Goal: Information Seeking & Learning: Find specific fact

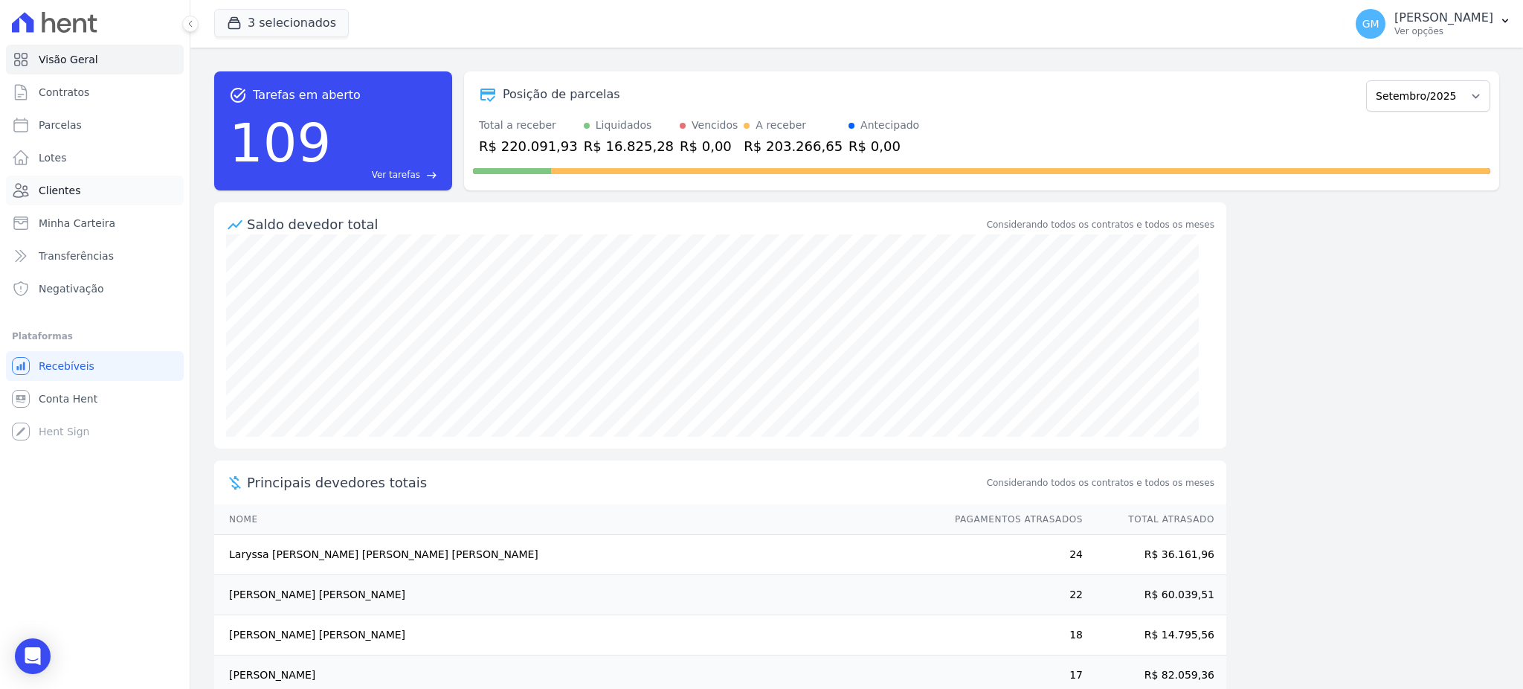
click at [67, 196] on span "Clientes" at bounding box center [60, 190] width 42 height 15
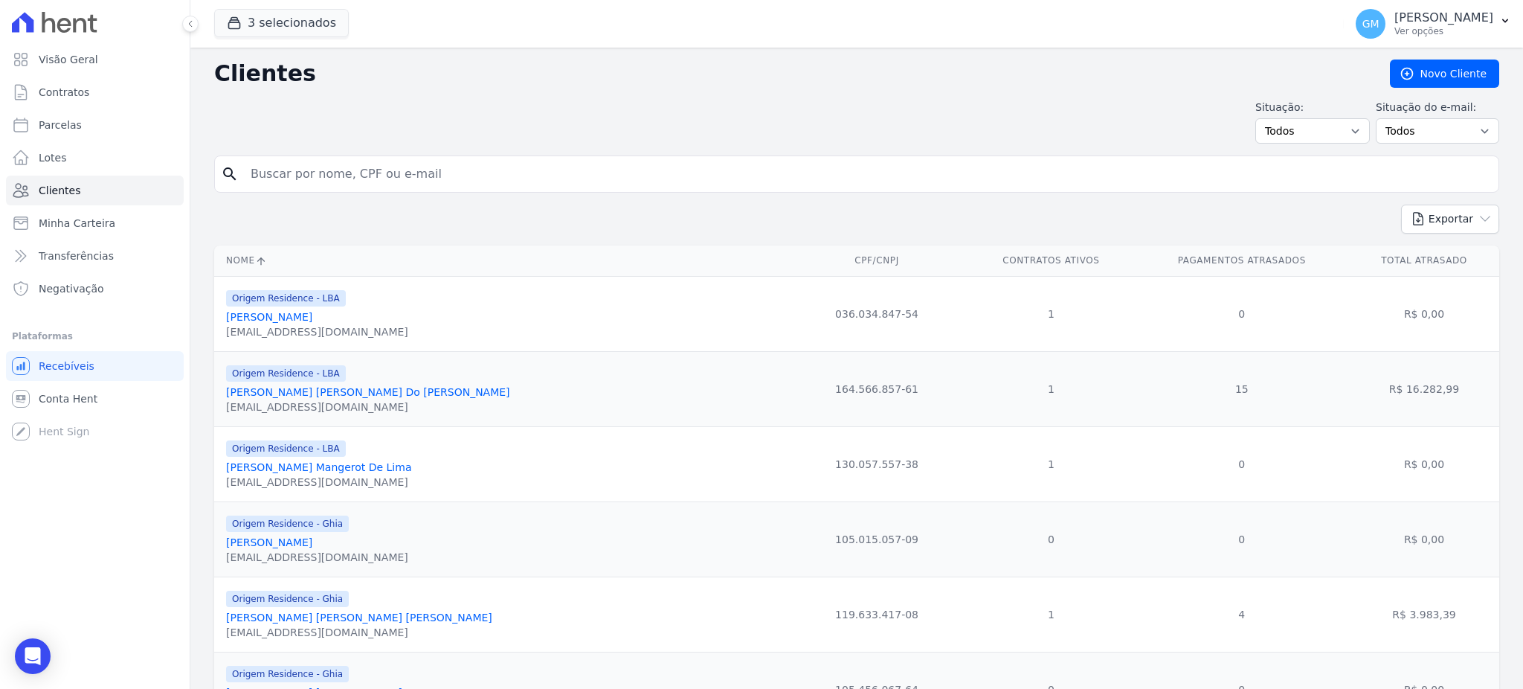
click at [325, 168] on input "search" at bounding box center [867, 174] width 1251 height 30
paste input "[PERSON_NAME] Ceroullo"
type input "[PERSON_NAME] Ceroullo"
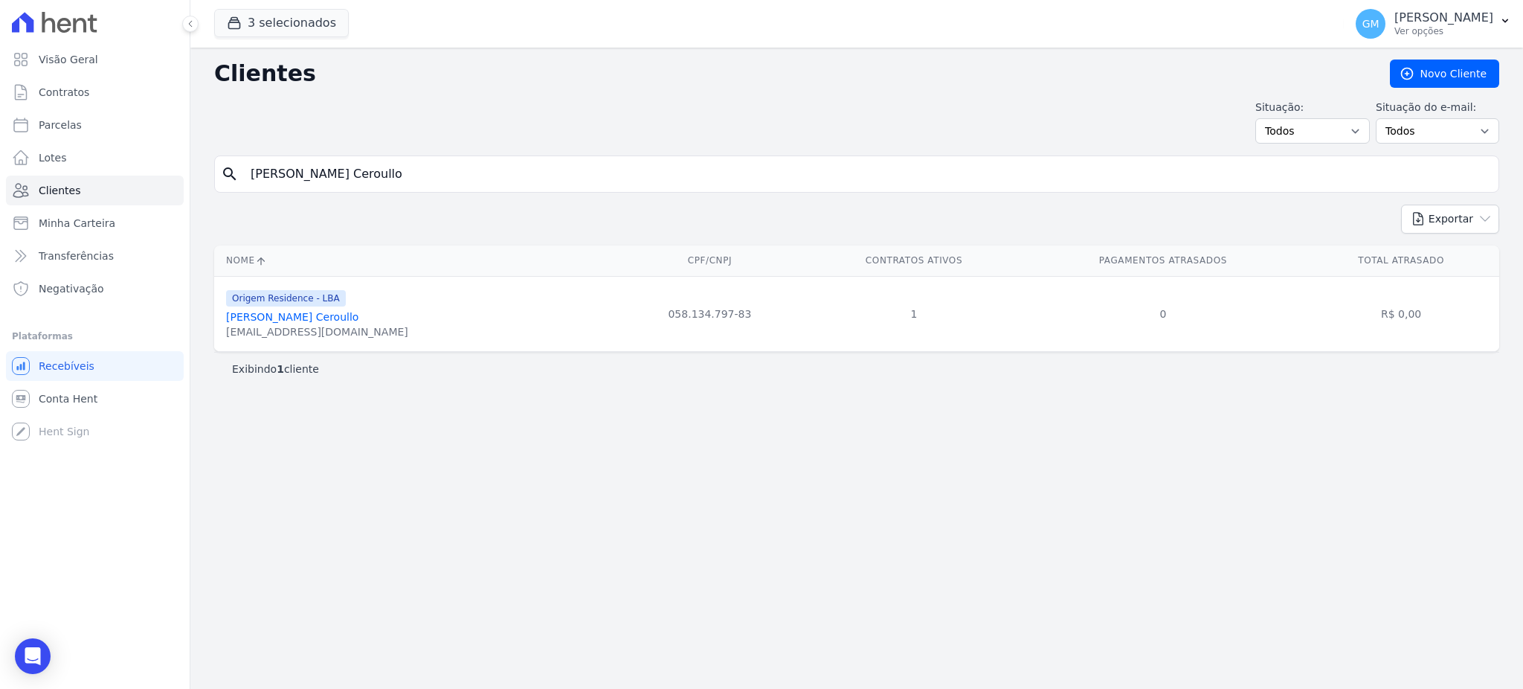
click at [327, 323] on link "[PERSON_NAME] Ceroullo" at bounding box center [292, 317] width 132 height 12
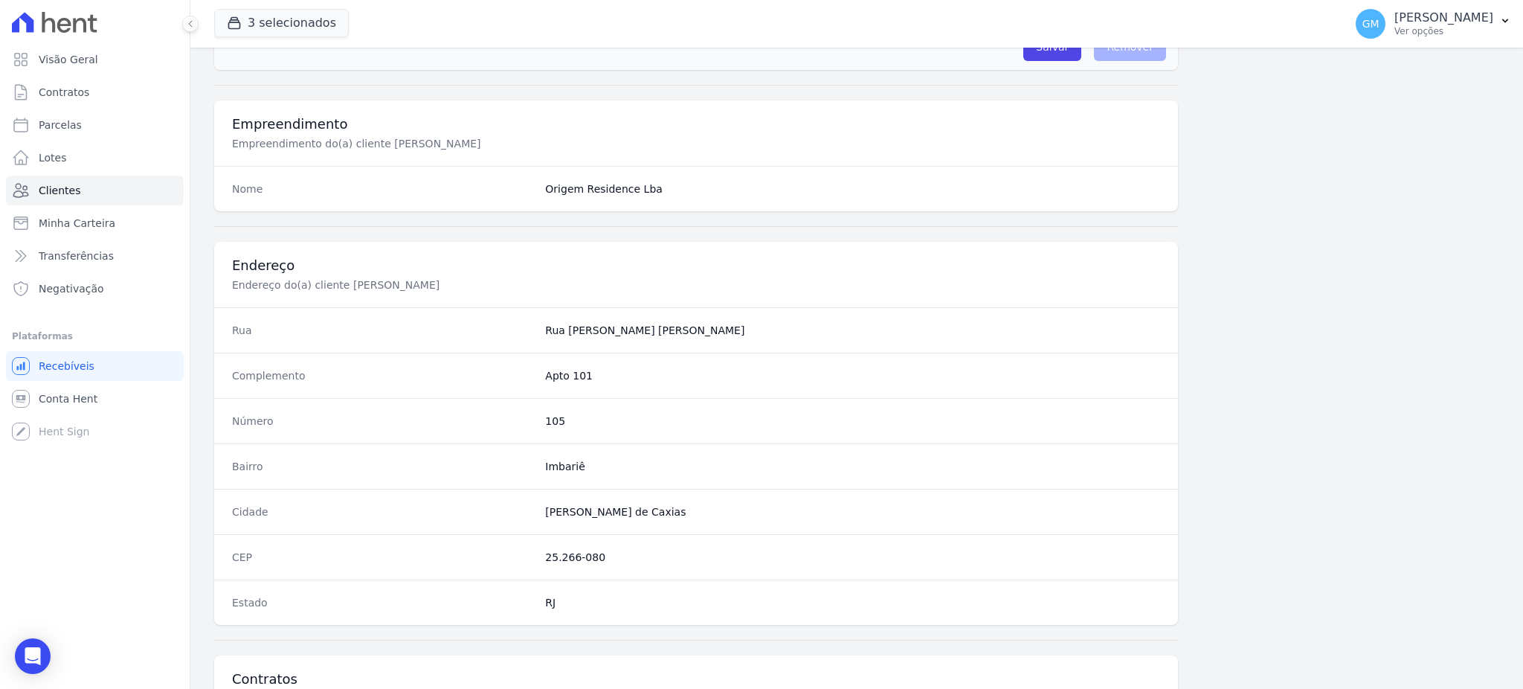
scroll to position [703, 0]
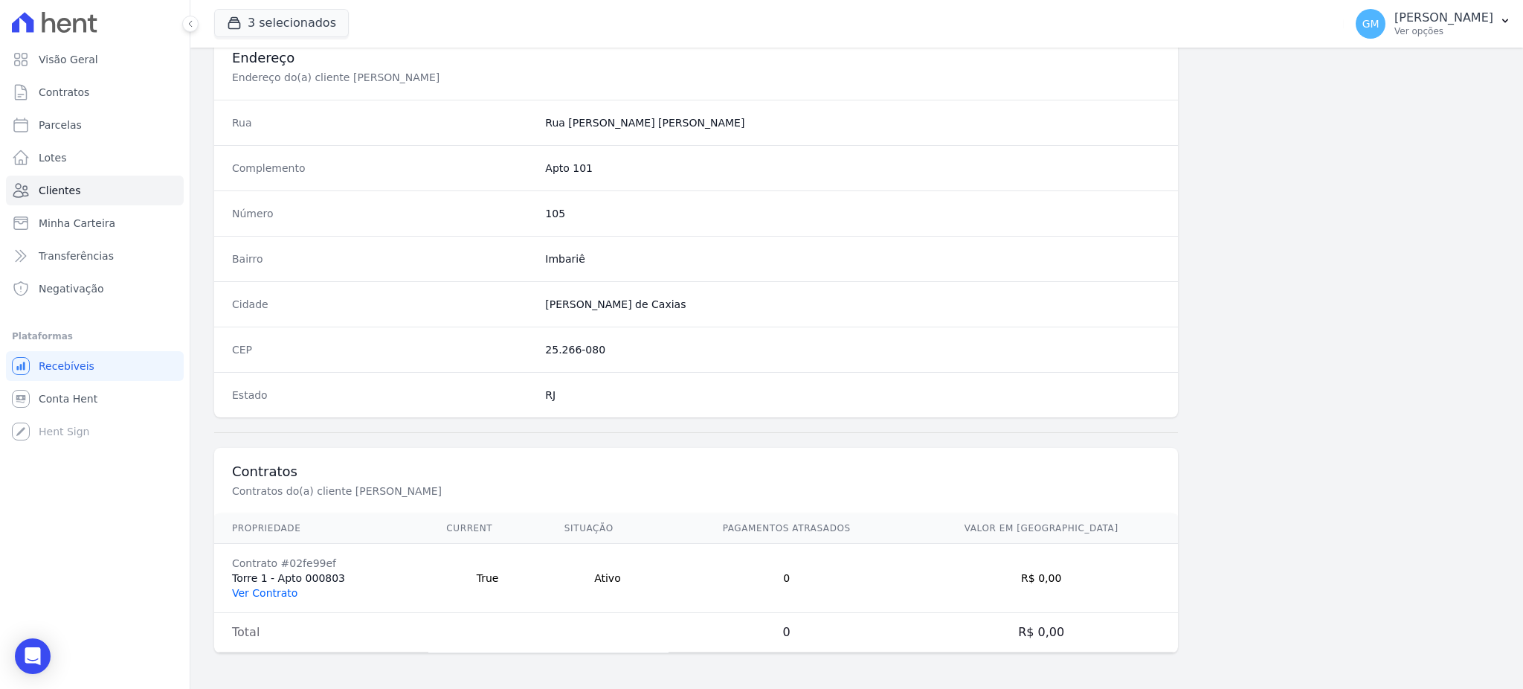
click at [263, 591] on link "Ver Contrato" at bounding box center [264, 593] width 65 height 12
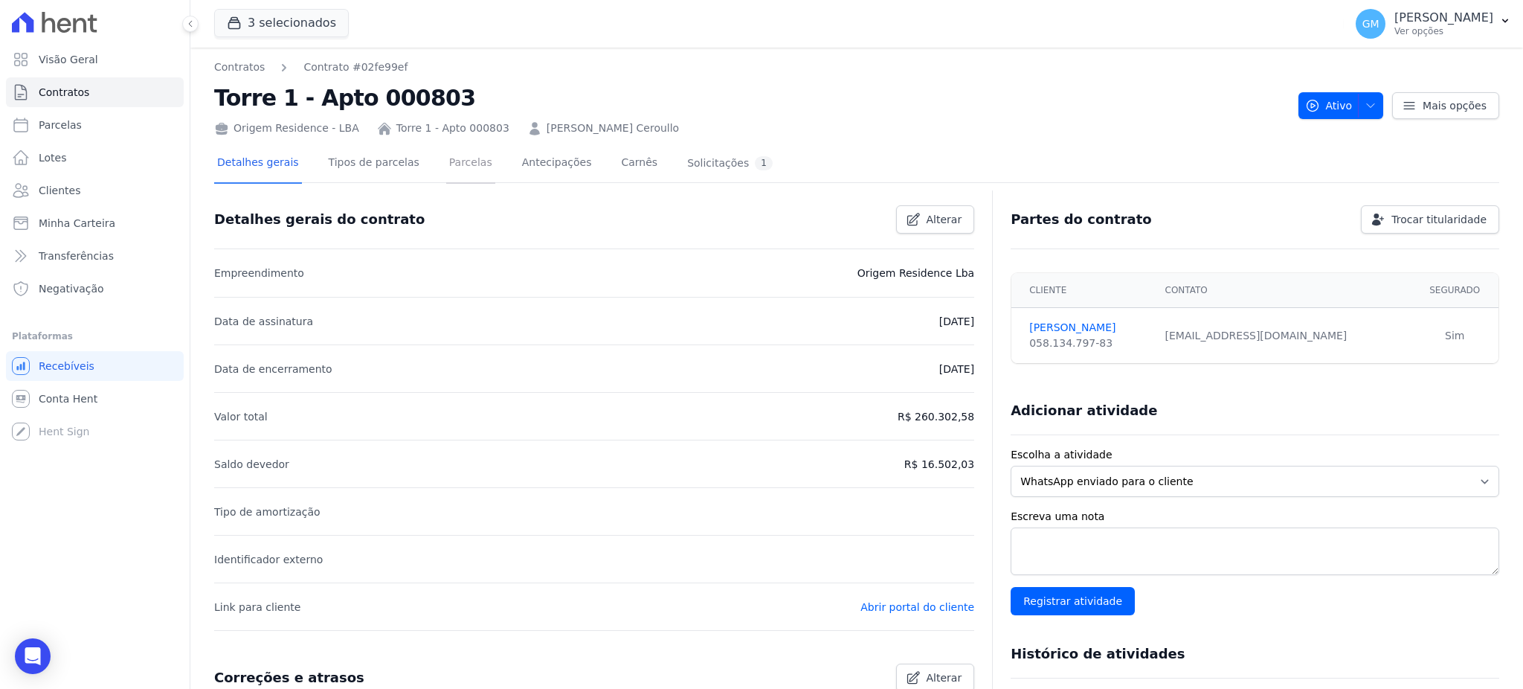
click at [446, 161] on link "Parcelas" at bounding box center [470, 163] width 49 height 39
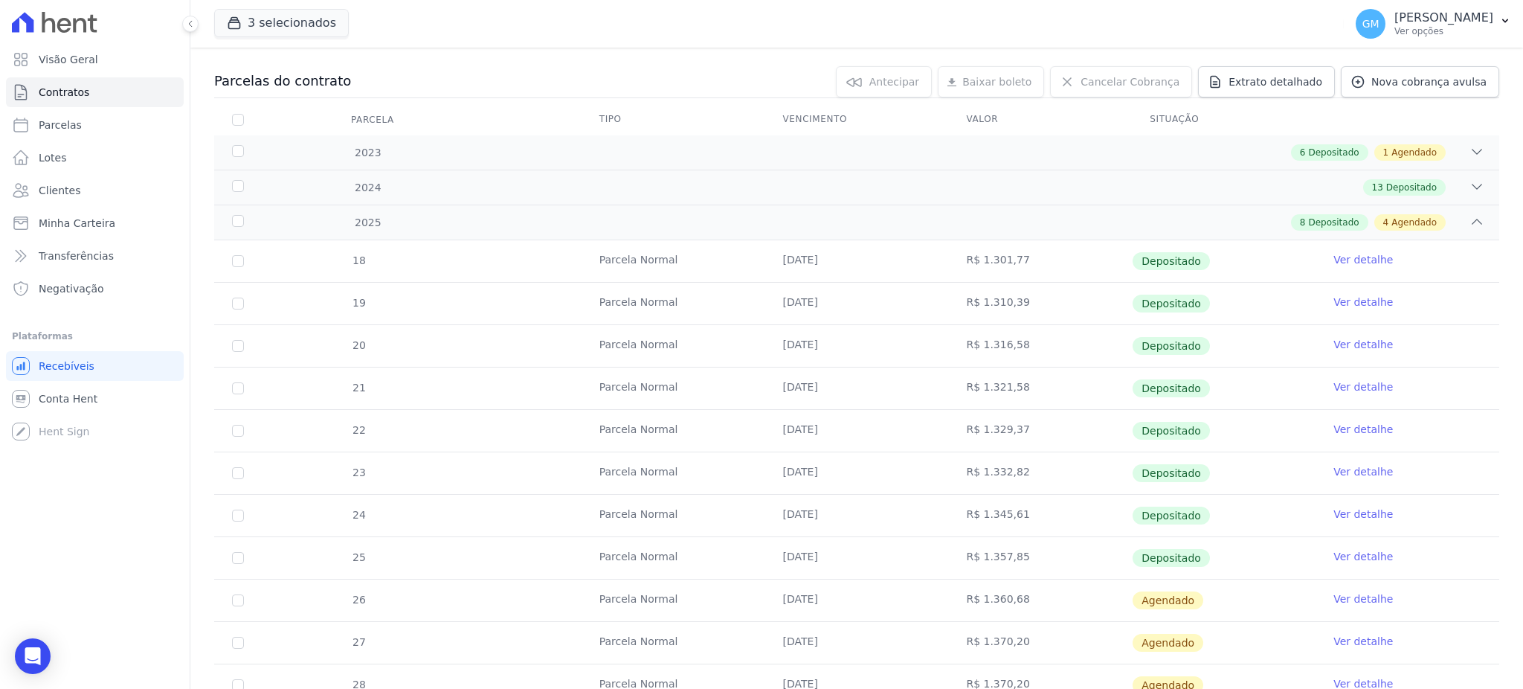
scroll to position [282, 0]
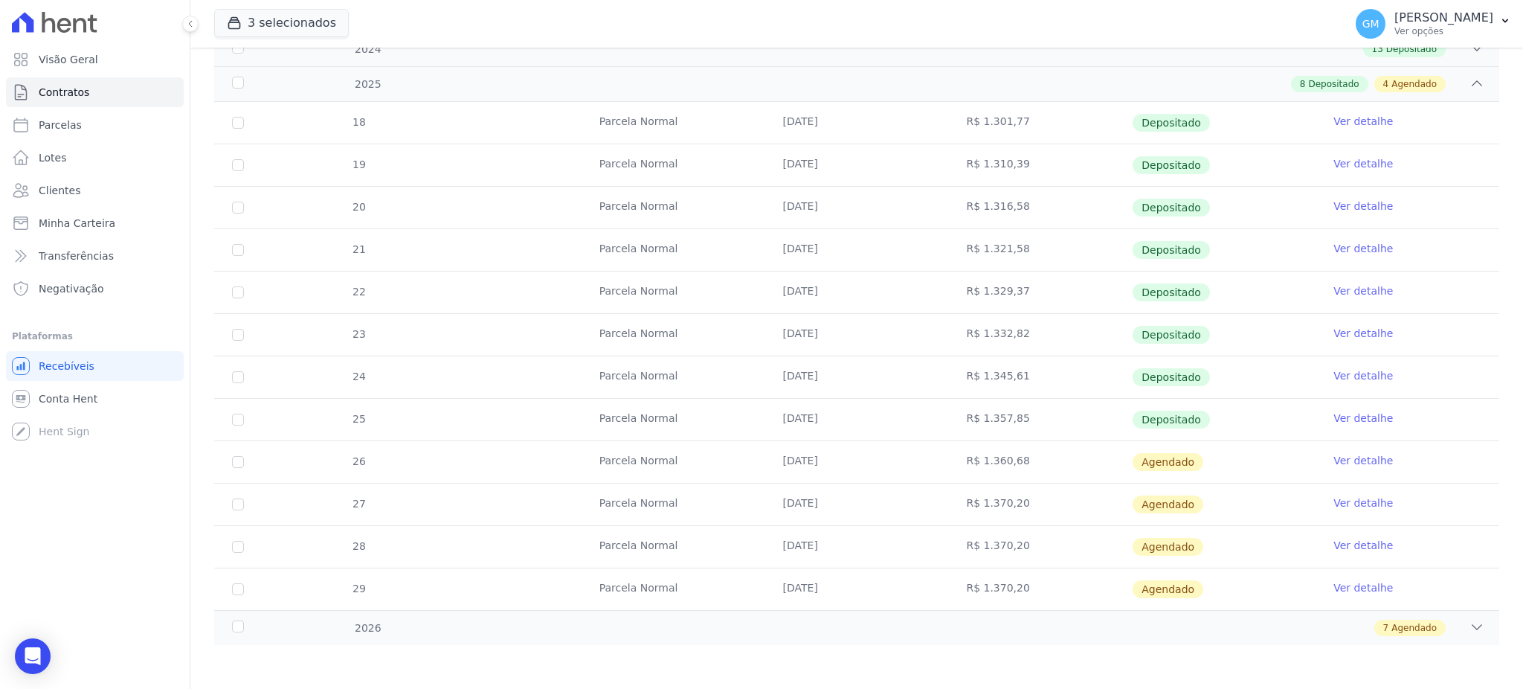
click at [1353, 415] on link "Ver detalhe" at bounding box center [1362, 417] width 59 height 15
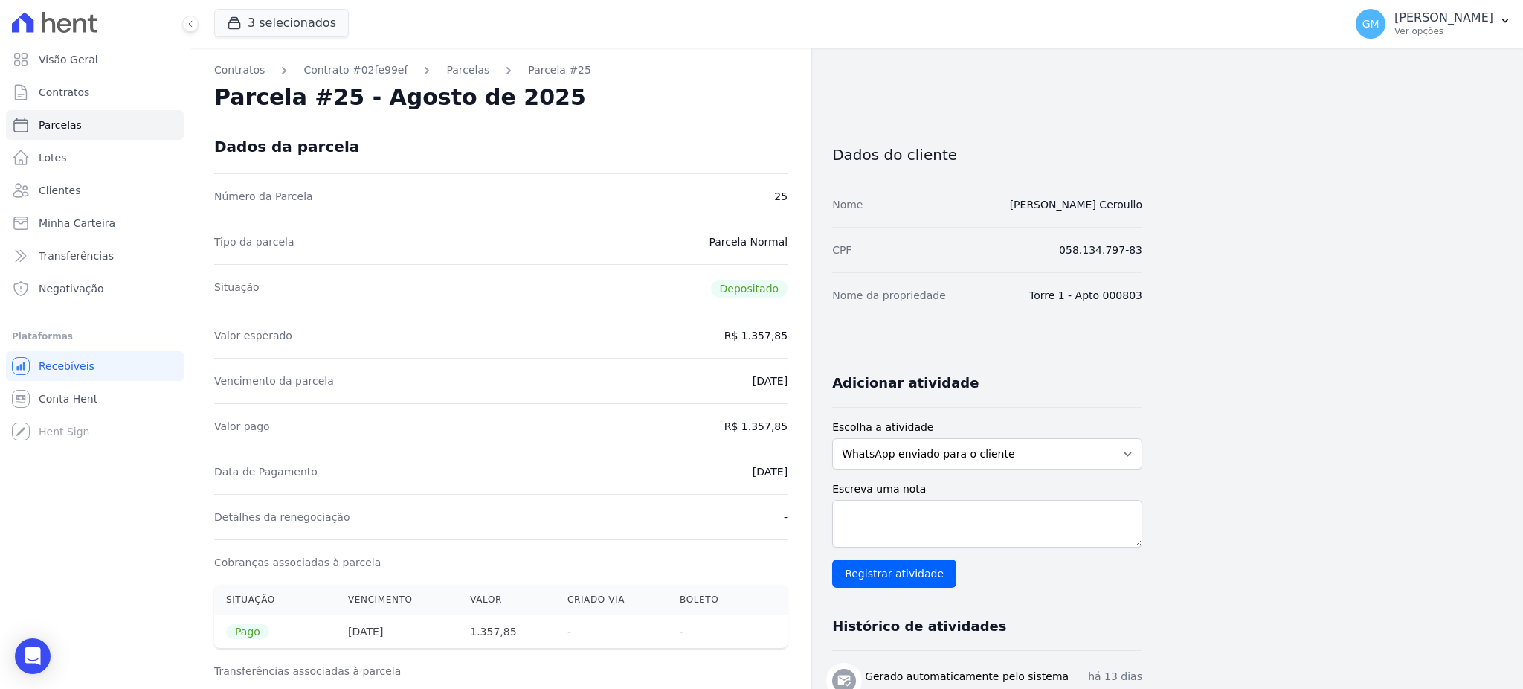
drag, startPoint x: 719, startPoint y: 475, endPoint x: 805, endPoint y: 477, distance: 85.5
copy dd "[DATE]"
drag, startPoint x: 746, startPoint y: 428, endPoint x: 799, endPoint y: 428, distance: 52.8
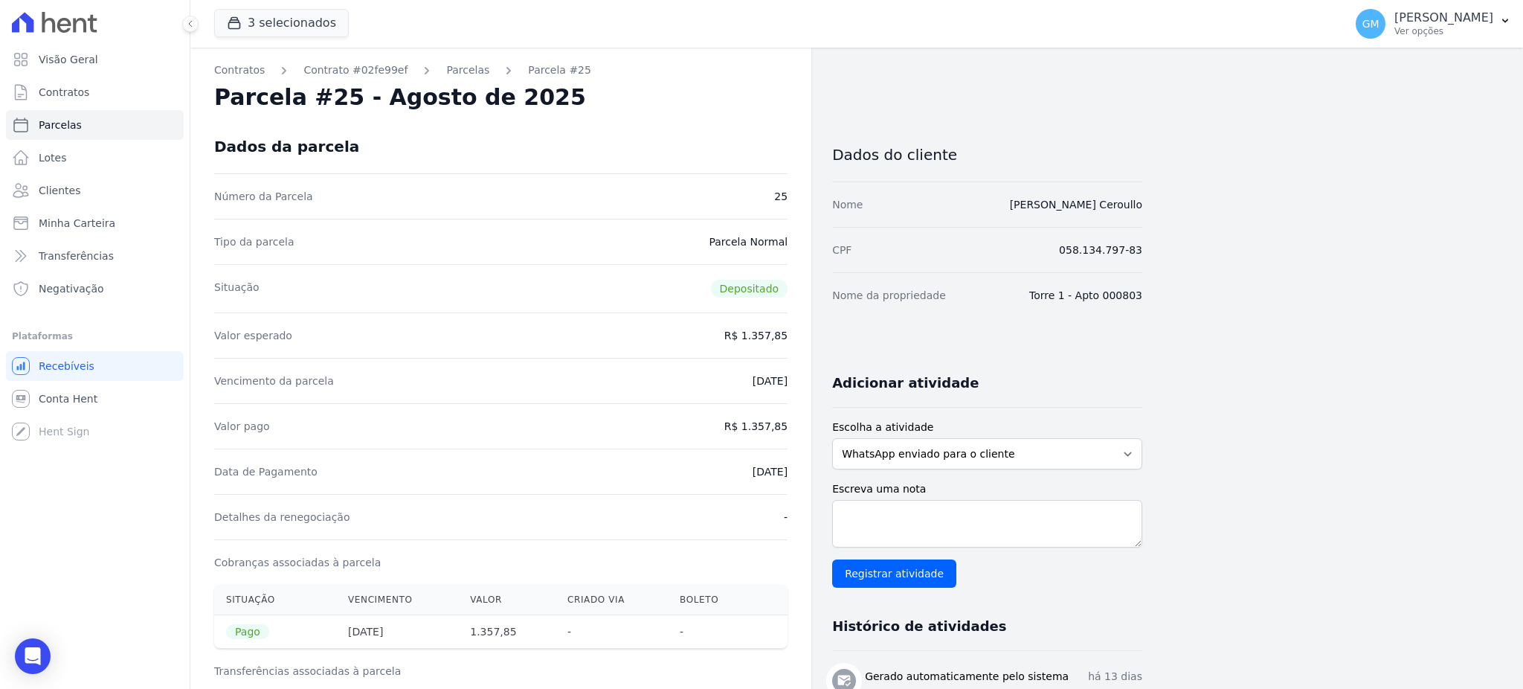
copy dd "1.357,85"
drag, startPoint x: 754, startPoint y: 482, endPoint x: 789, endPoint y: 482, distance: 35.0
copy dd "[DATE]"
click at [85, 181] on link "Clientes" at bounding box center [95, 190] width 178 height 30
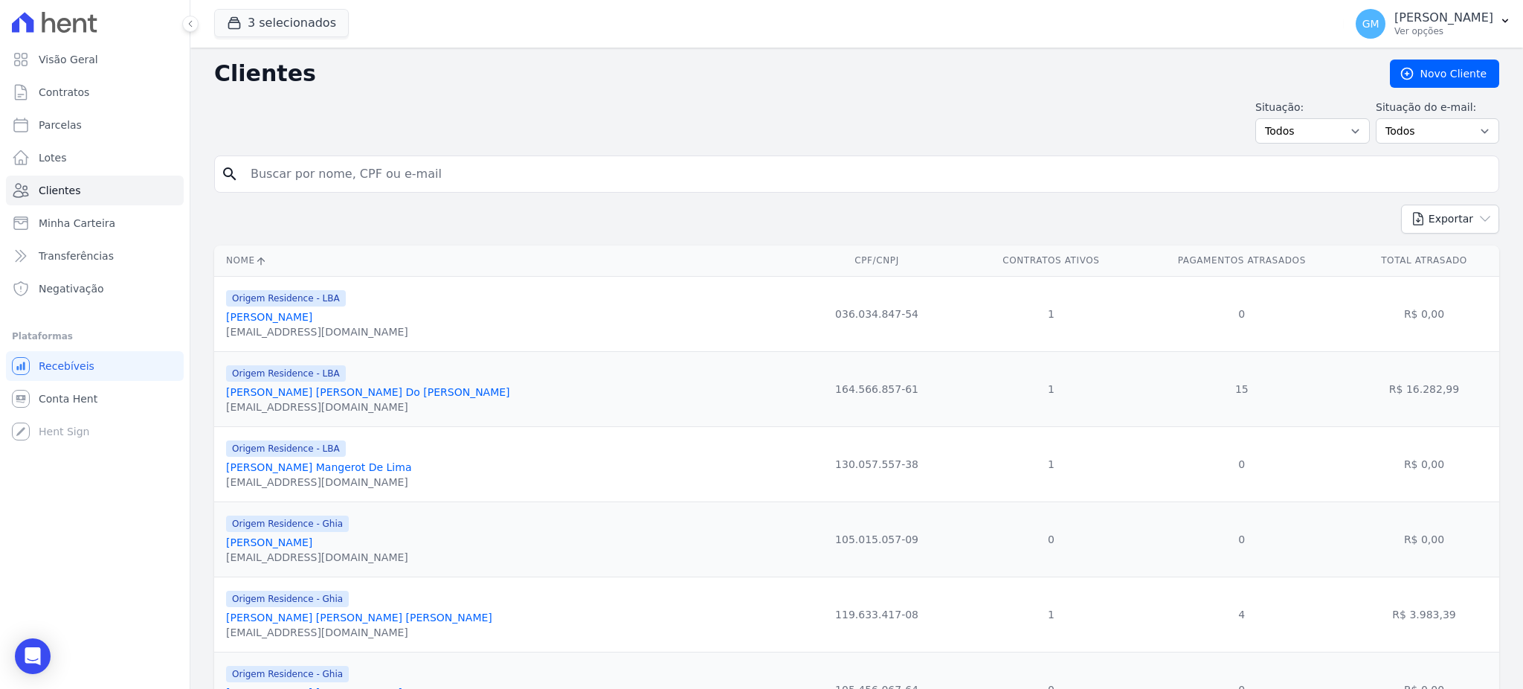
click at [292, 171] on input "search" at bounding box center [867, 174] width 1251 height 30
paste input "[PERSON_NAME]"
type input "[PERSON_NAME]"
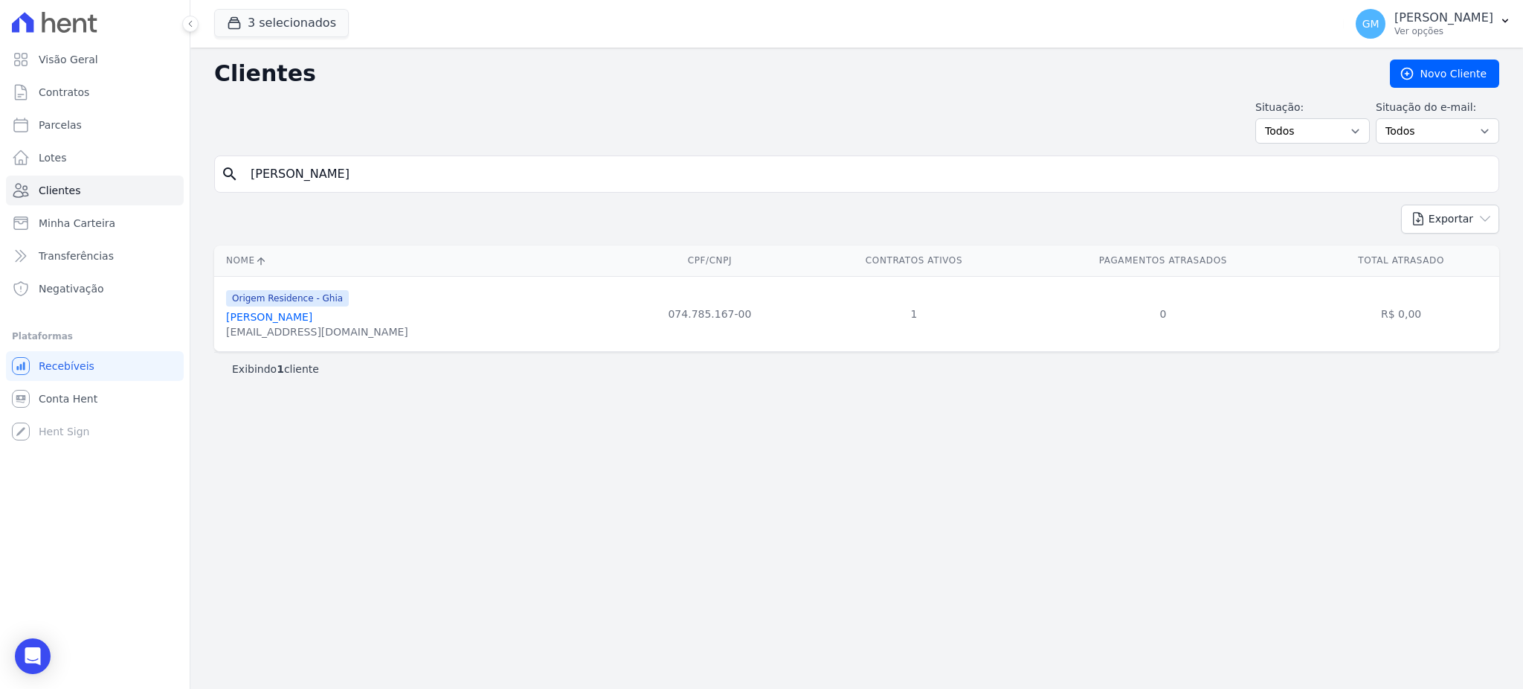
click at [303, 321] on link "[PERSON_NAME]" at bounding box center [269, 317] width 86 height 12
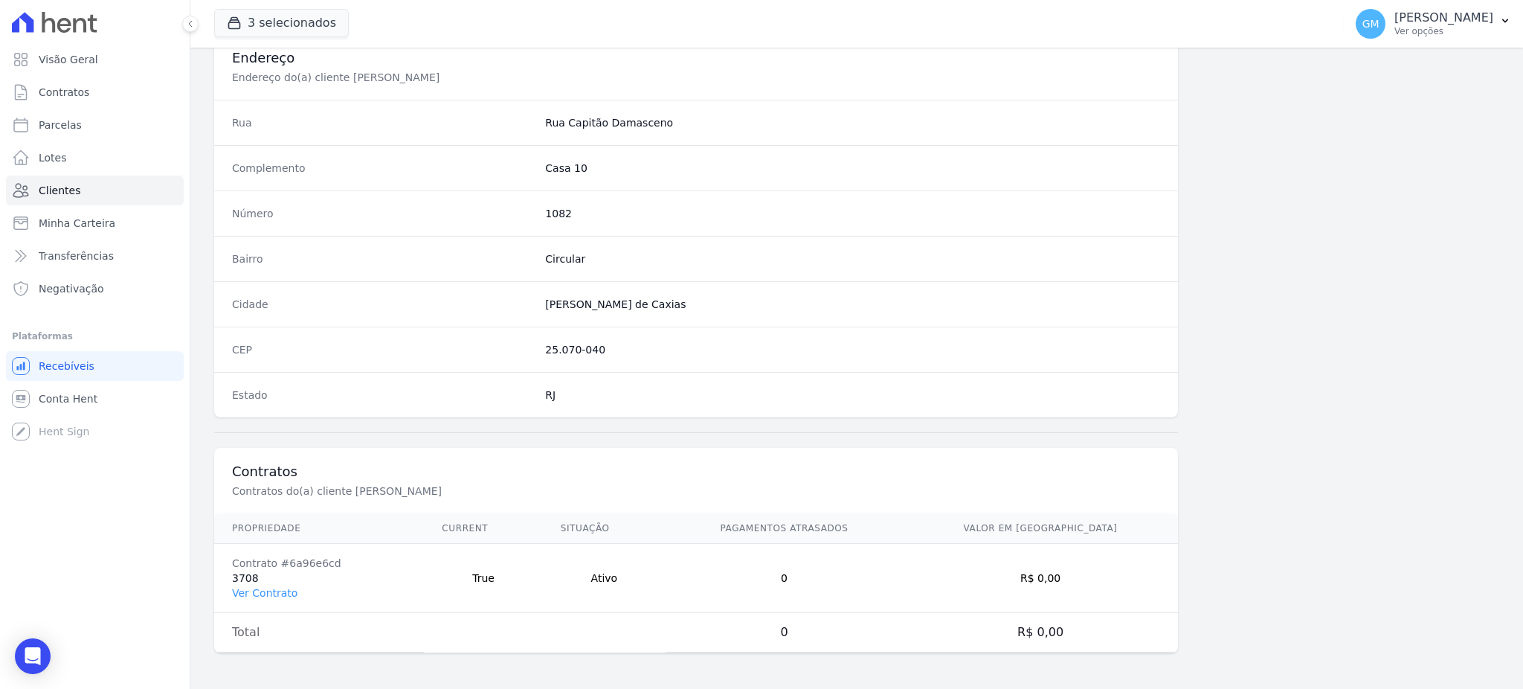
scroll to position [703, 0]
click at [268, 595] on link "Ver Contrato" at bounding box center [264, 593] width 65 height 12
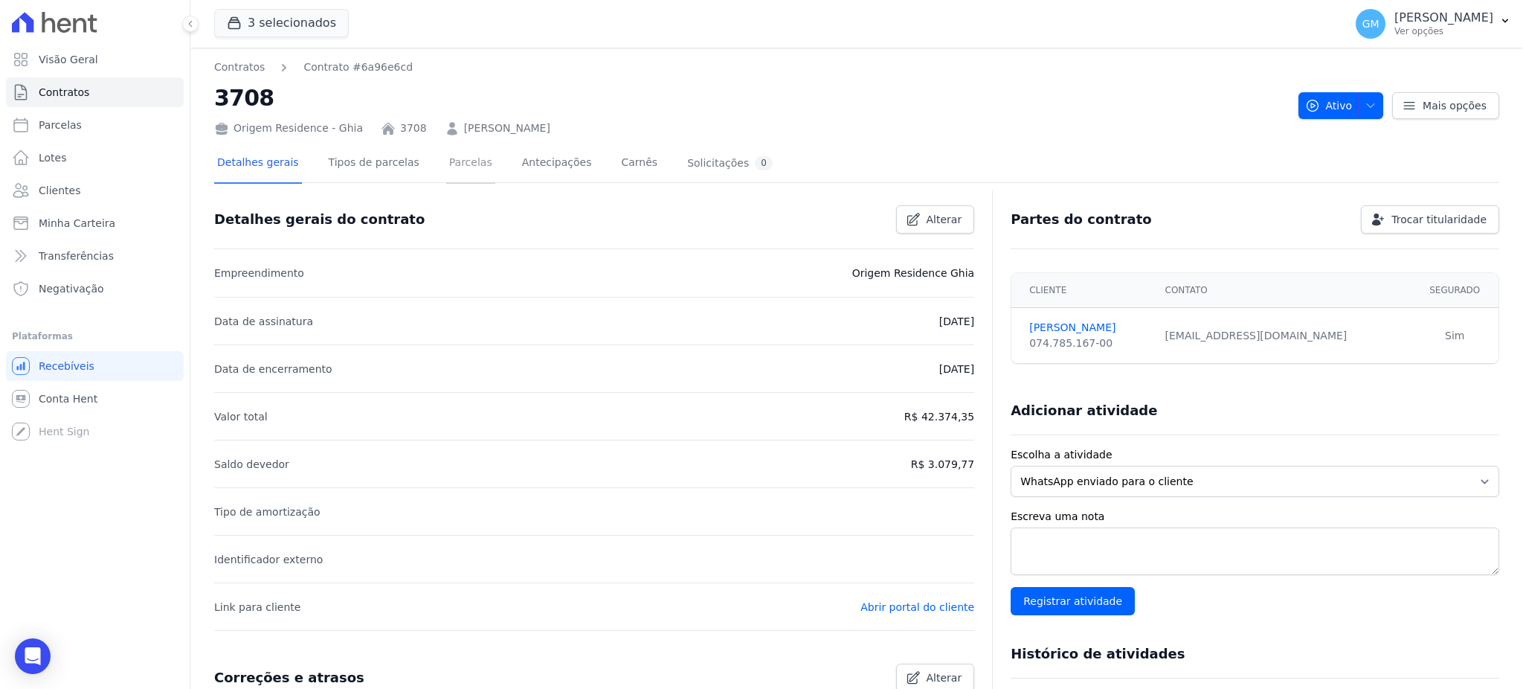
click at [456, 166] on link "Parcelas" at bounding box center [470, 163] width 49 height 39
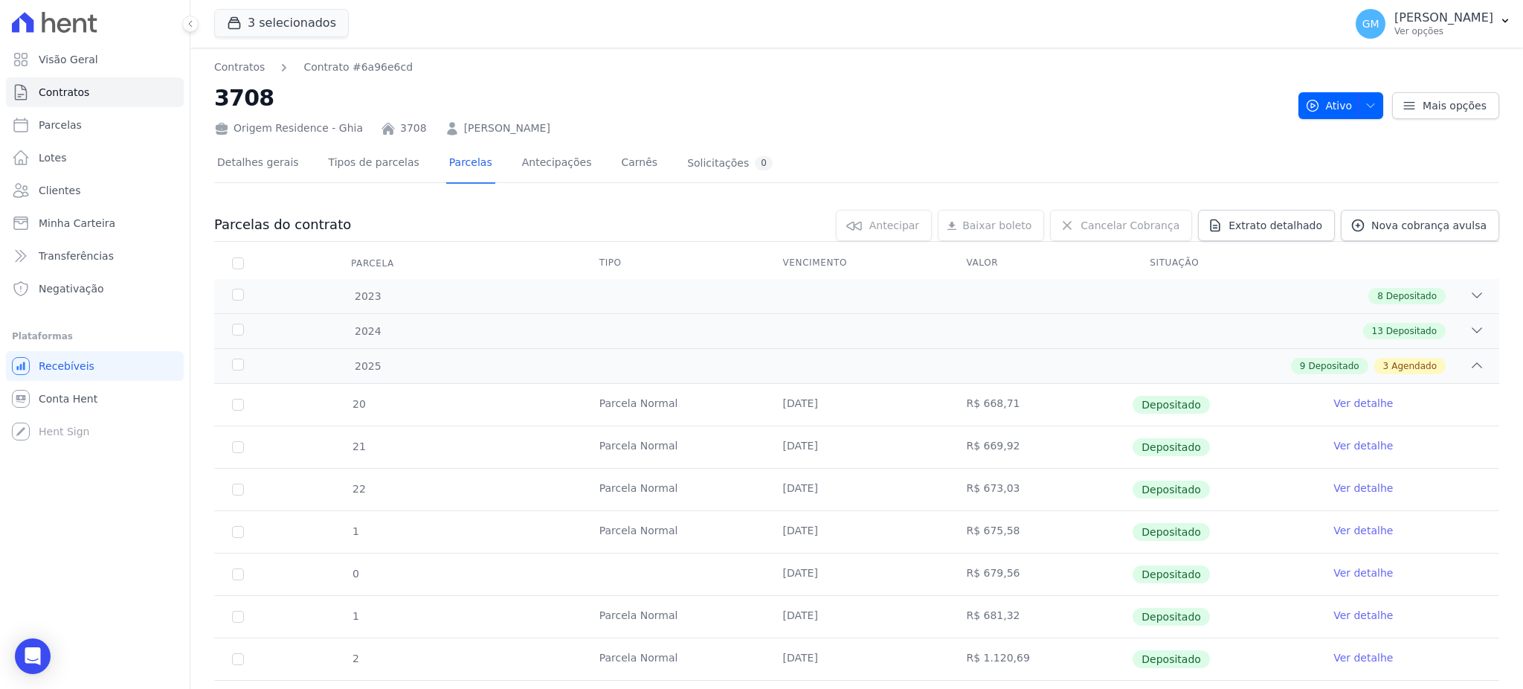
scroll to position [247, 0]
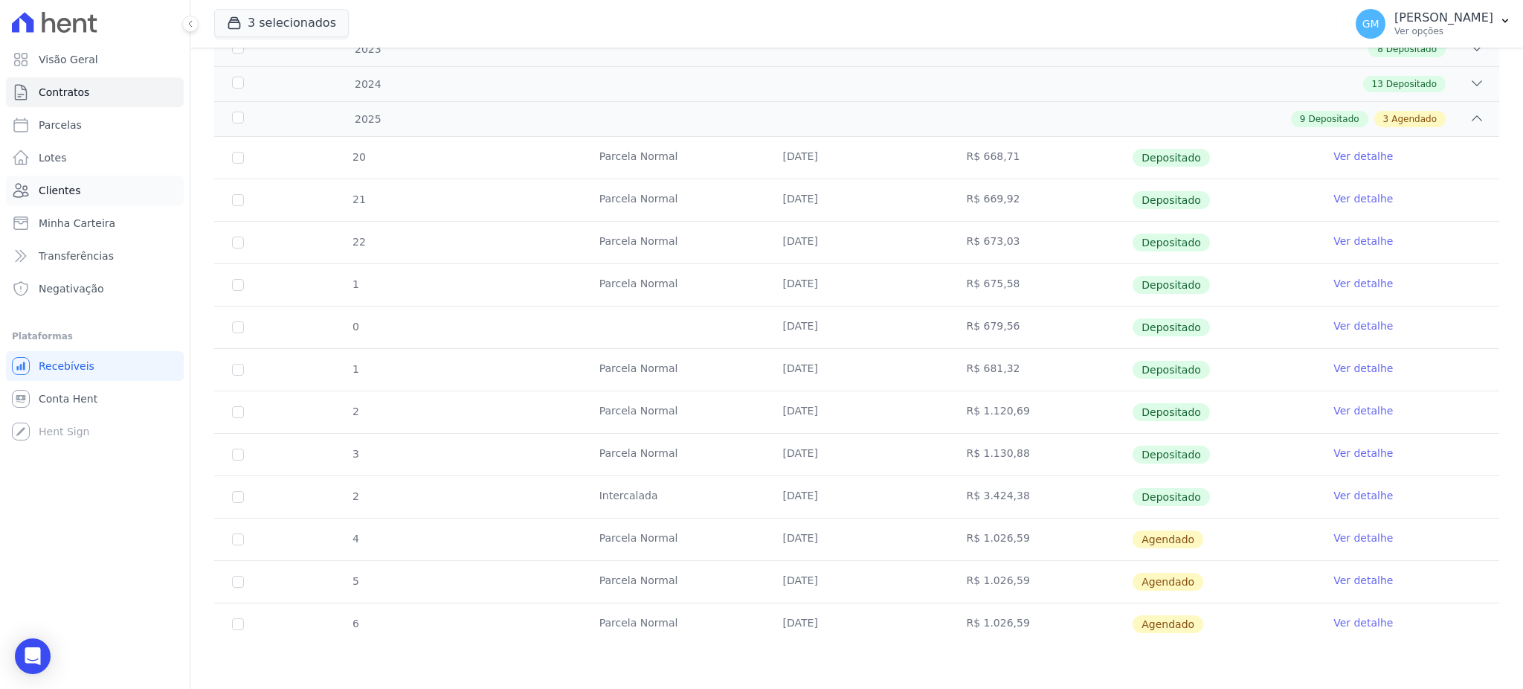
click at [65, 188] on span "Clientes" at bounding box center [60, 190] width 42 height 15
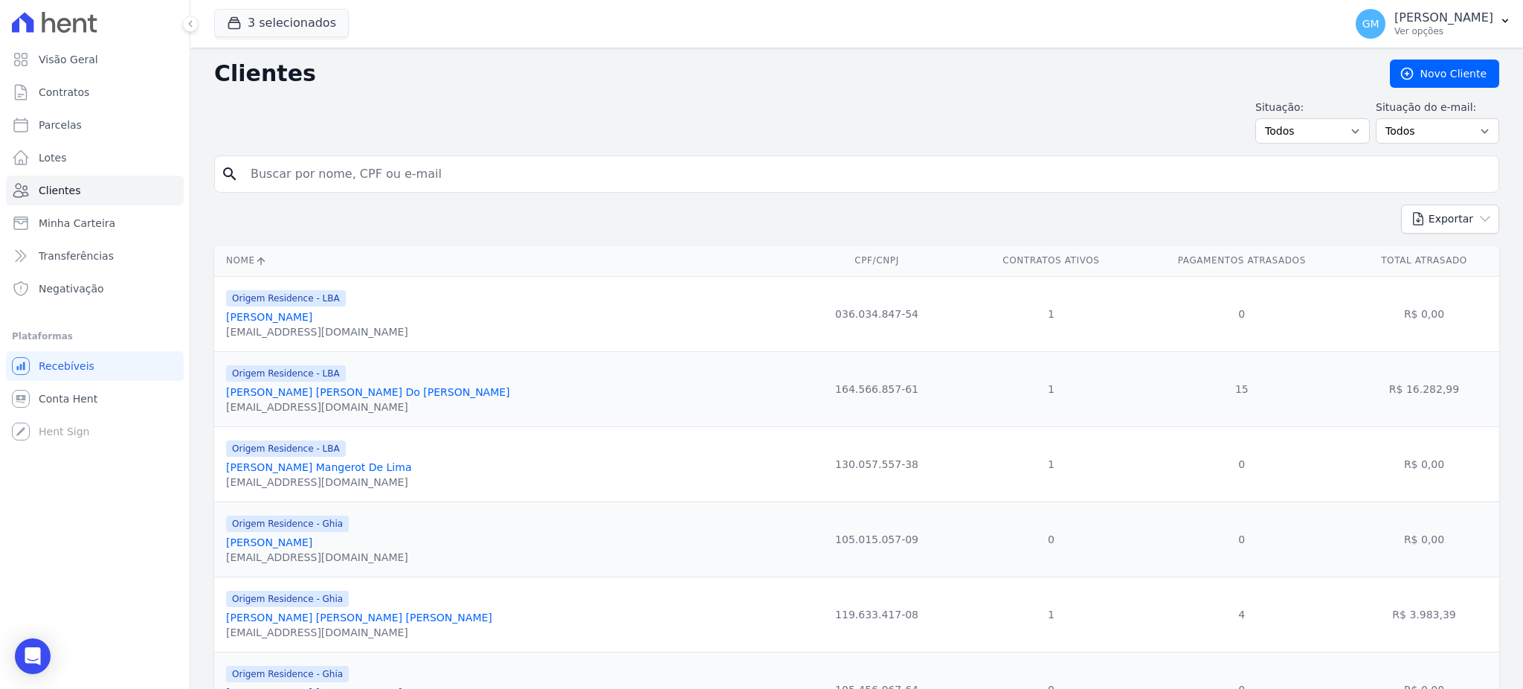
drag, startPoint x: 268, startPoint y: 187, endPoint x: 331, endPoint y: 185, distance: 63.2
click at [331, 185] on input "search" at bounding box center [867, 174] width 1251 height 30
paste input "[PERSON_NAME] [PERSON_NAME]"
type input "[PERSON_NAME] [PERSON_NAME]"
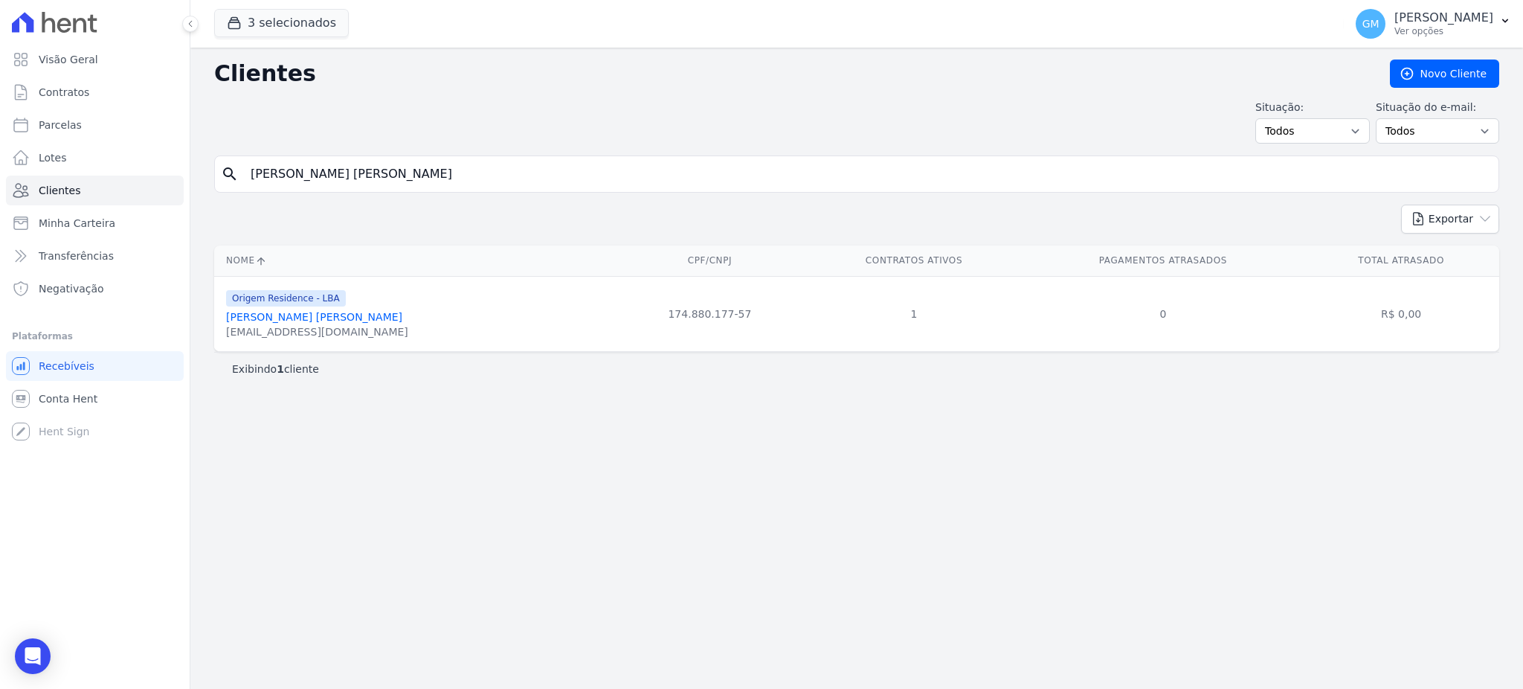
click at [300, 318] on link "[PERSON_NAME] [PERSON_NAME]" at bounding box center [314, 317] width 176 height 12
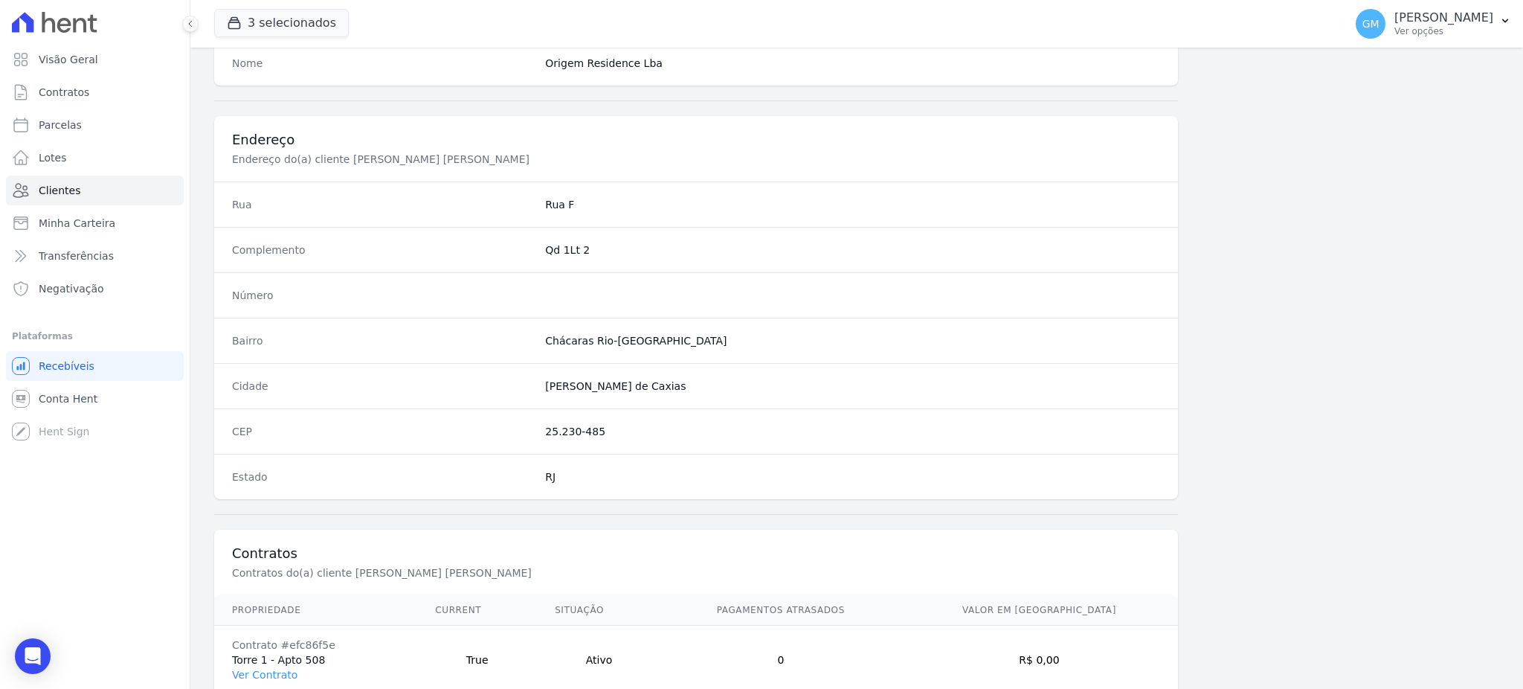
scroll to position [703, 0]
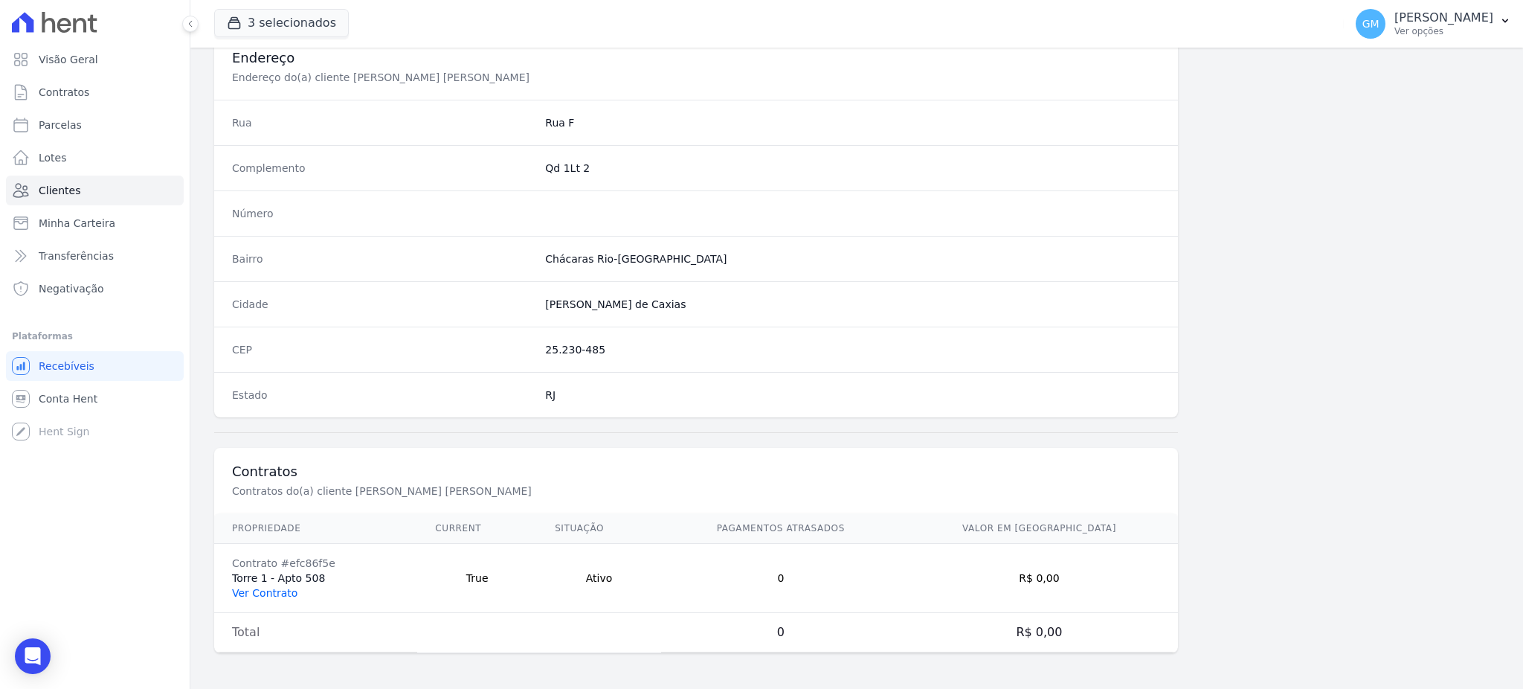
click at [280, 590] on link "Ver Contrato" at bounding box center [264, 593] width 65 height 12
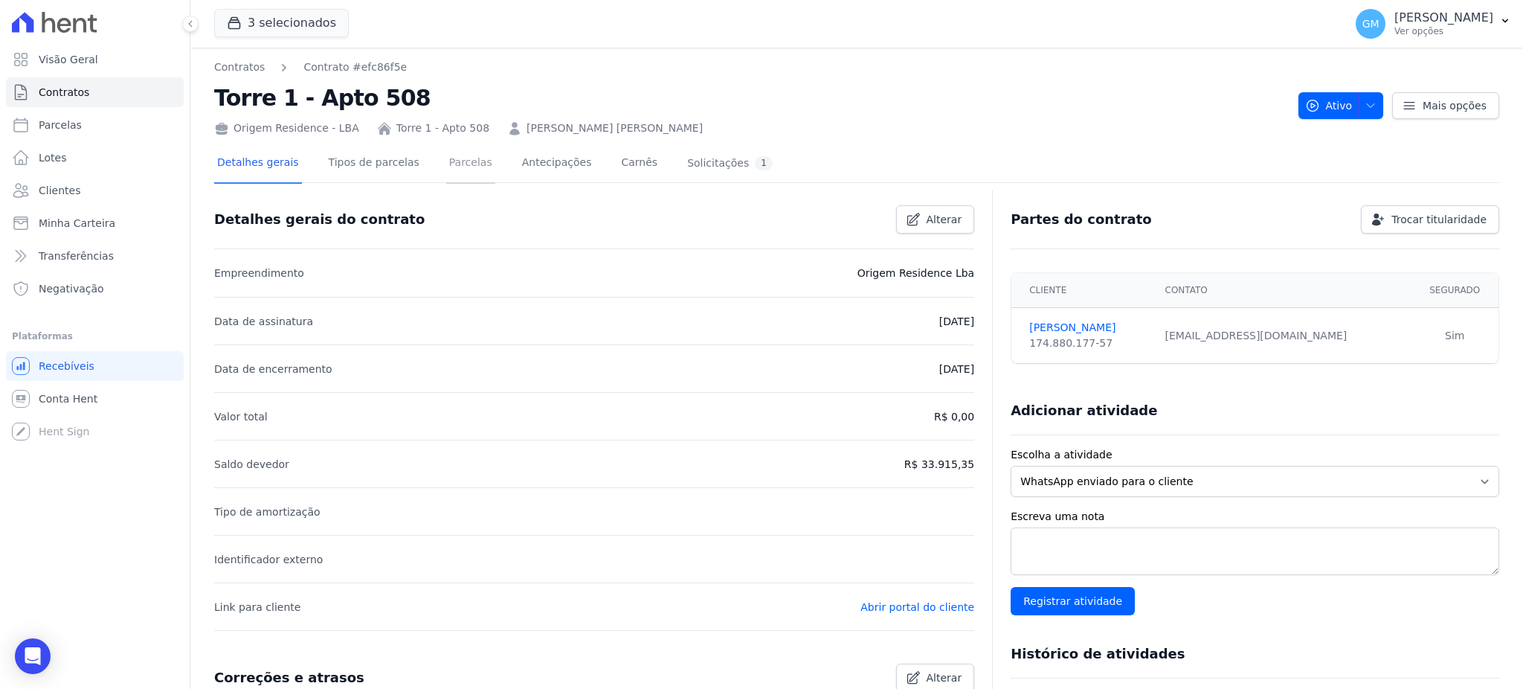
click at [446, 170] on link "Parcelas" at bounding box center [470, 163] width 49 height 39
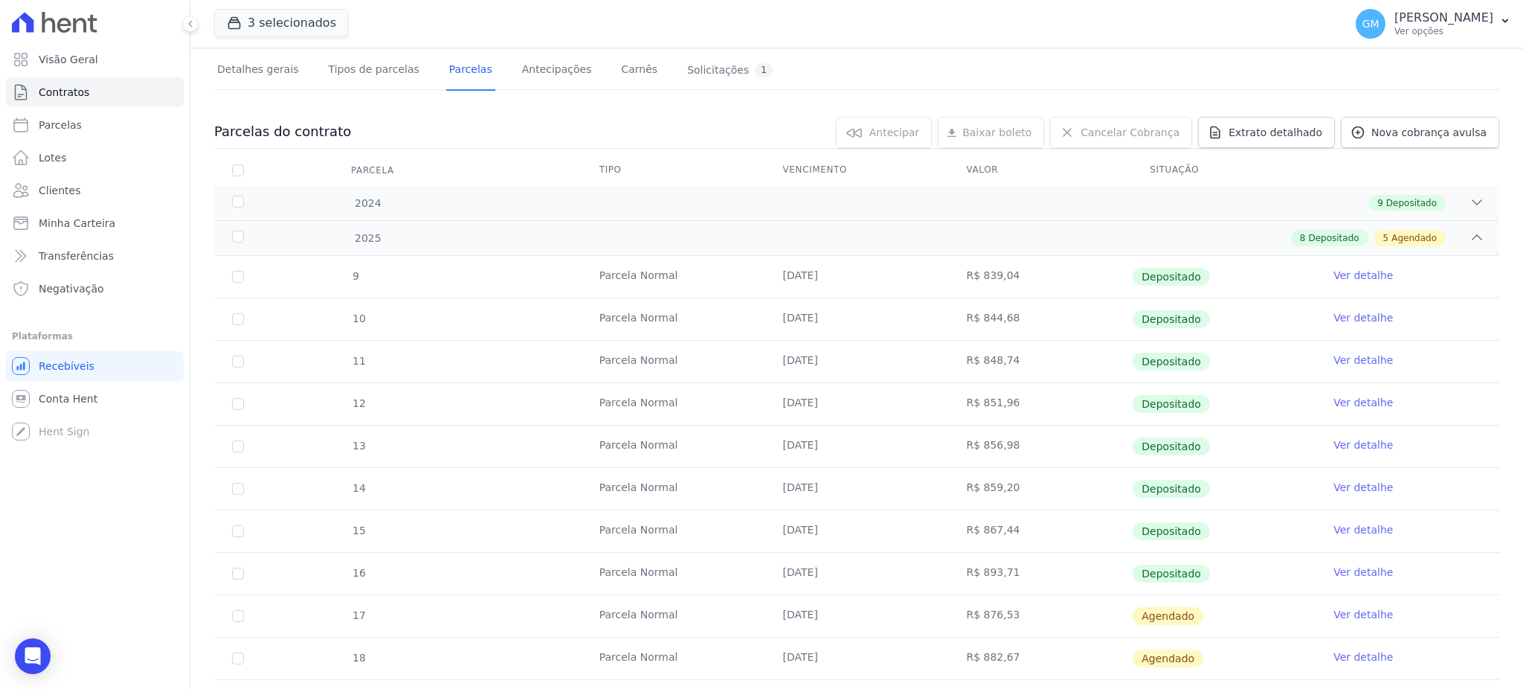
scroll to position [297, 0]
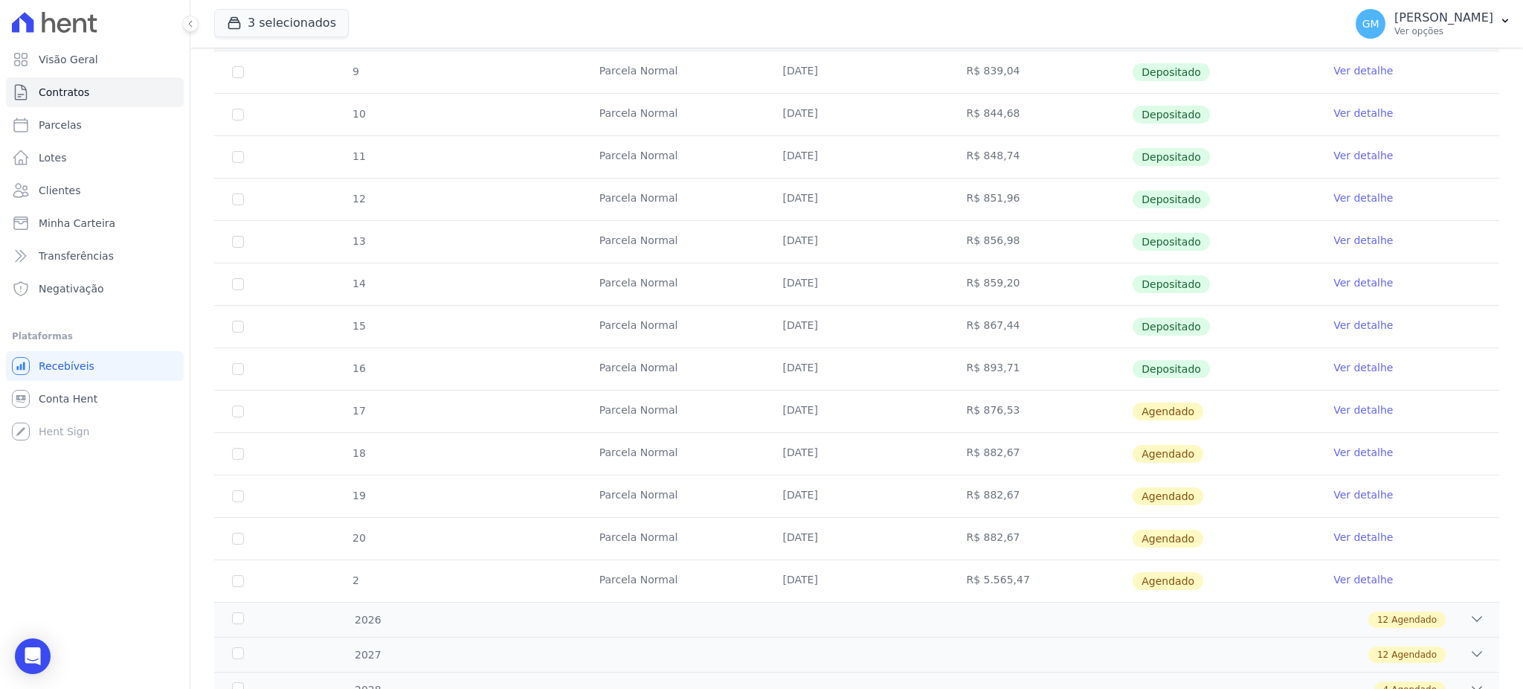
click at [1350, 363] on link "Ver detalhe" at bounding box center [1362, 367] width 59 height 15
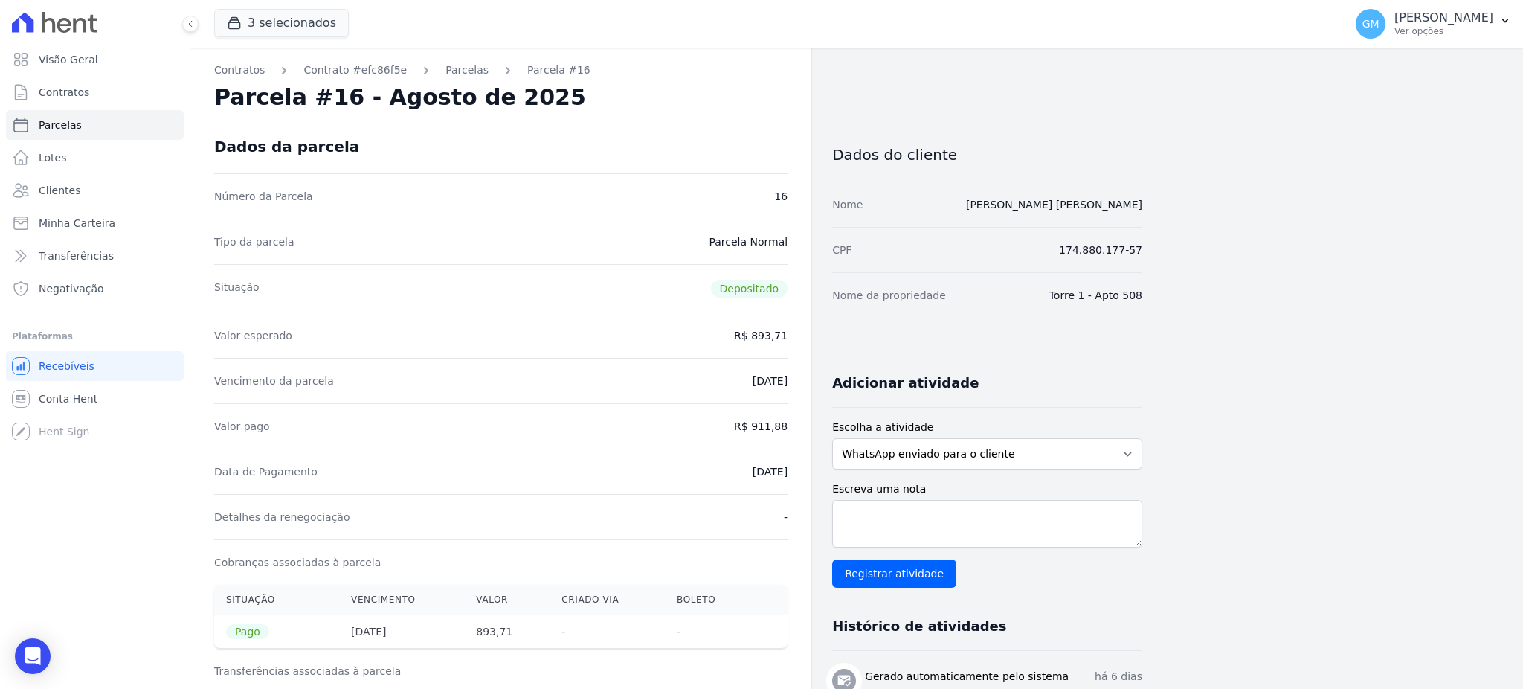
drag, startPoint x: 706, startPoint y: 474, endPoint x: 794, endPoint y: 477, distance: 87.8
copy dd "[DATE]"
drag, startPoint x: 756, startPoint y: 426, endPoint x: 814, endPoint y: 428, distance: 58.0
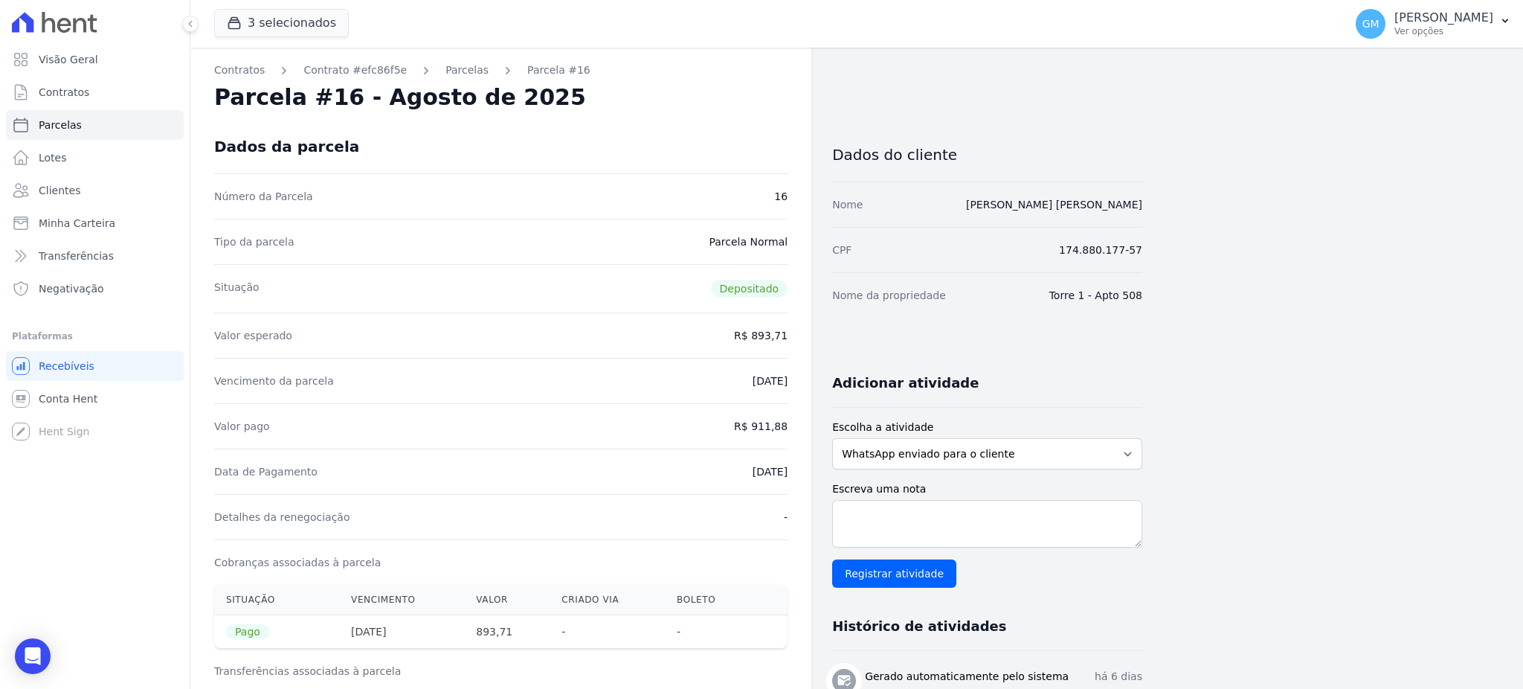
copy dd "911,88"
drag, startPoint x: 732, startPoint y: 468, endPoint x: 789, endPoint y: 466, distance: 57.3
copy dd "[DATE]"
click at [54, 201] on link "Clientes" at bounding box center [95, 190] width 178 height 30
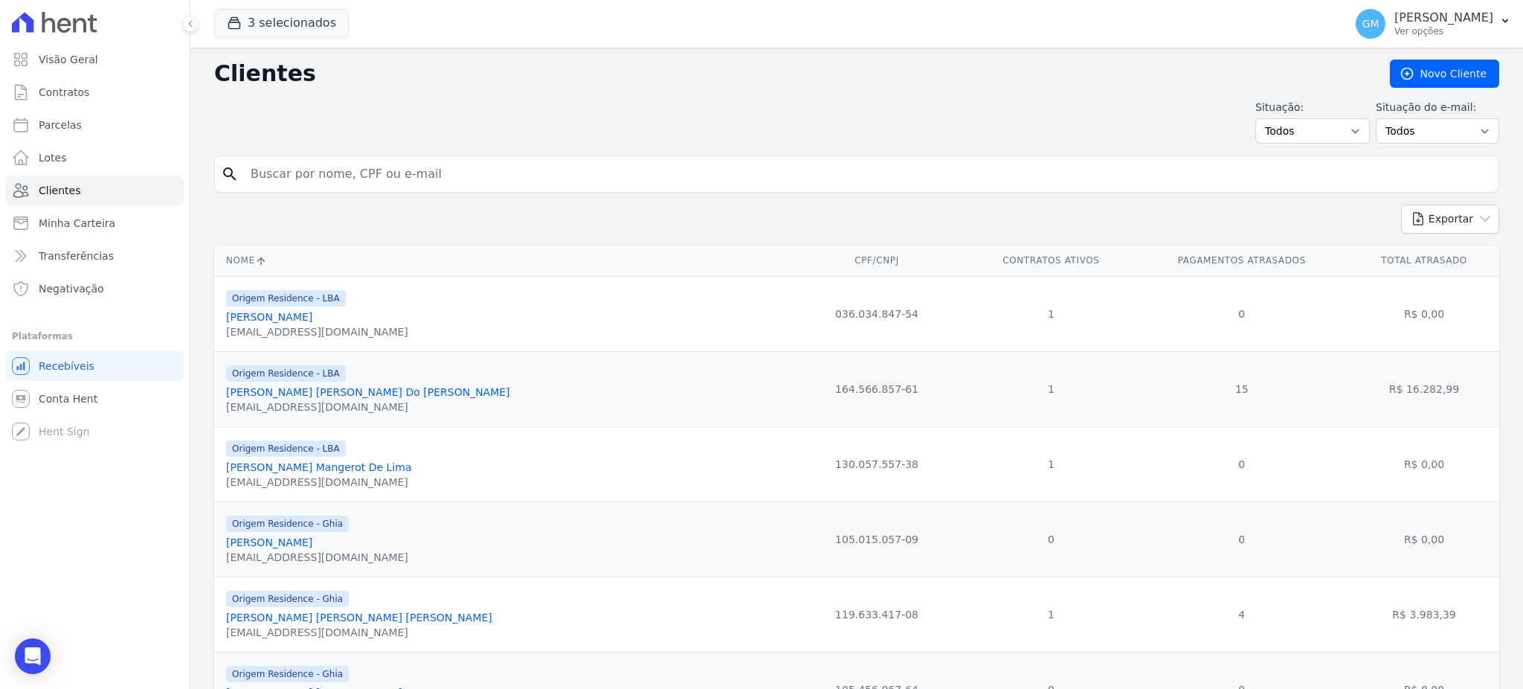
click at [298, 175] on input "search" at bounding box center [867, 174] width 1251 height 30
paste input "[PERSON_NAME] Dos [PERSON_NAME]"
type input "[PERSON_NAME] Dos [PERSON_NAME]"
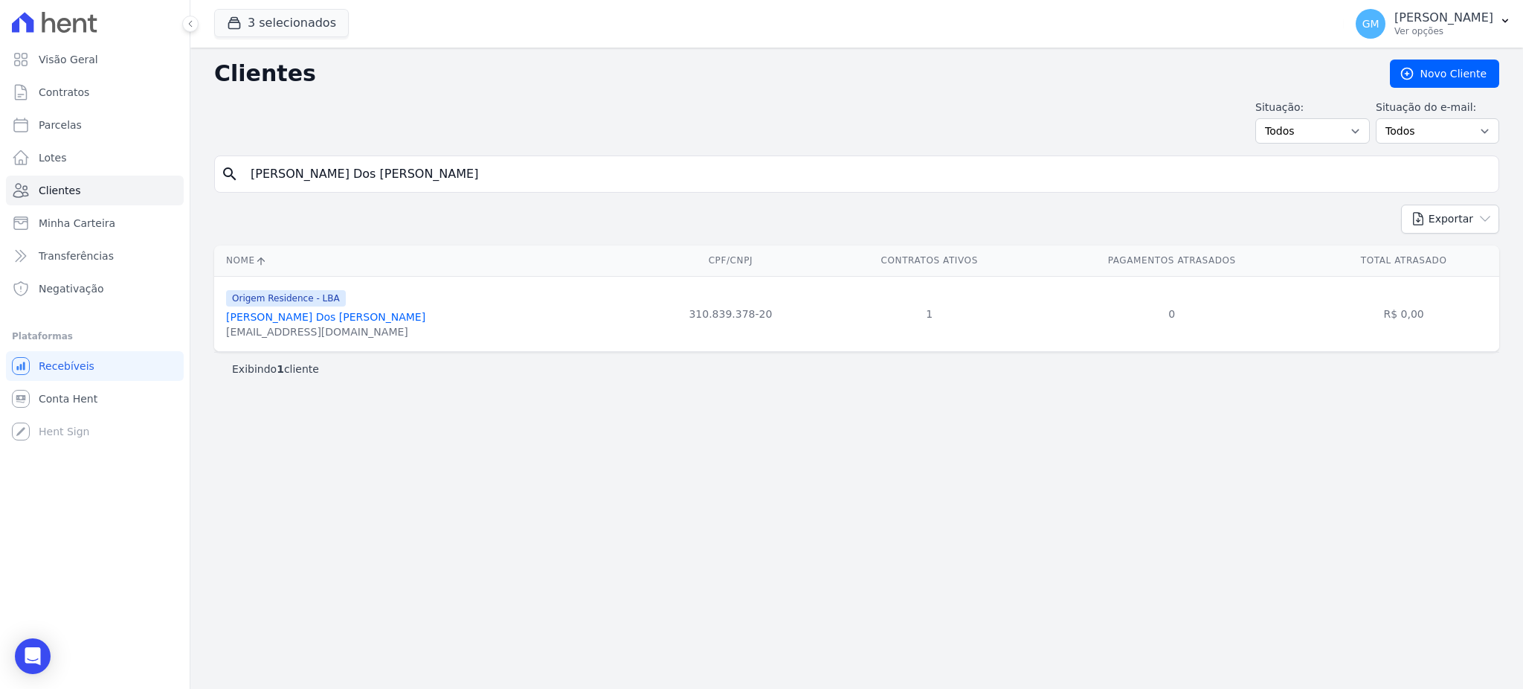
click at [287, 322] on link "[PERSON_NAME] Dos [PERSON_NAME]" at bounding box center [325, 317] width 199 height 12
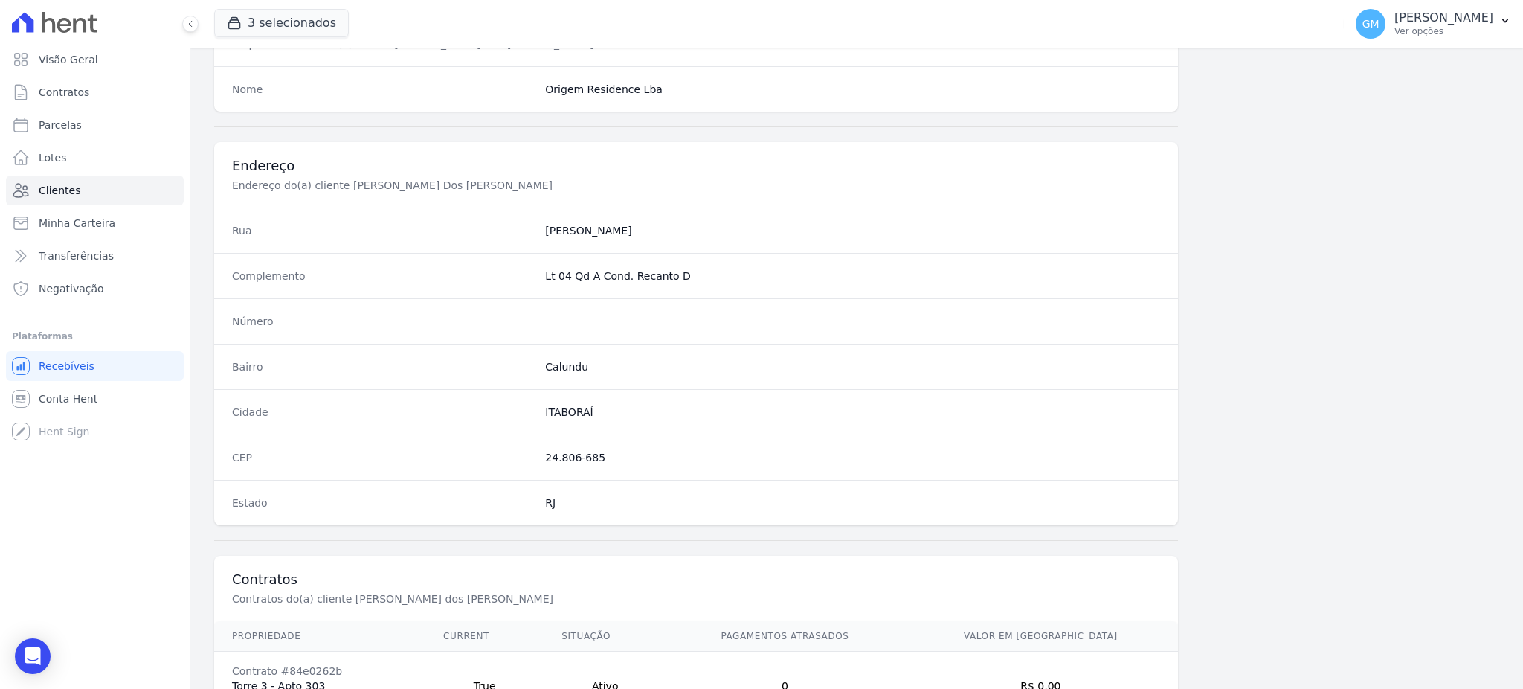
scroll to position [703, 0]
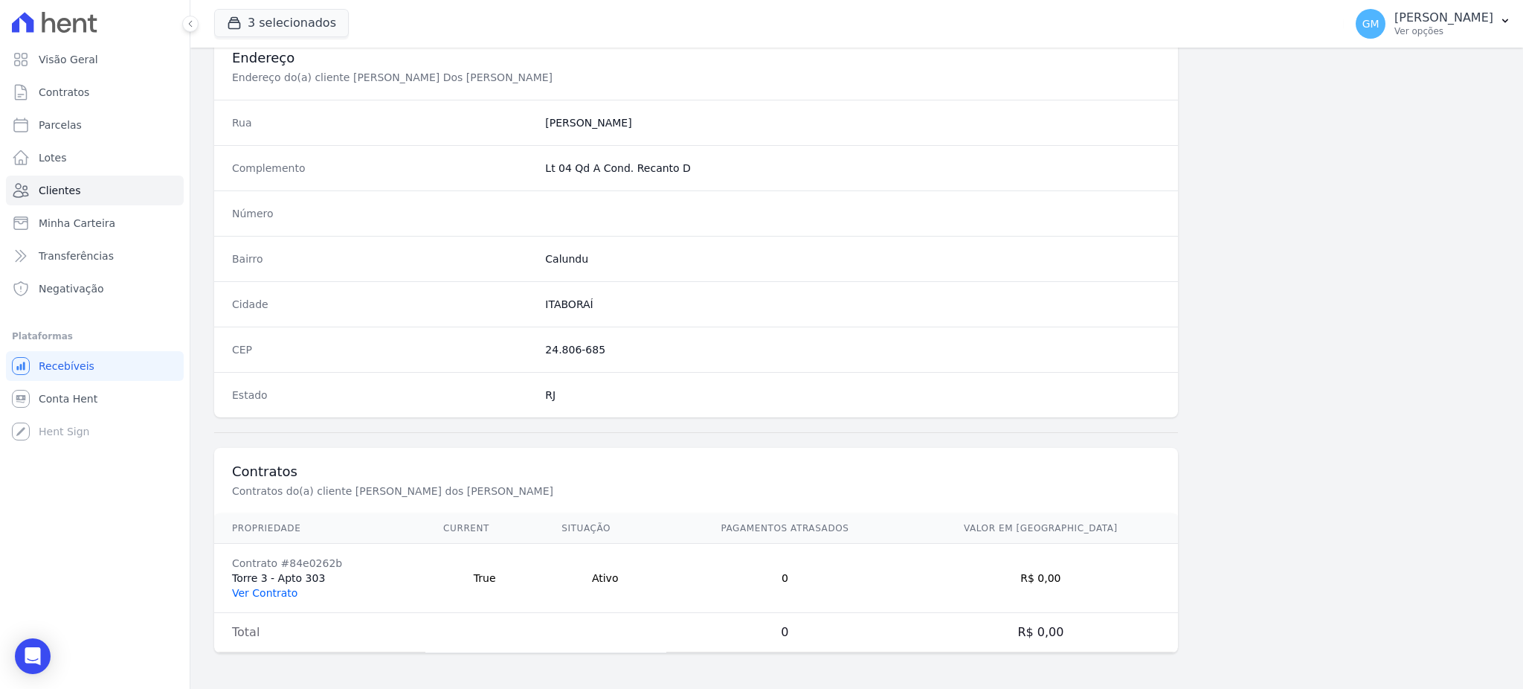
click at [263, 593] on link "Ver Contrato" at bounding box center [264, 593] width 65 height 12
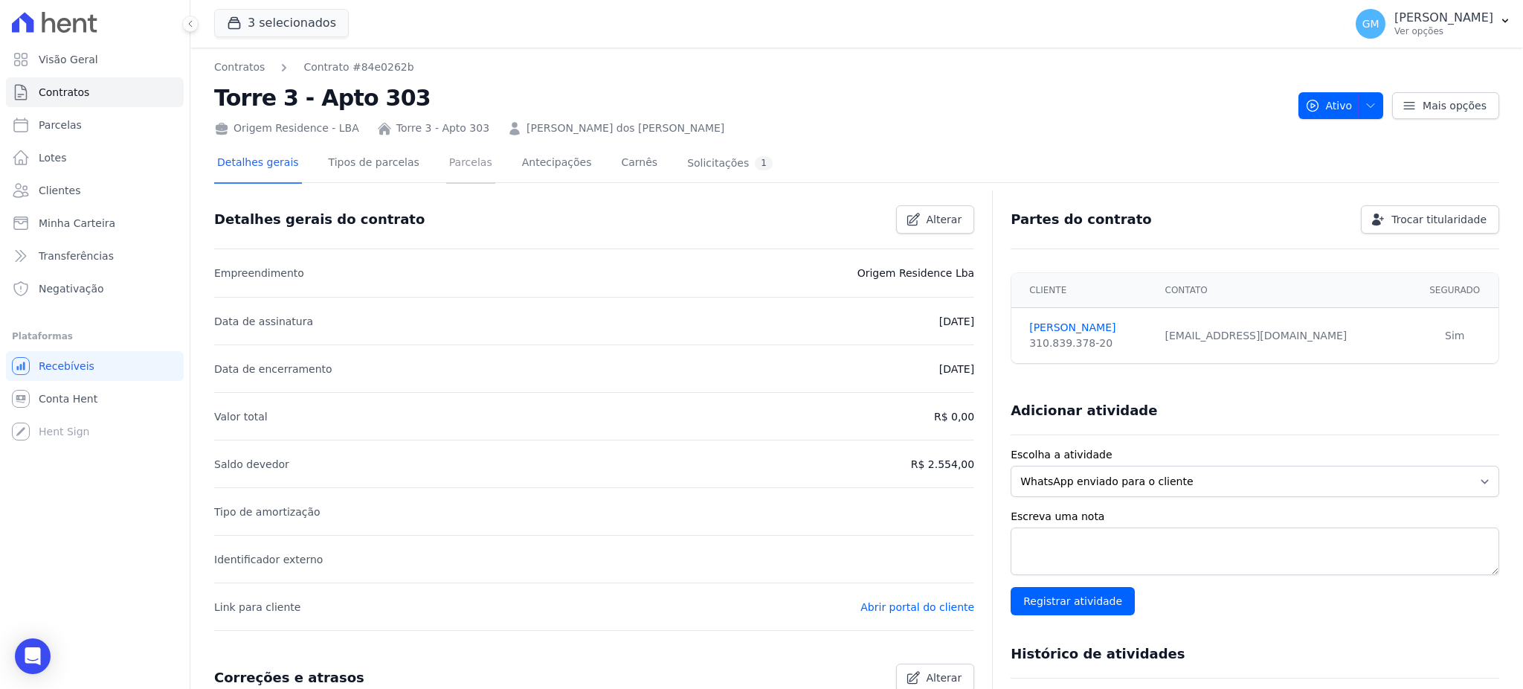
click at [463, 172] on link "Parcelas" at bounding box center [470, 163] width 49 height 39
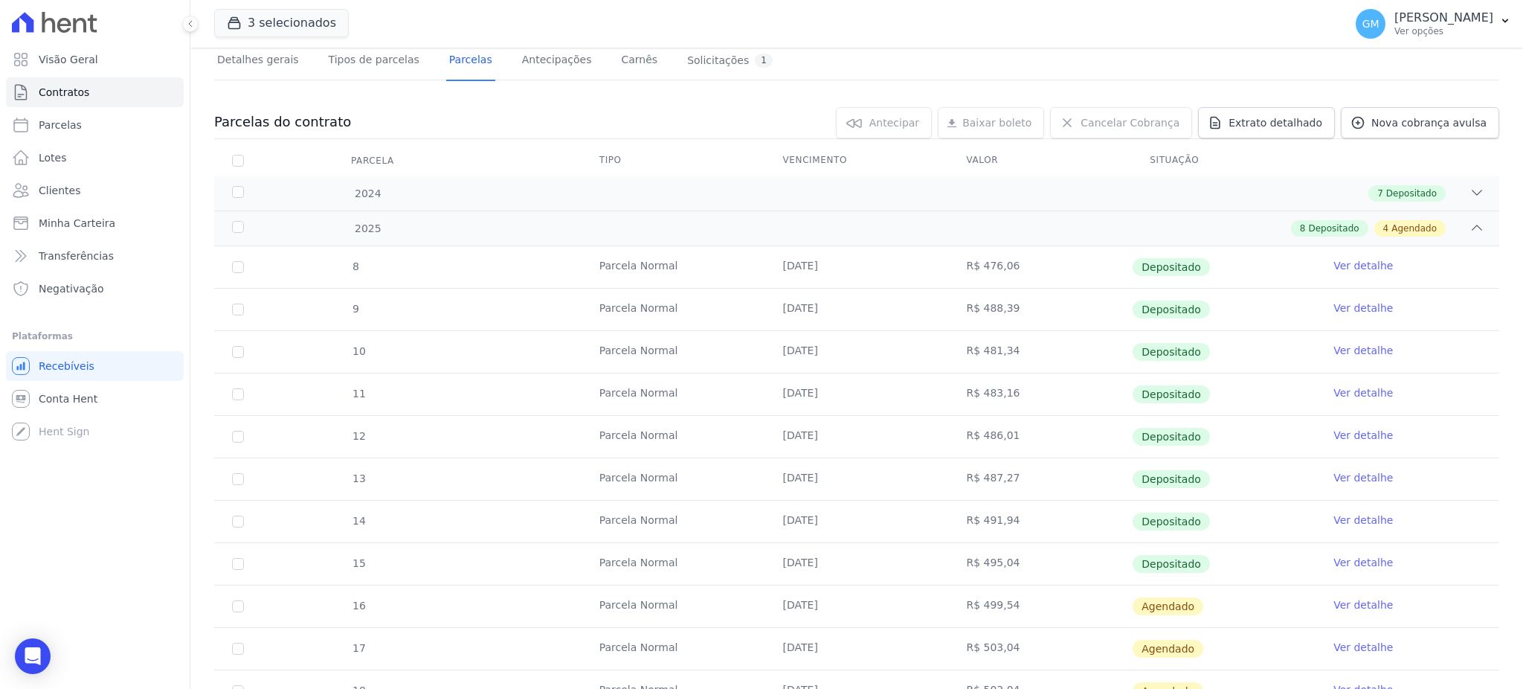
scroll to position [247, 0]
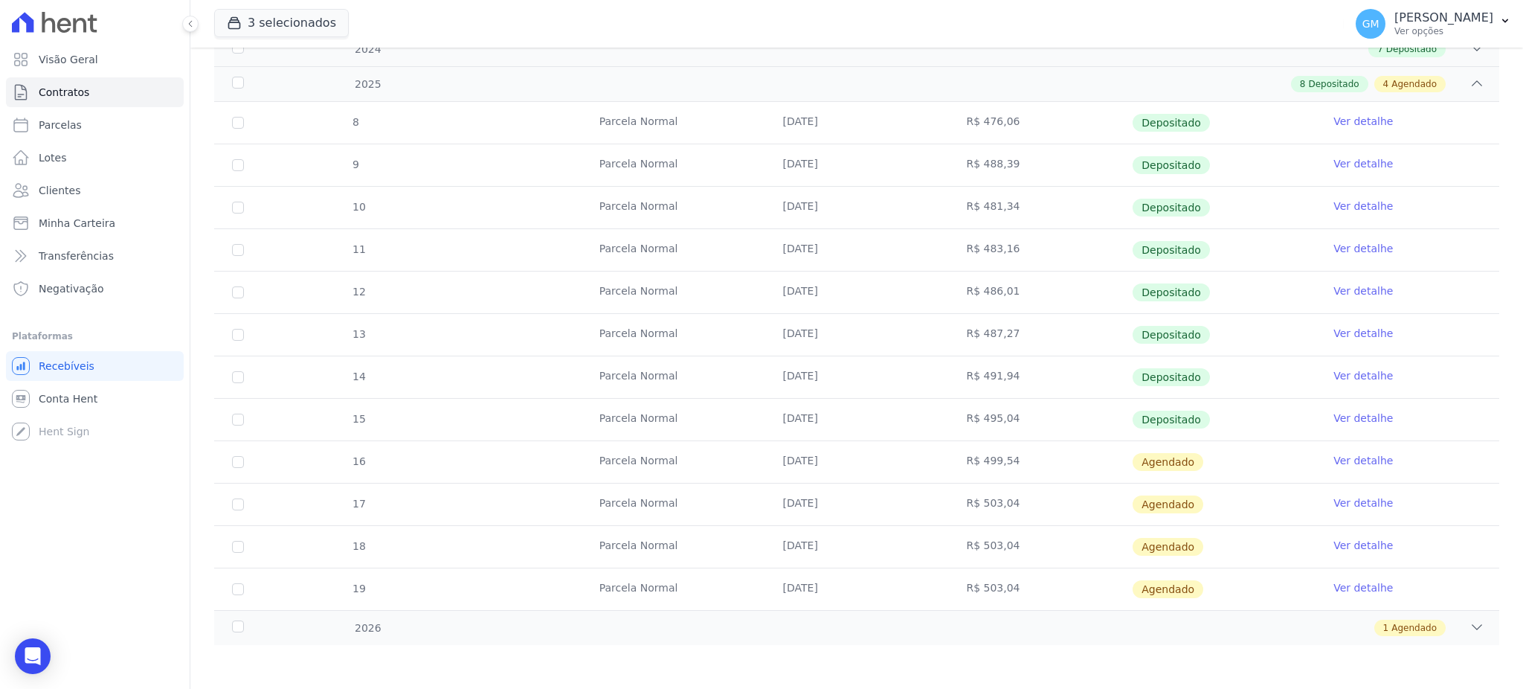
click at [1359, 422] on link "Ver detalhe" at bounding box center [1362, 417] width 59 height 15
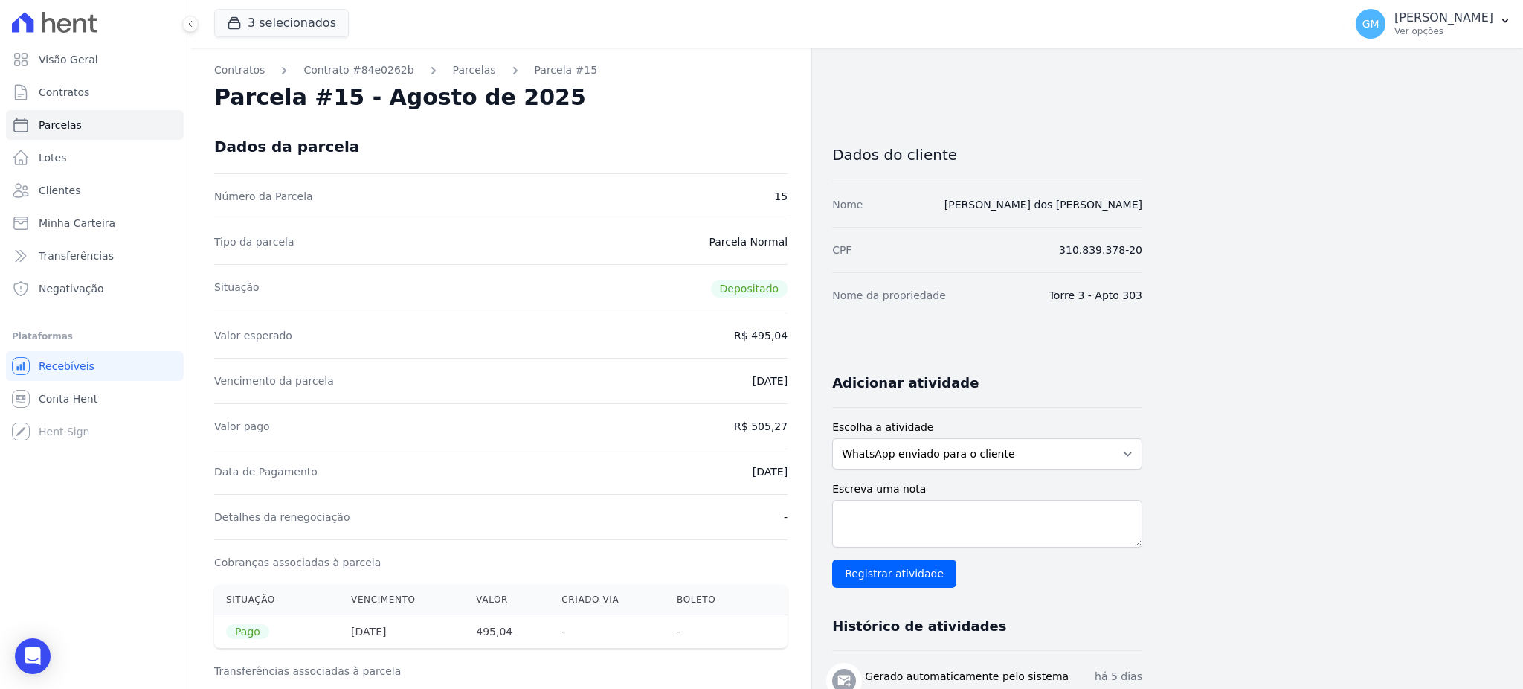
drag, startPoint x: 723, startPoint y: 464, endPoint x: 796, endPoint y: 470, distance: 73.1
copy dd "[DATE]"
drag, startPoint x: 758, startPoint y: 426, endPoint x: 817, endPoint y: 425, distance: 58.8
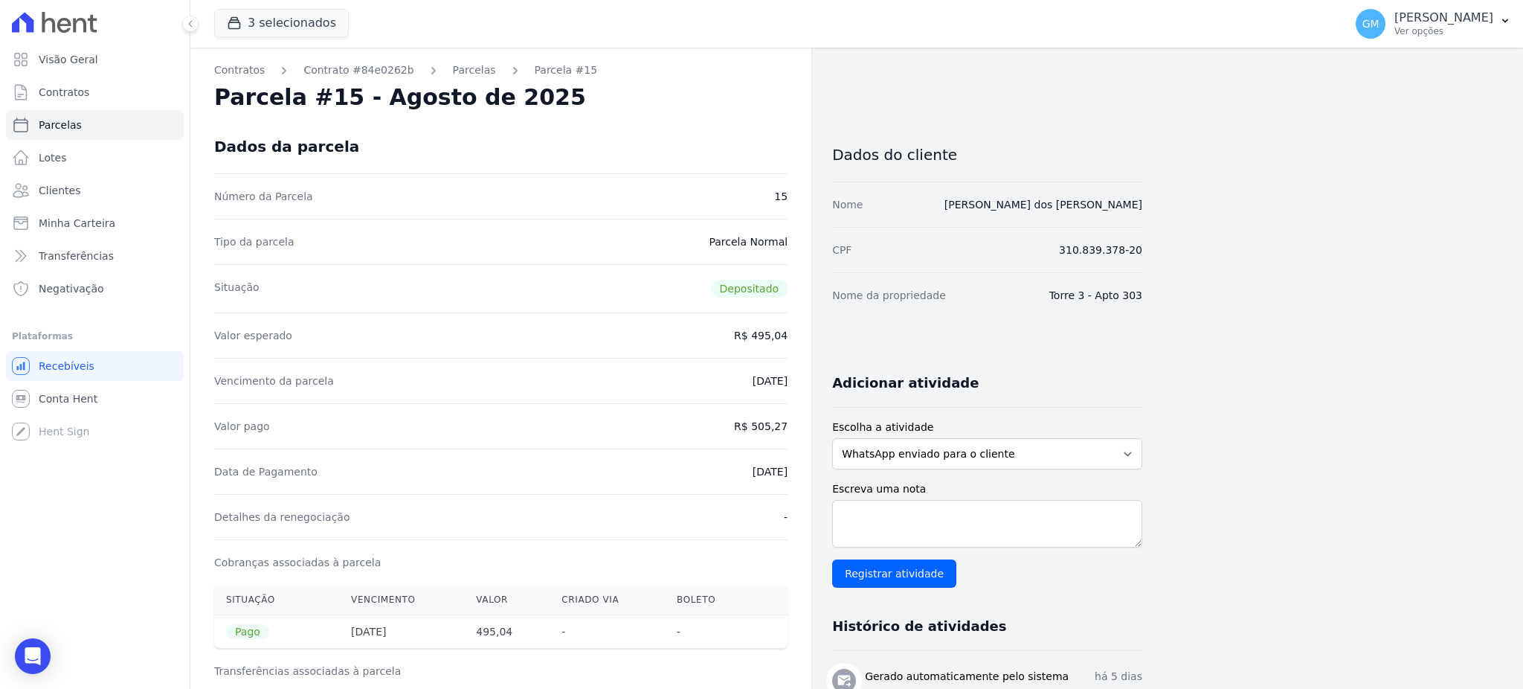
copy dd "505,27"
drag, startPoint x: 721, startPoint y: 480, endPoint x: 795, endPoint y: 479, distance: 74.4
copy dd "[DATE]"
click at [104, 199] on link "Clientes" at bounding box center [95, 190] width 178 height 30
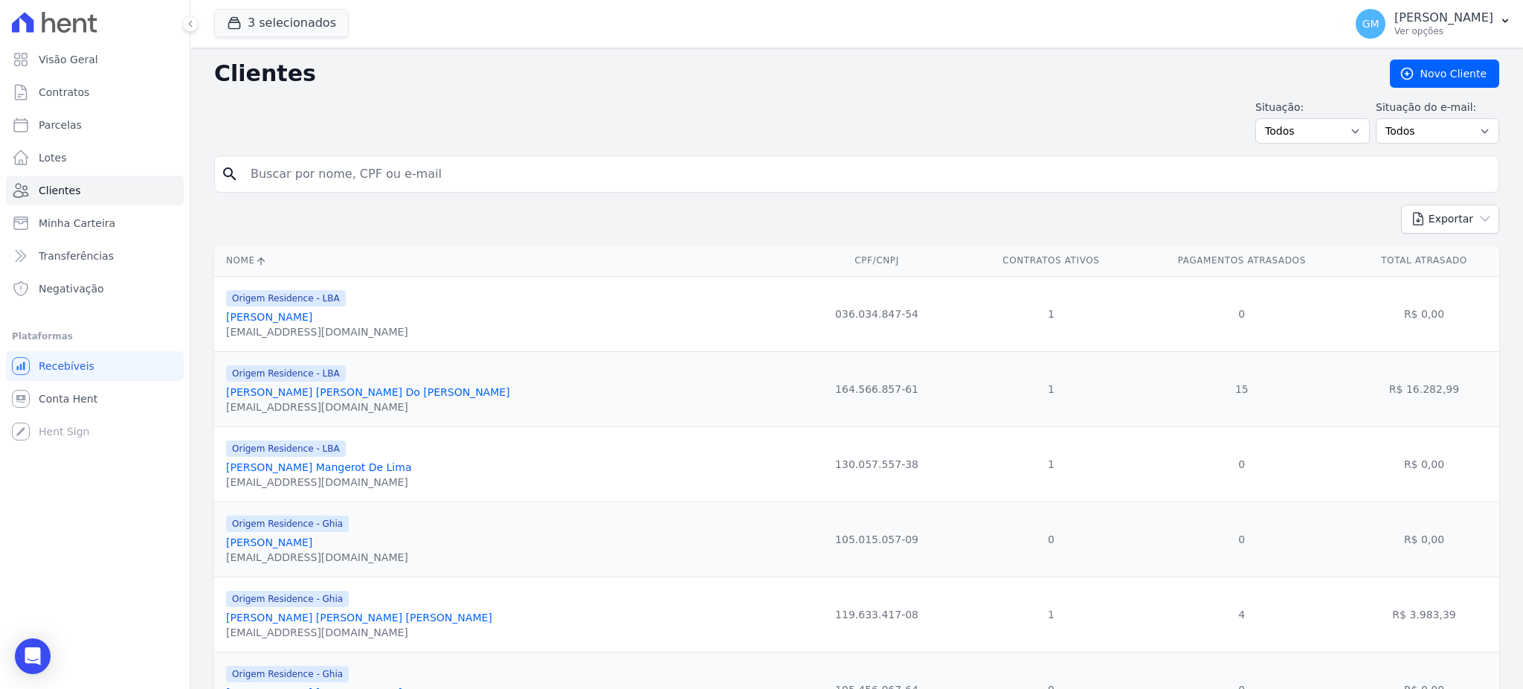
drag, startPoint x: 248, startPoint y: 184, endPoint x: 283, endPoint y: 182, distance: 35.7
click at [283, 182] on input "search" at bounding box center [867, 174] width 1251 height 30
paste input "Maicon Daivison [PERSON_NAME] Dos [PERSON_NAME]"
type input "Maicon Daivison [PERSON_NAME] Dos [PERSON_NAME]"
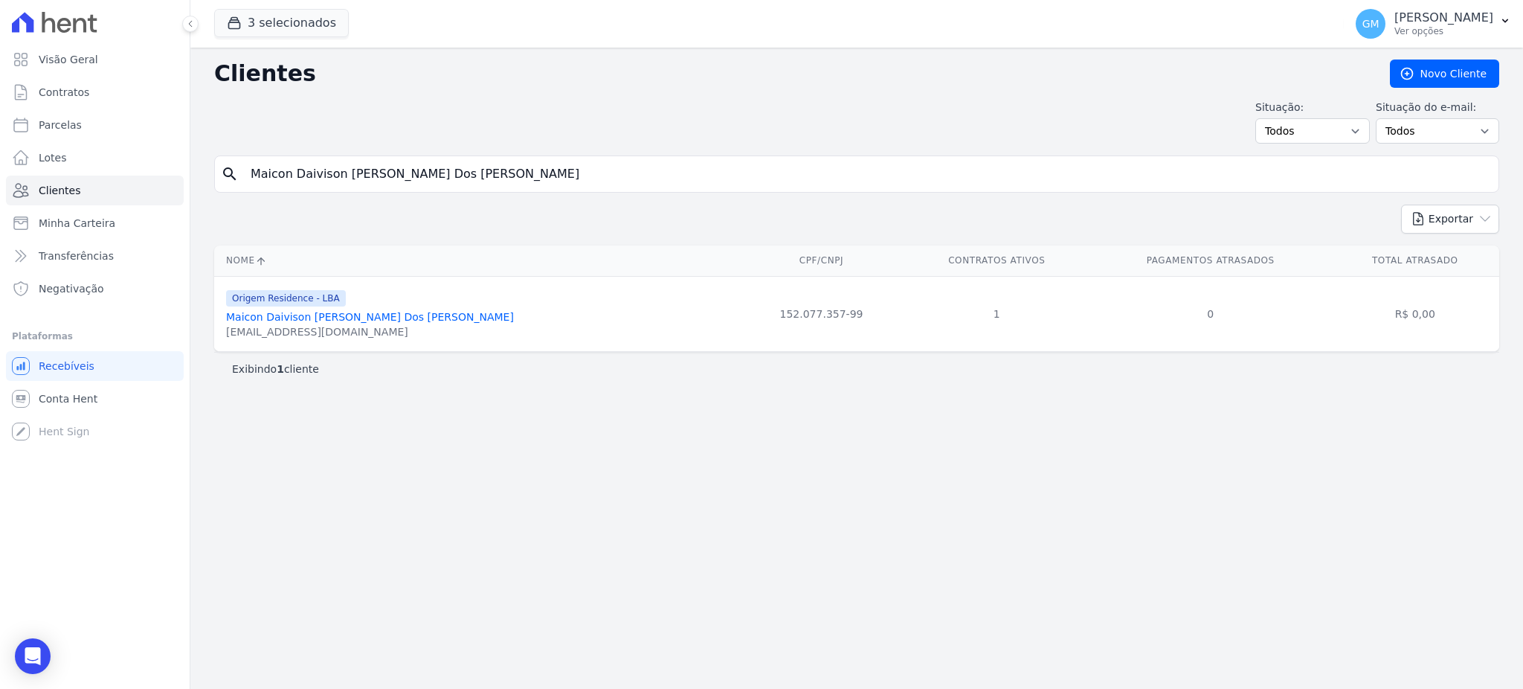
click at [292, 318] on link "Maicon Daivison [PERSON_NAME] Dos [PERSON_NAME]" at bounding box center [370, 317] width 288 height 12
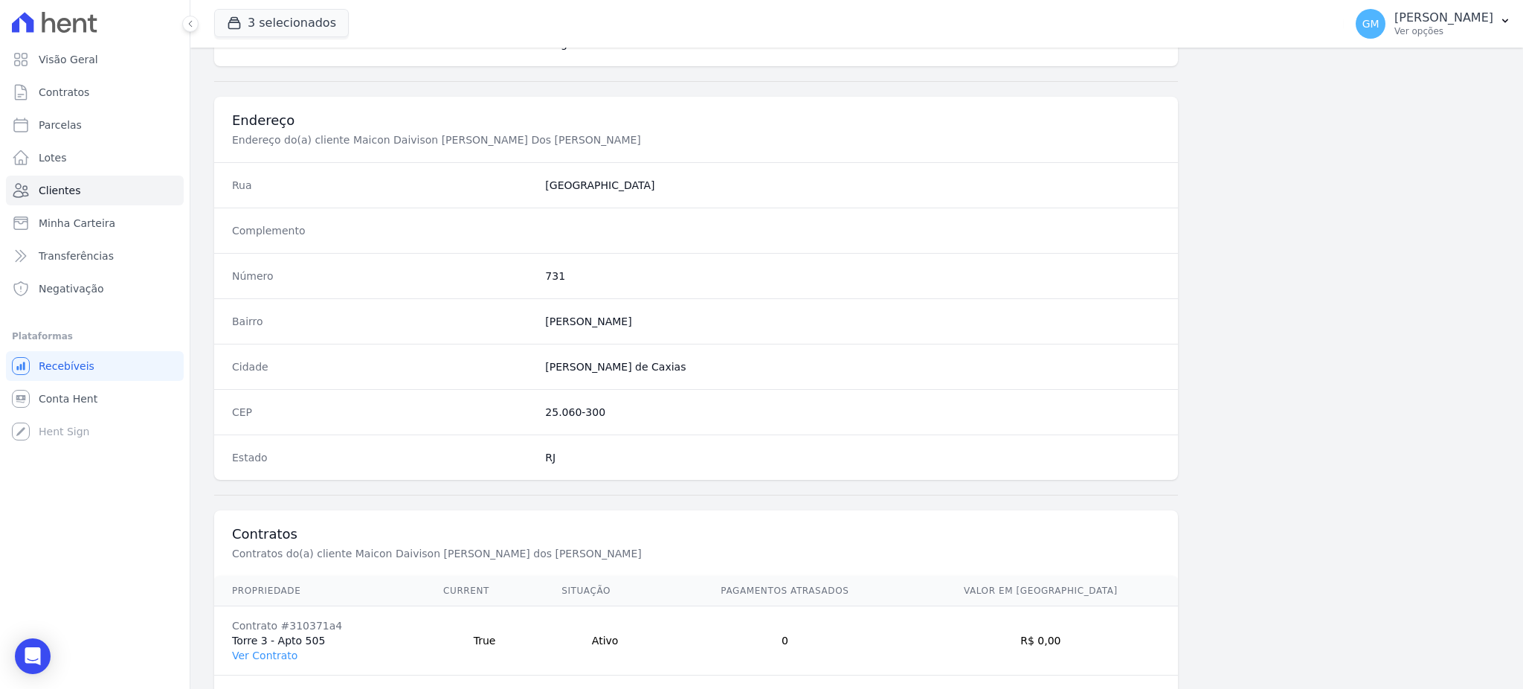
scroll to position [703, 0]
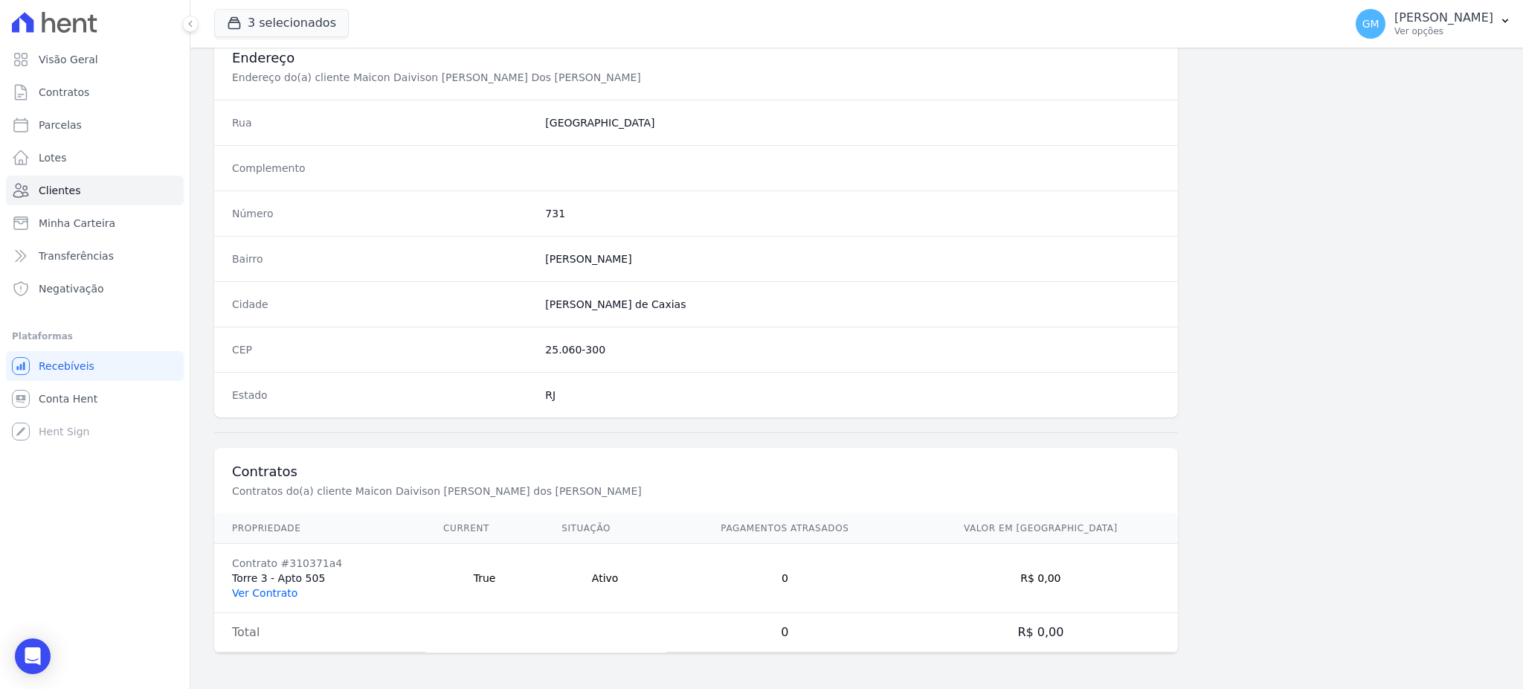
click at [279, 591] on link "Ver Contrato" at bounding box center [264, 593] width 65 height 12
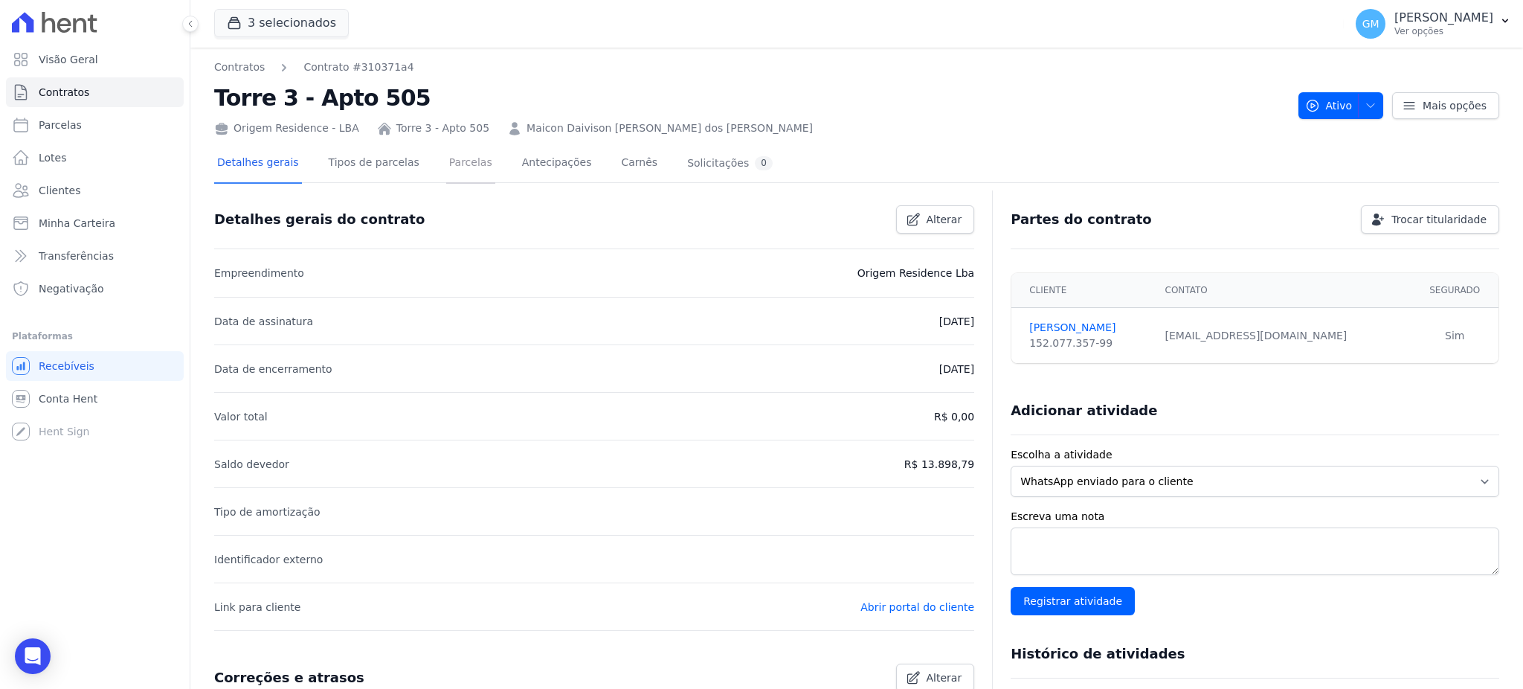
click at [446, 158] on link "Parcelas" at bounding box center [470, 163] width 49 height 39
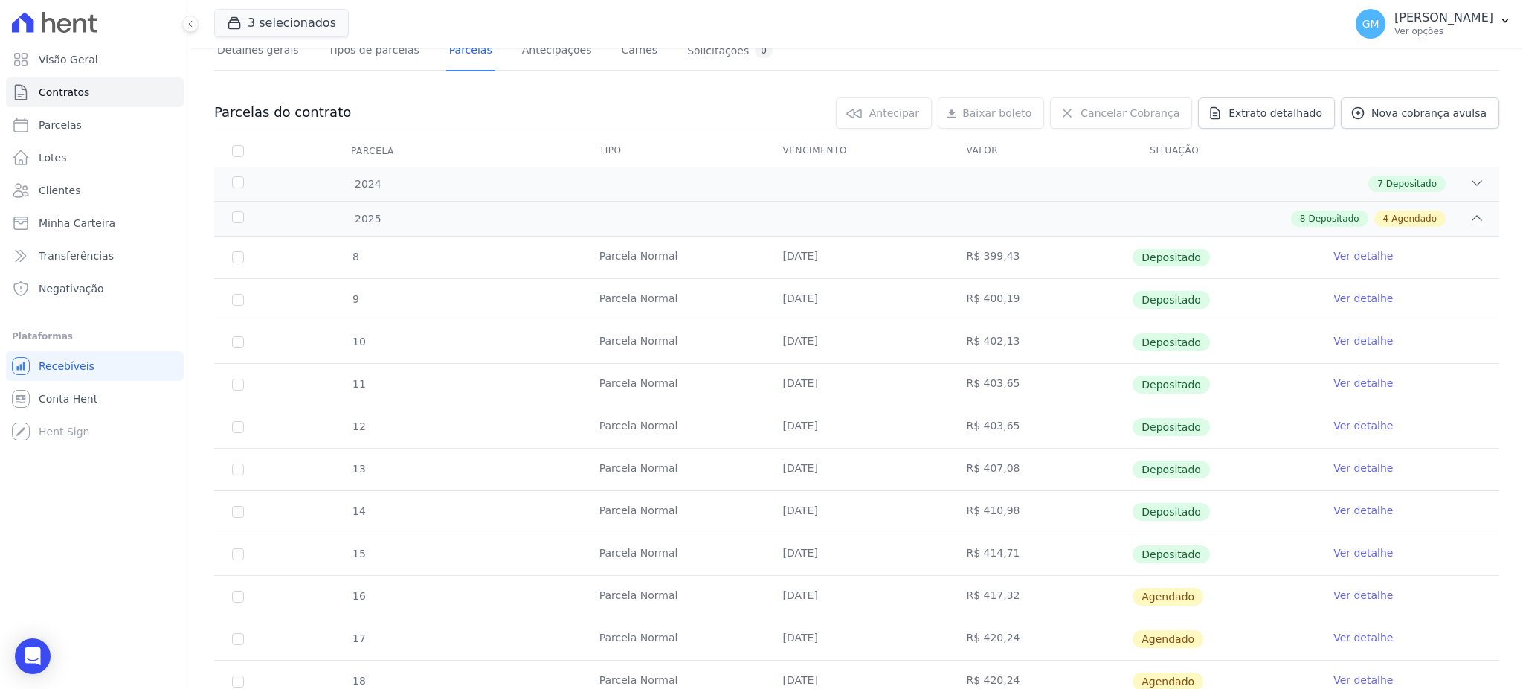
scroll to position [198, 0]
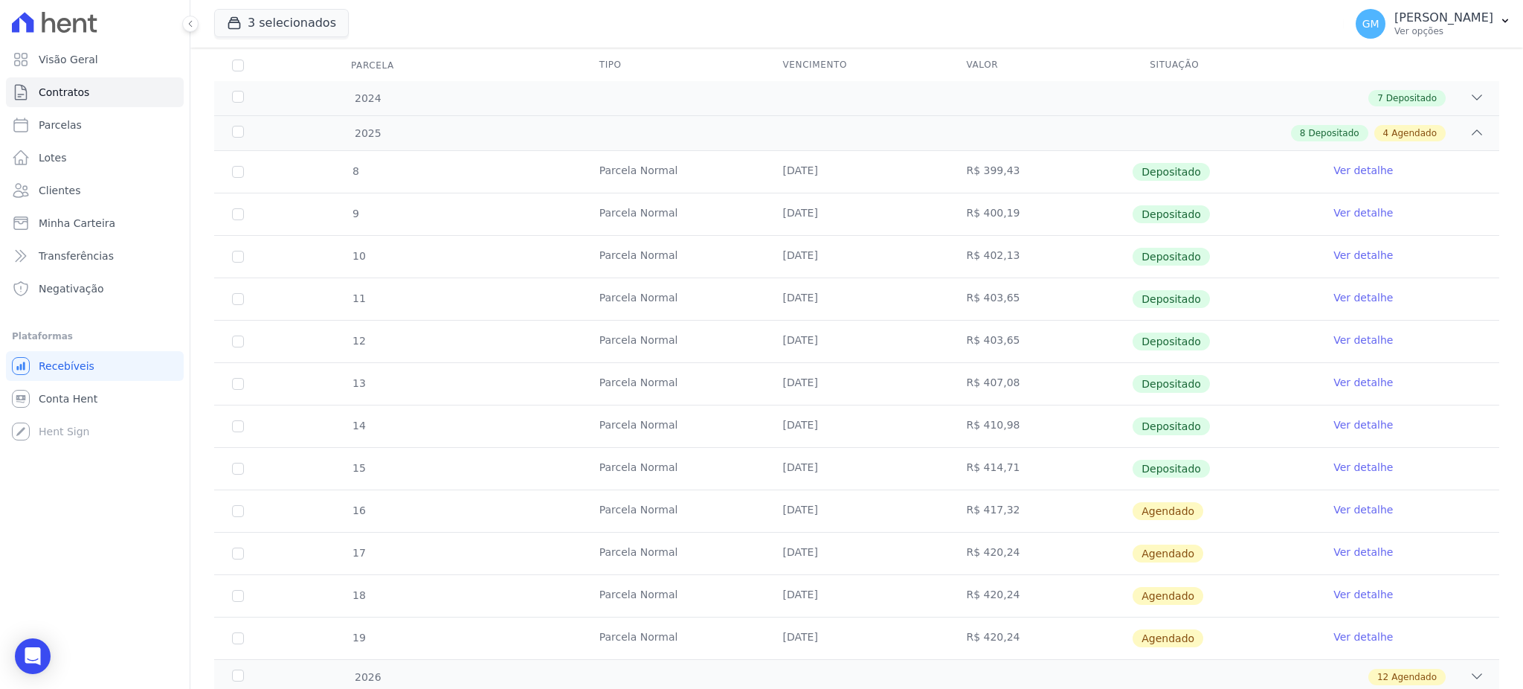
click at [1335, 462] on link "Ver detalhe" at bounding box center [1362, 467] width 59 height 15
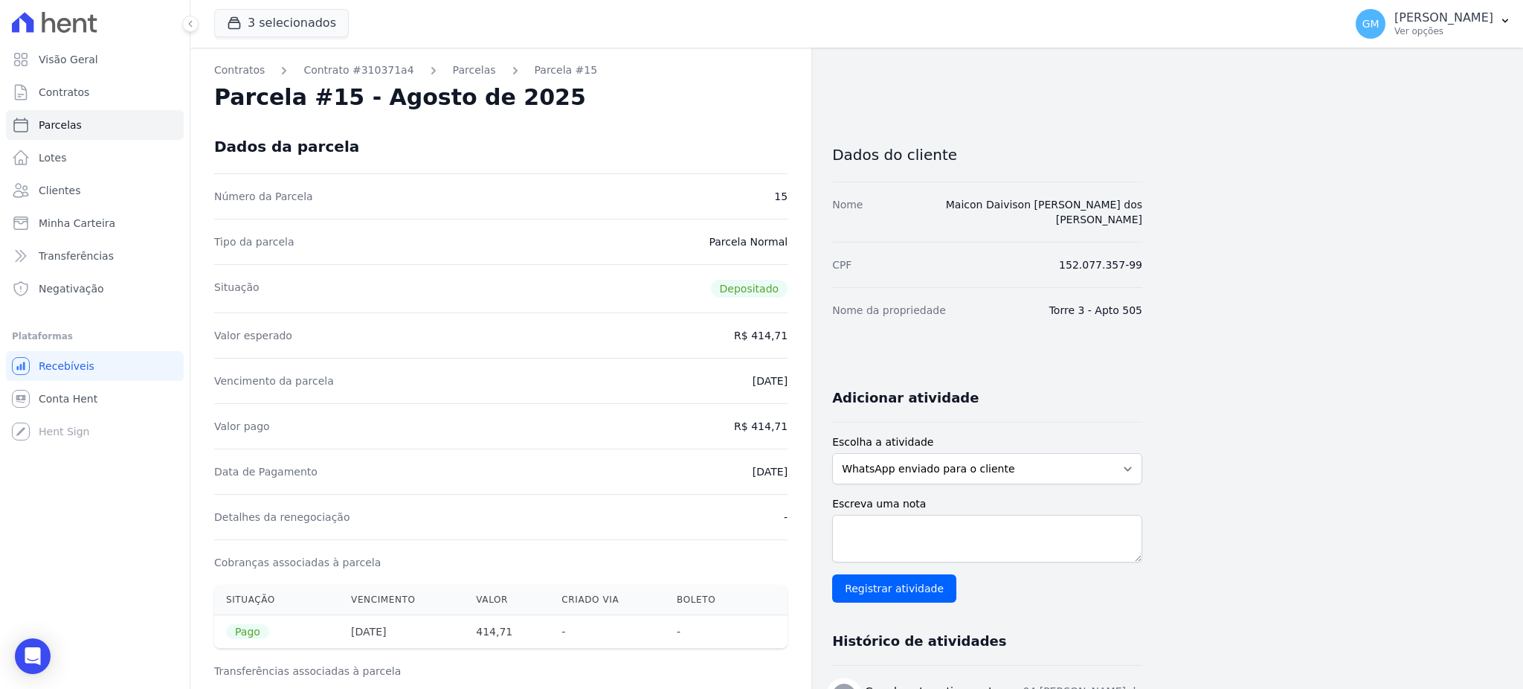
drag, startPoint x: 747, startPoint y: 470, endPoint x: 799, endPoint y: 474, distance: 52.2
copy dd "[DATE]"
drag, startPoint x: 755, startPoint y: 426, endPoint x: 795, endPoint y: 425, distance: 40.2
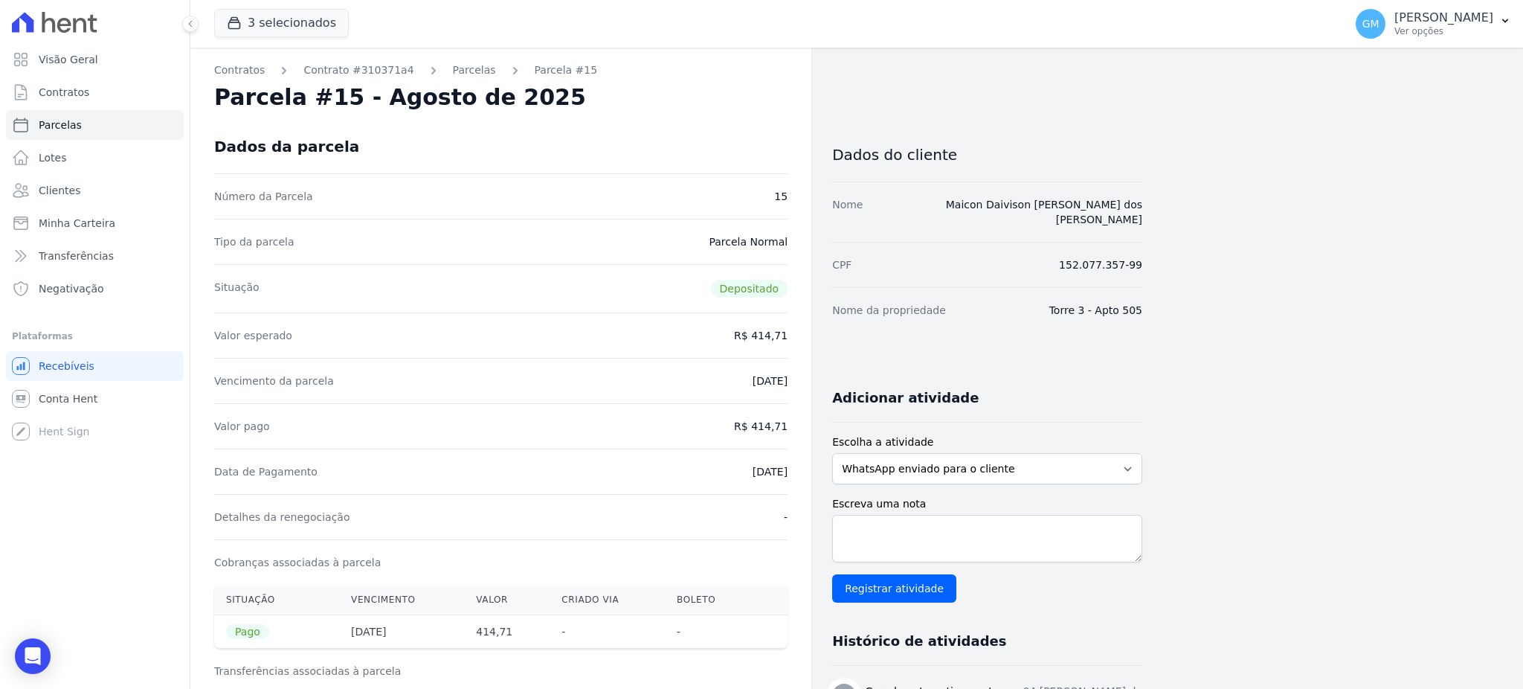
drag, startPoint x: 731, startPoint y: 467, endPoint x: 797, endPoint y: 471, distance: 66.3
click at [58, 193] on span "Clientes" at bounding box center [60, 190] width 42 height 15
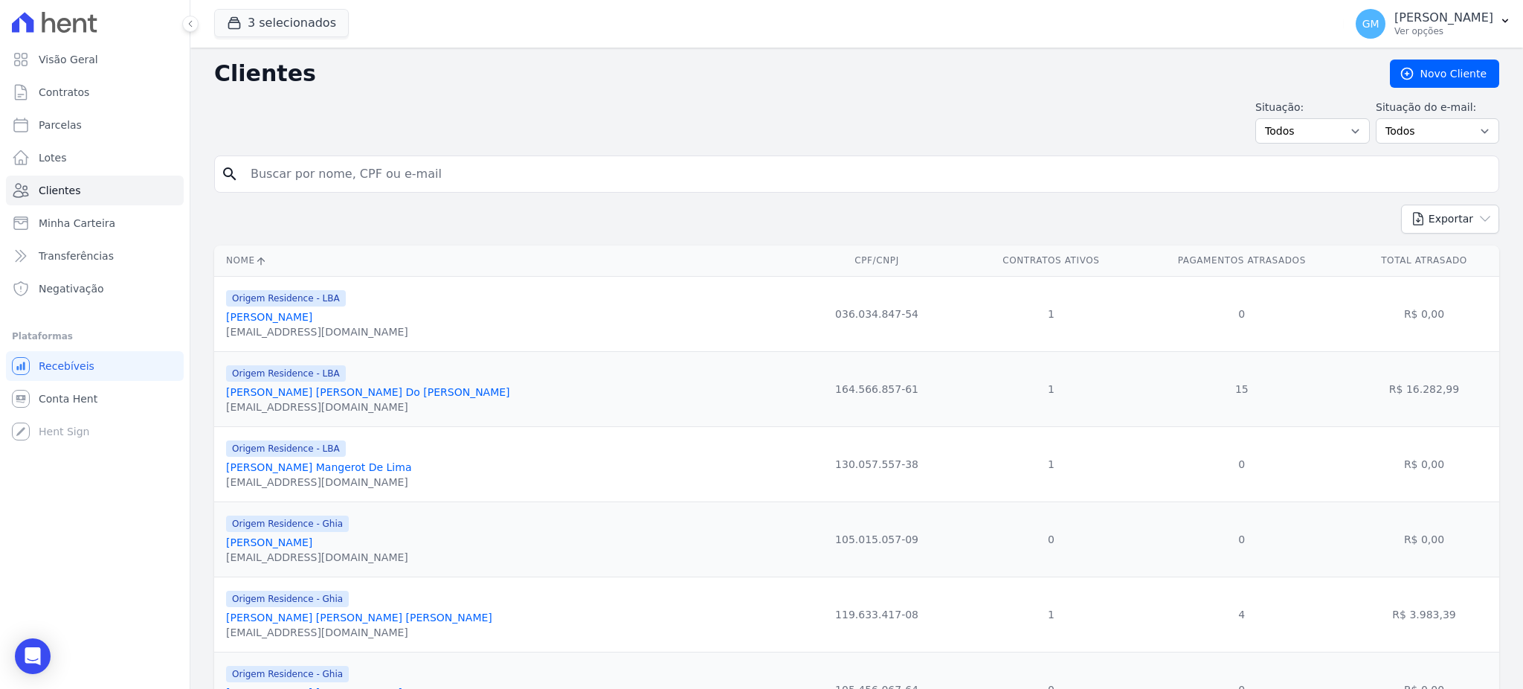
click at [294, 179] on input "search" at bounding box center [867, 174] width 1251 height 30
paste input "[PERSON_NAME] Da [PERSON_NAME]"
type input "[PERSON_NAME] Da [PERSON_NAME]"
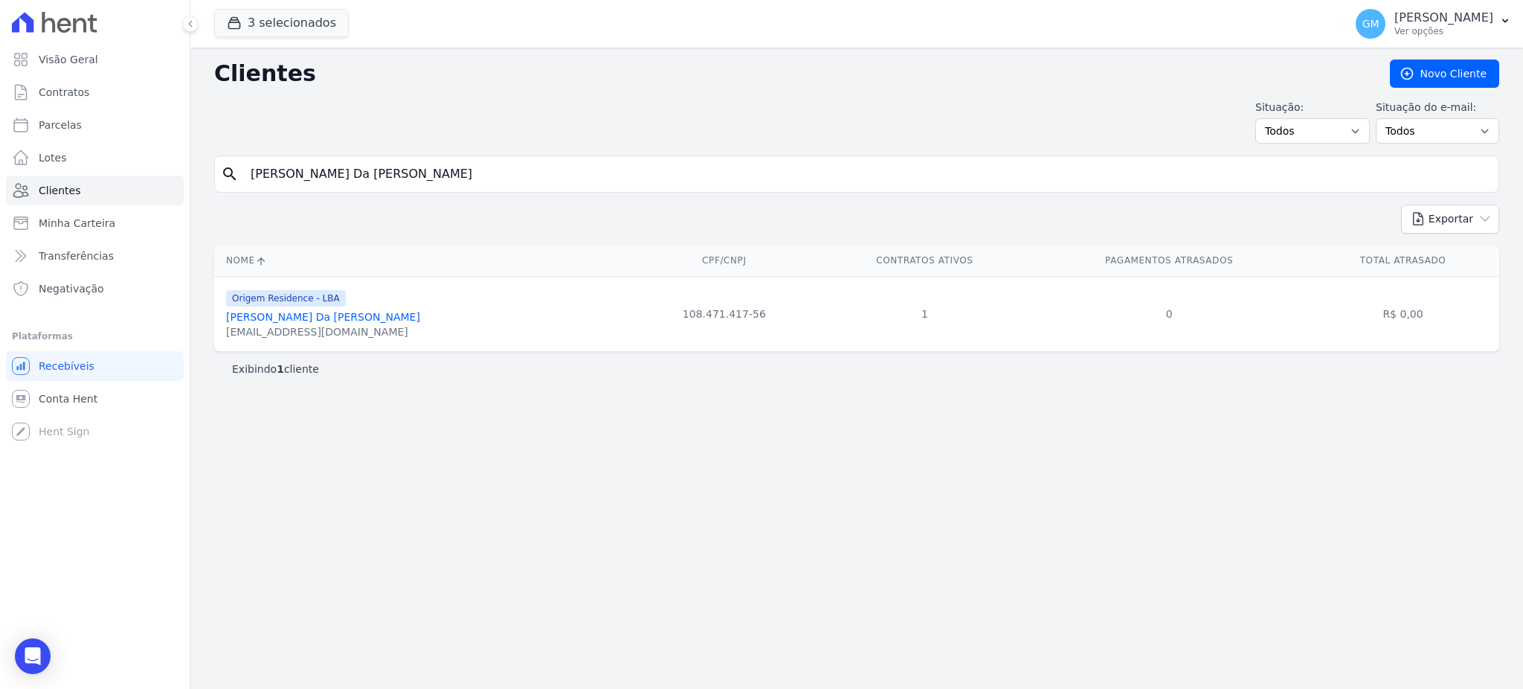
click at [314, 315] on link "[PERSON_NAME] Da [PERSON_NAME]" at bounding box center [323, 317] width 194 height 12
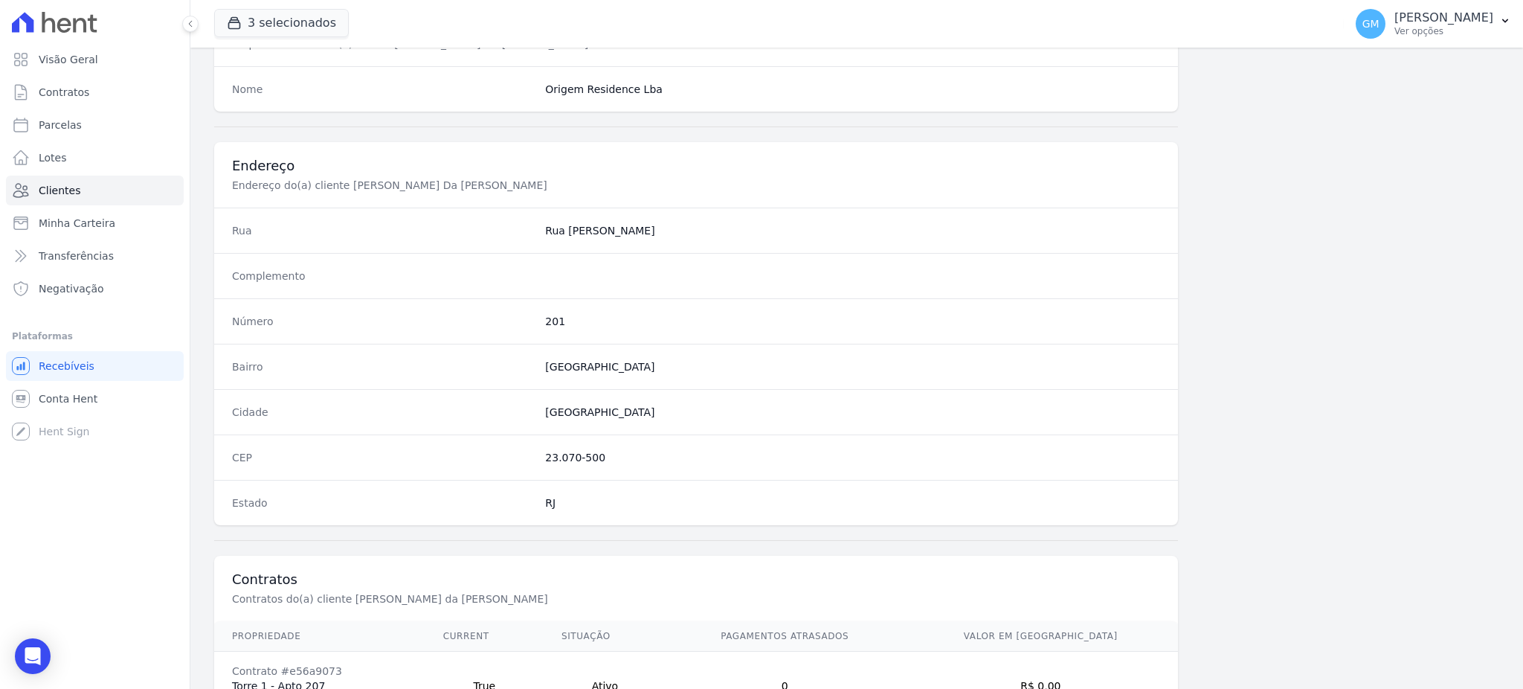
scroll to position [703, 0]
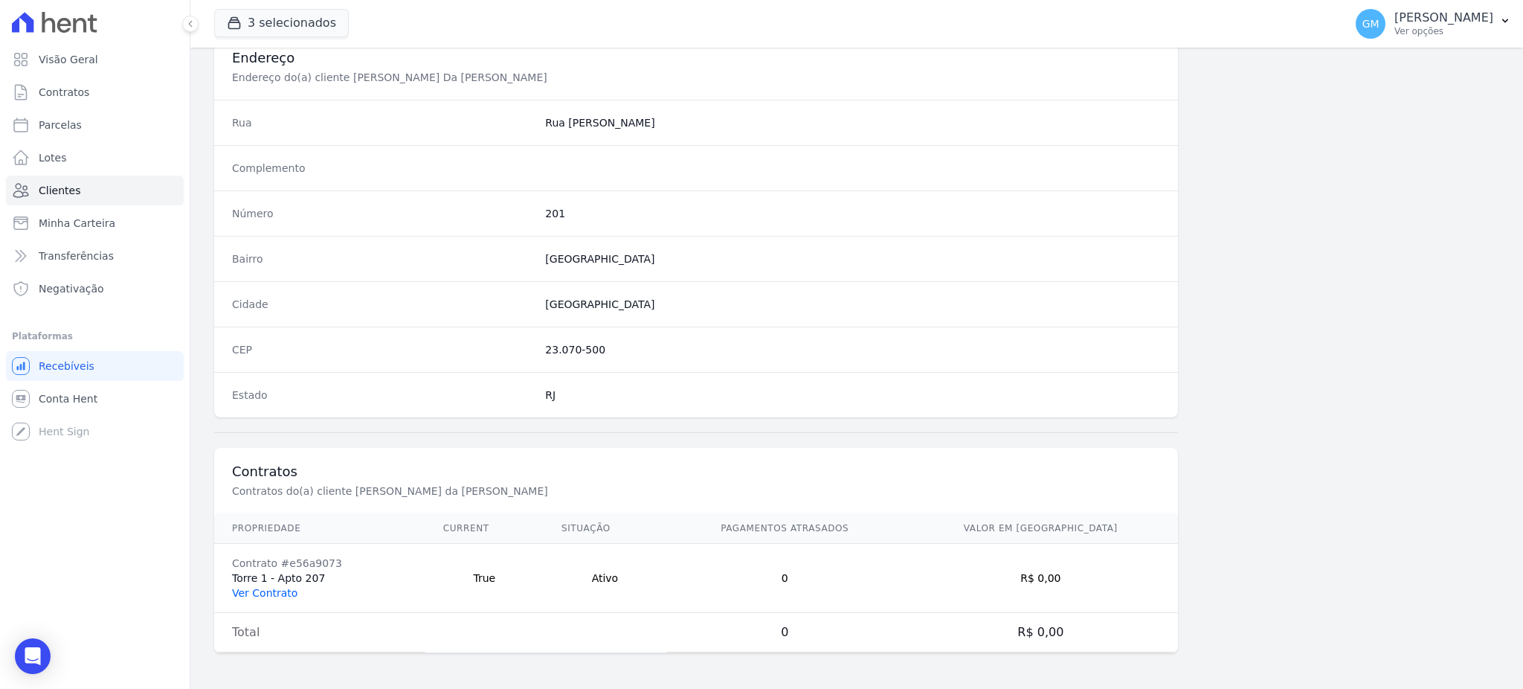
click at [274, 592] on link "Ver Contrato" at bounding box center [264, 593] width 65 height 12
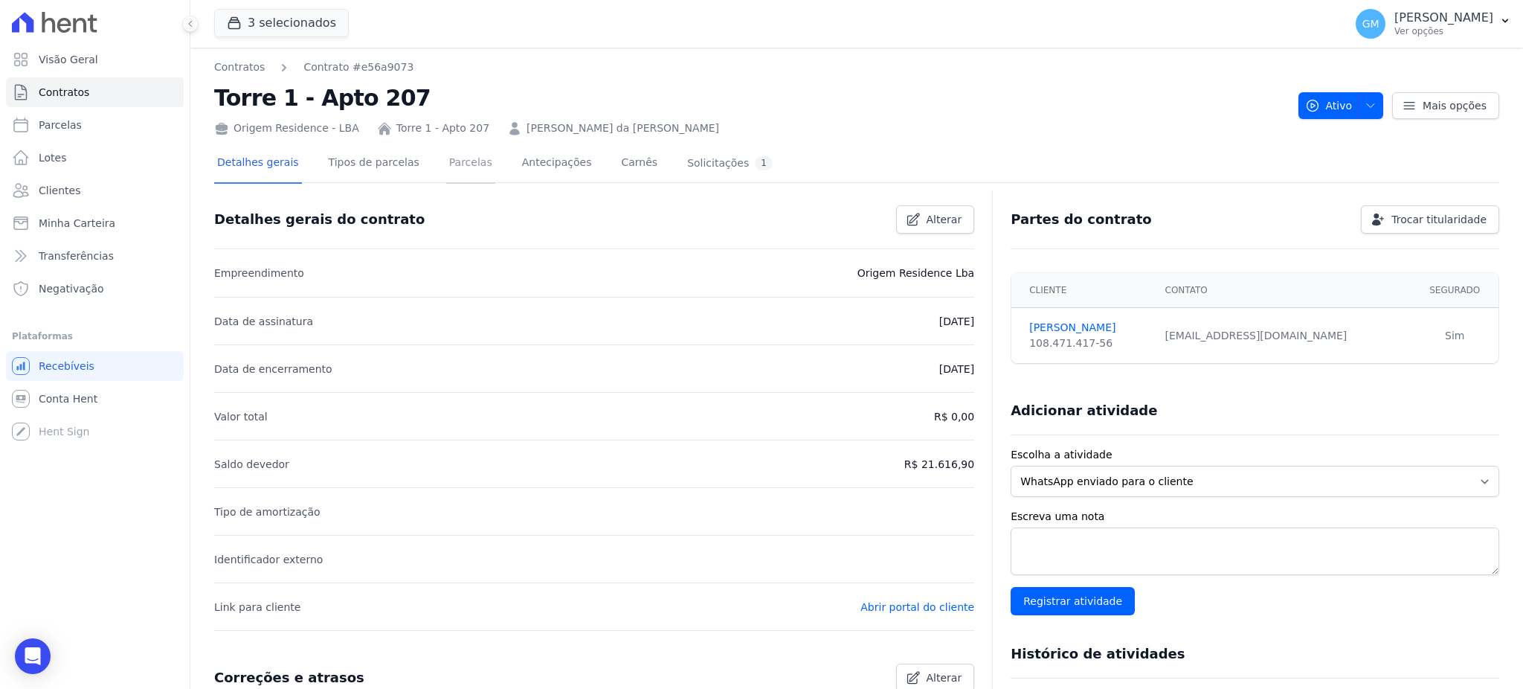
click at [452, 162] on link "Parcelas" at bounding box center [470, 163] width 49 height 39
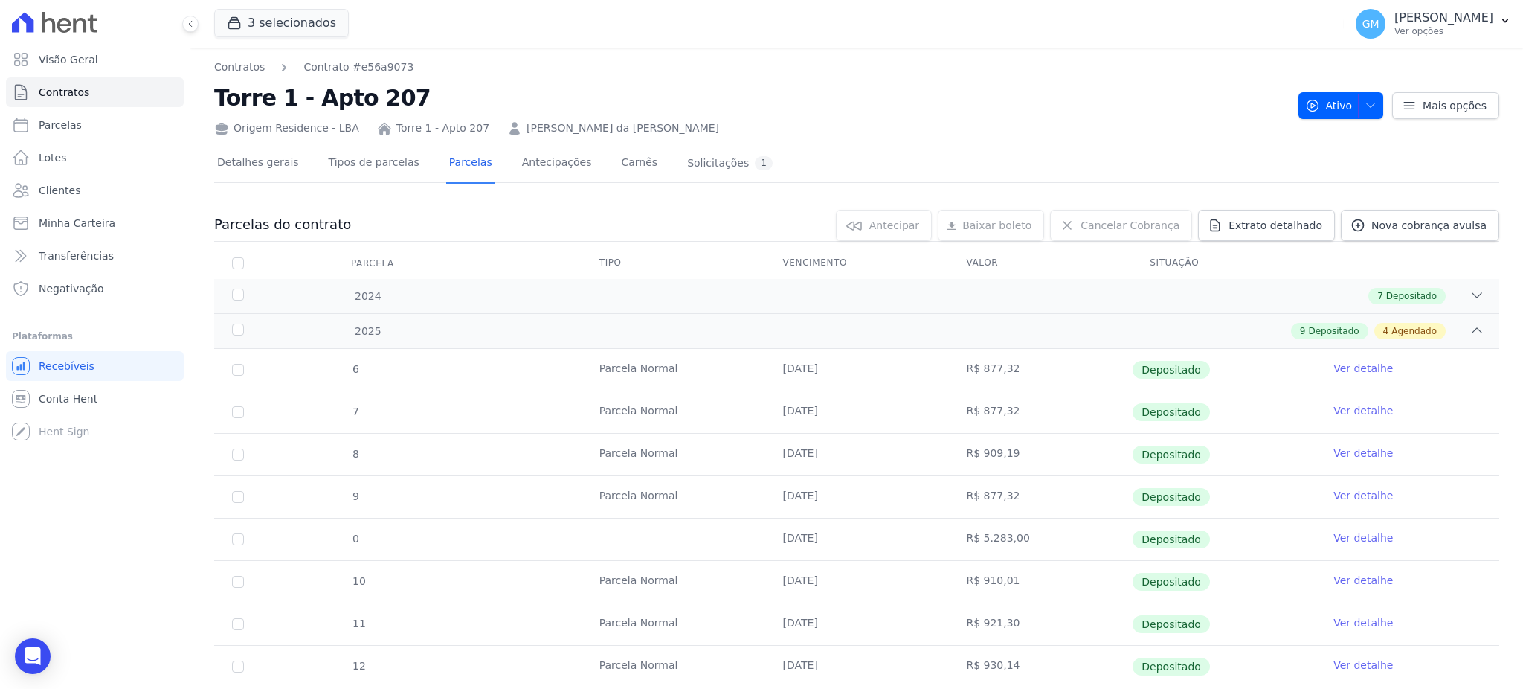
scroll to position [297, 0]
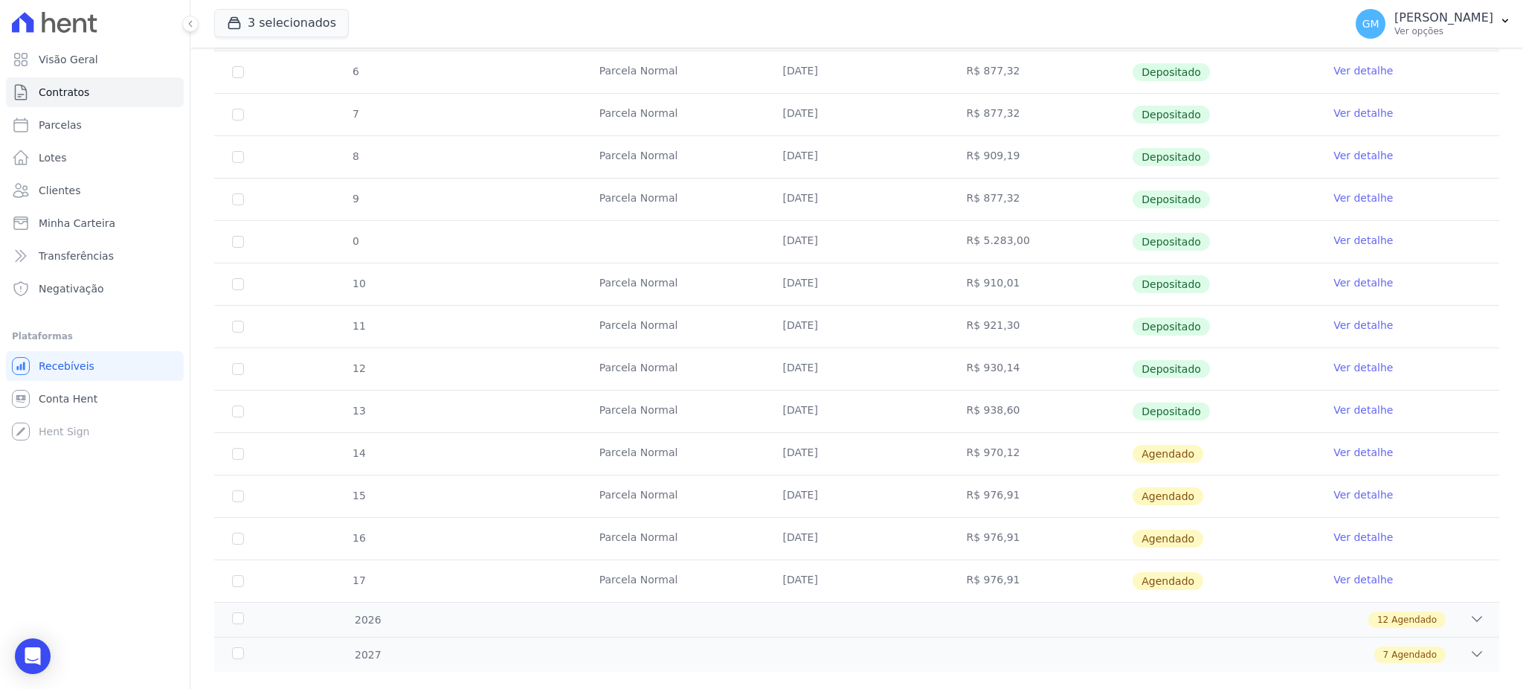
click at [1350, 410] on link "Ver detalhe" at bounding box center [1362, 409] width 59 height 15
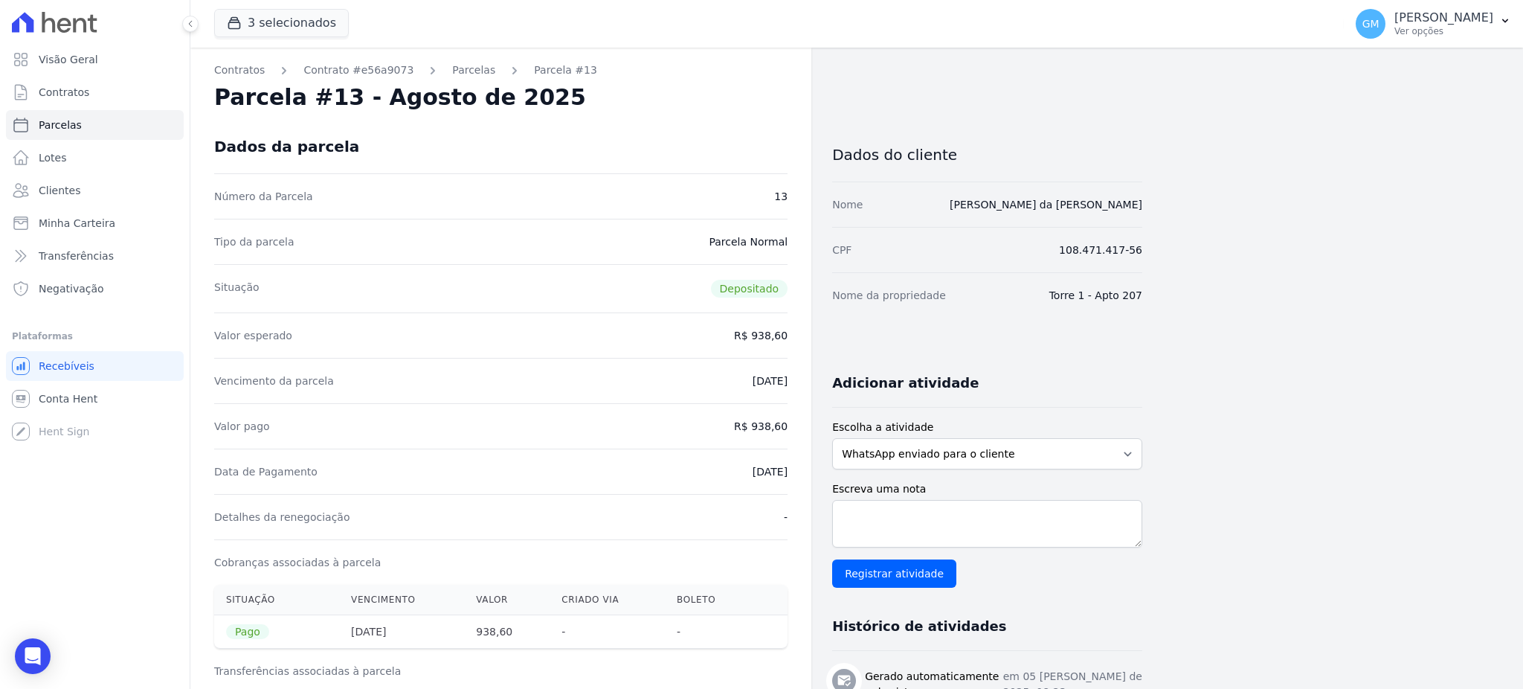
drag, startPoint x: 722, startPoint y: 474, endPoint x: 819, endPoint y: 474, distance: 96.7
click at [819, 474] on div "Contratos Contrato #e56a9073 [GEOGRAPHIC_DATA] Parcela #13 [GEOGRAPHIC_DATA] #1…" at bounding box center [666, 615] width 952 height 1134
drag, startPoint x: 753, startPoint y: 419, endPoint x: 799, endPoint y: 421, distance: 46.1
click at [799, 421] on div "Contratos Contrato #e56a9073 [GEOGRAPHIC_DATA] Parcela #13 [GEOGRAPHIC_DATA] #1…" at bounding box center [500, 615] width 621 height 1134
drag, startPoint x: 773, startPoint y: 473, endPoint x: 790, endPoint y: 474, distance: 17.2
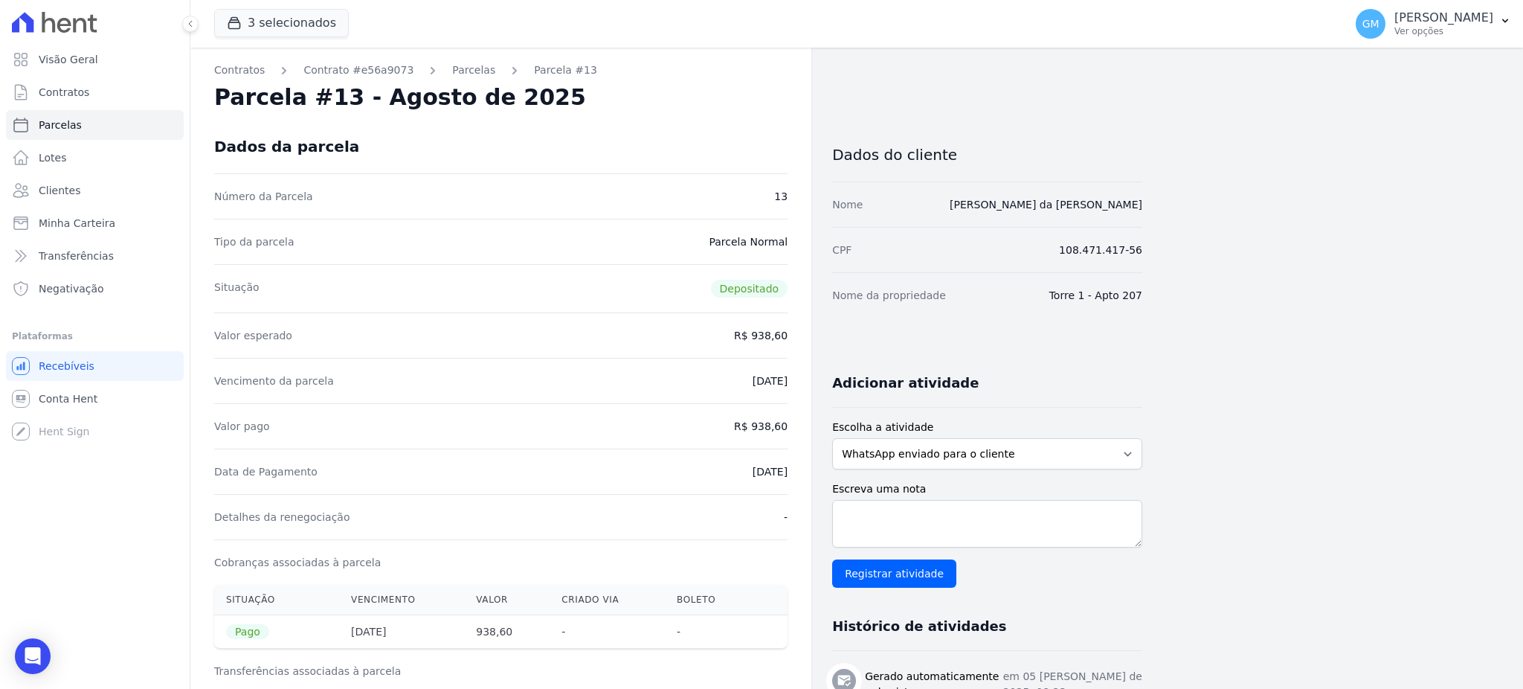
click at [790, 474] on div "Contratos Contrato #e56a9073 [GEOGRAPHIC_DATA] Parcela #13 [GEOGRAPHIC_DATA] #1…" at bounding box center [500, 615] width 621 height 1134
click at [50, 183] on span "Clientes" at bounding box center [60, 190] width 42 height 15
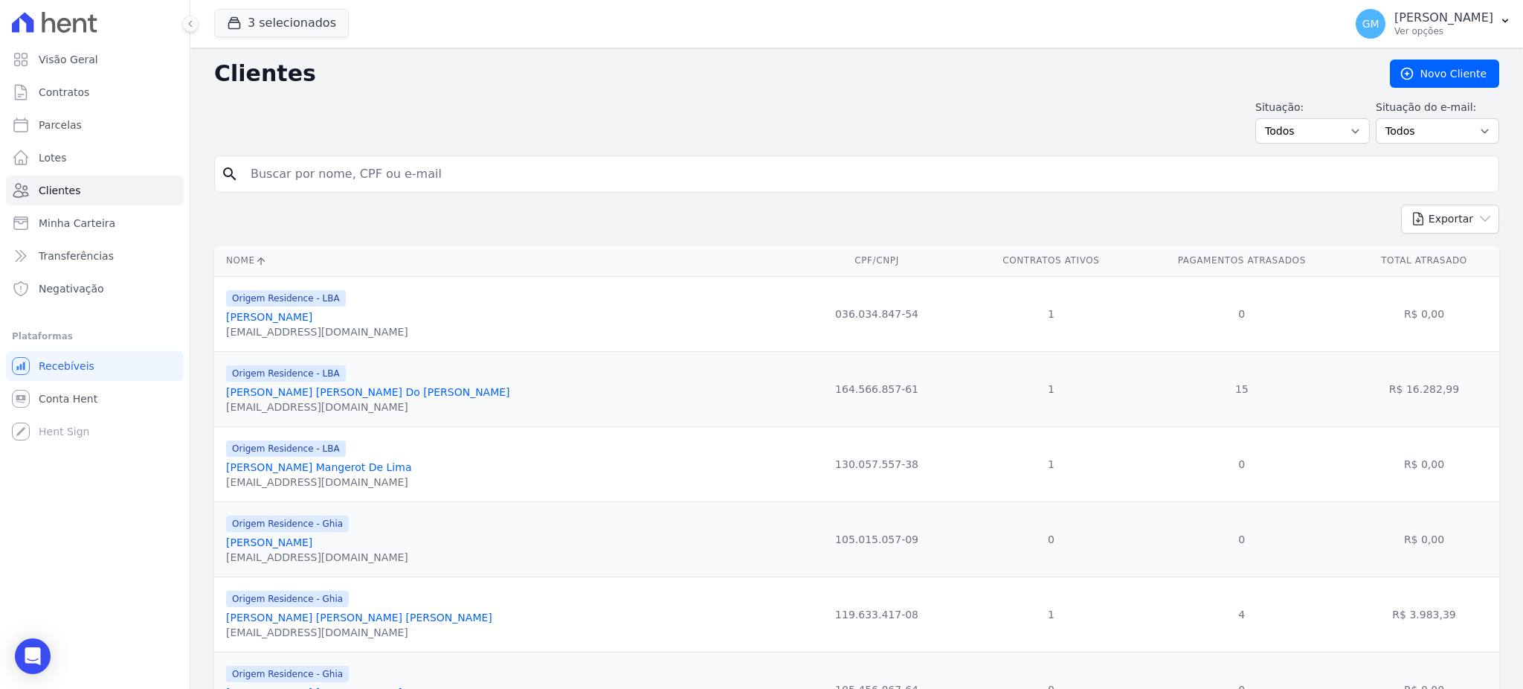
click at [287, 170] on input "search" at bounding box center [867, 174] width 1251 height 30
paste input "[PERSON_NAME] [PERSON_NAME]"
type input "[PERSON_NAME] [PERSON_NAME]"
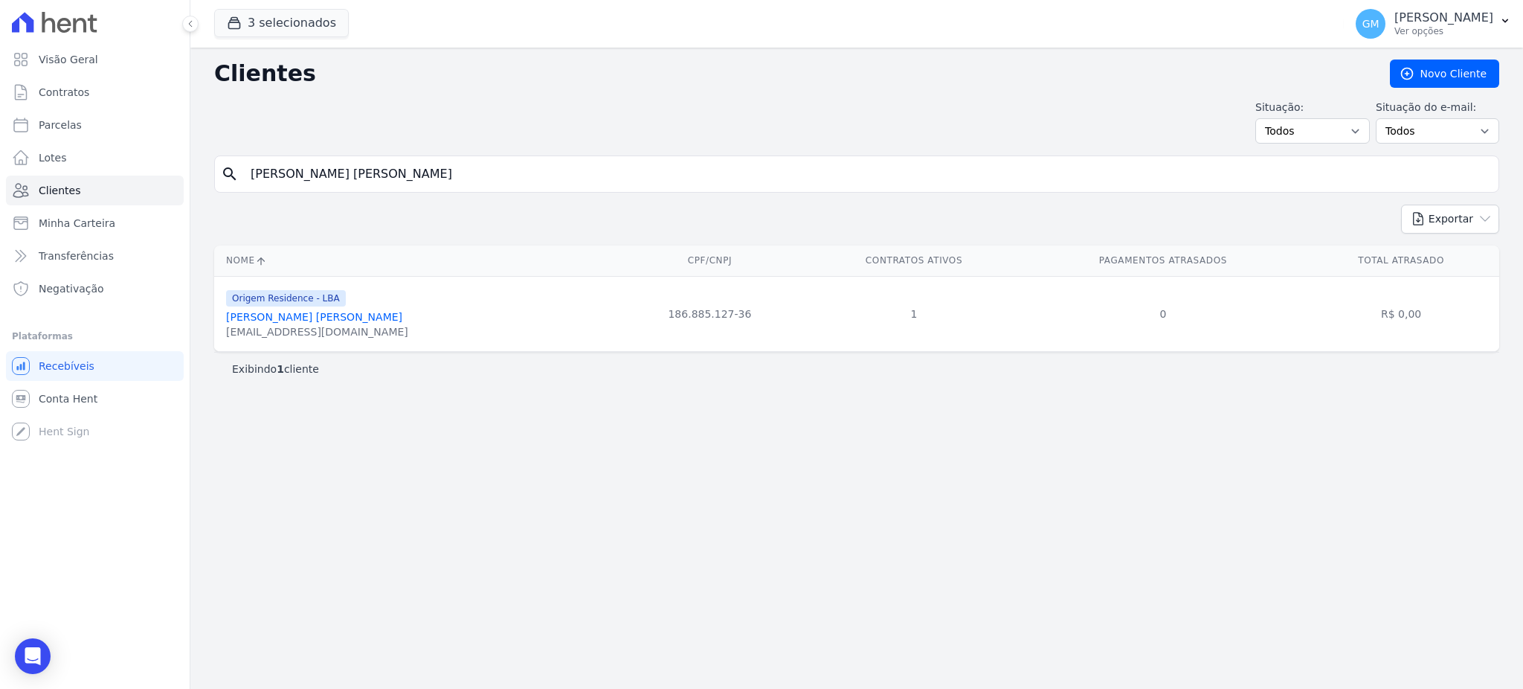
click at [358, 315] on link "[PERSON_NAME] [PERSON_NAME]" at bounding box center [314, 317] width 176 height 12
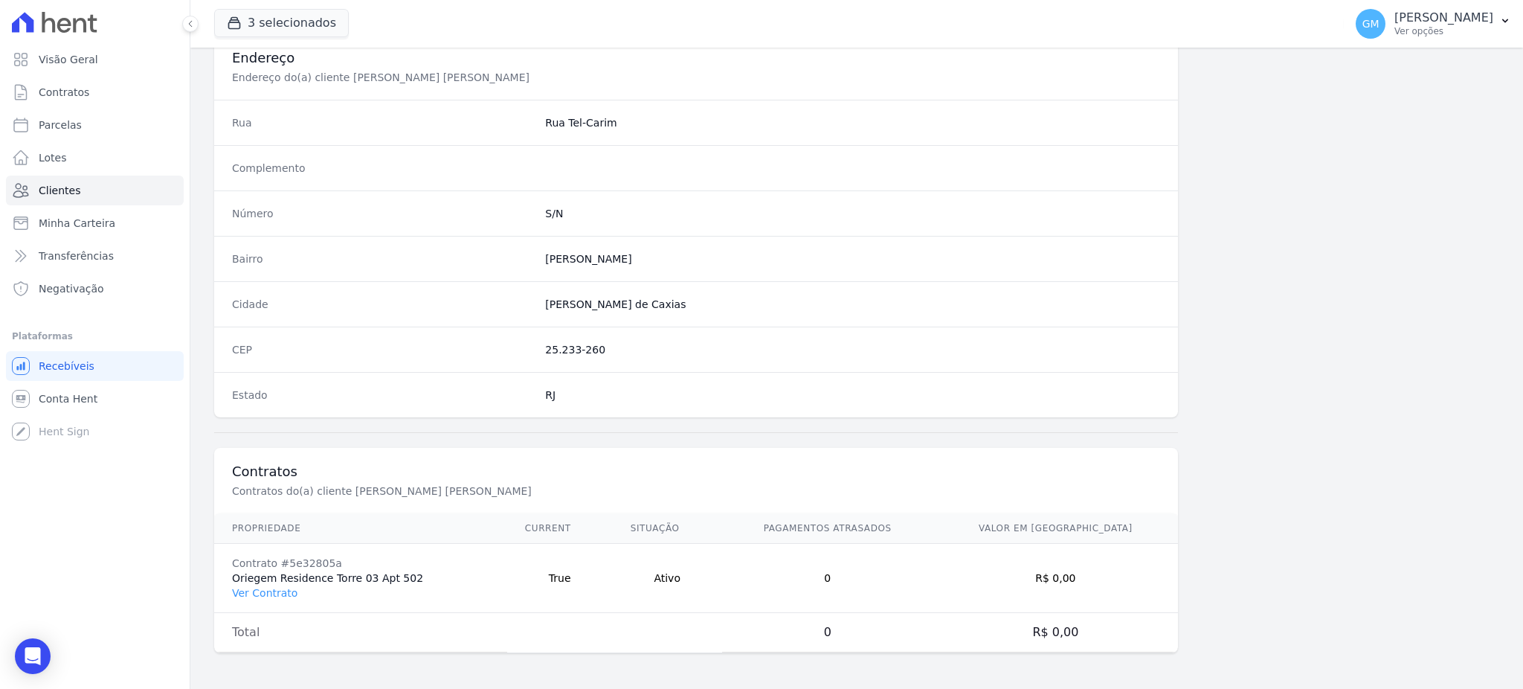
scroll to position [703, 0]
click at [254, 594] on link "Ver Contrato" at bounding box center [264, 593] width 65 height 12
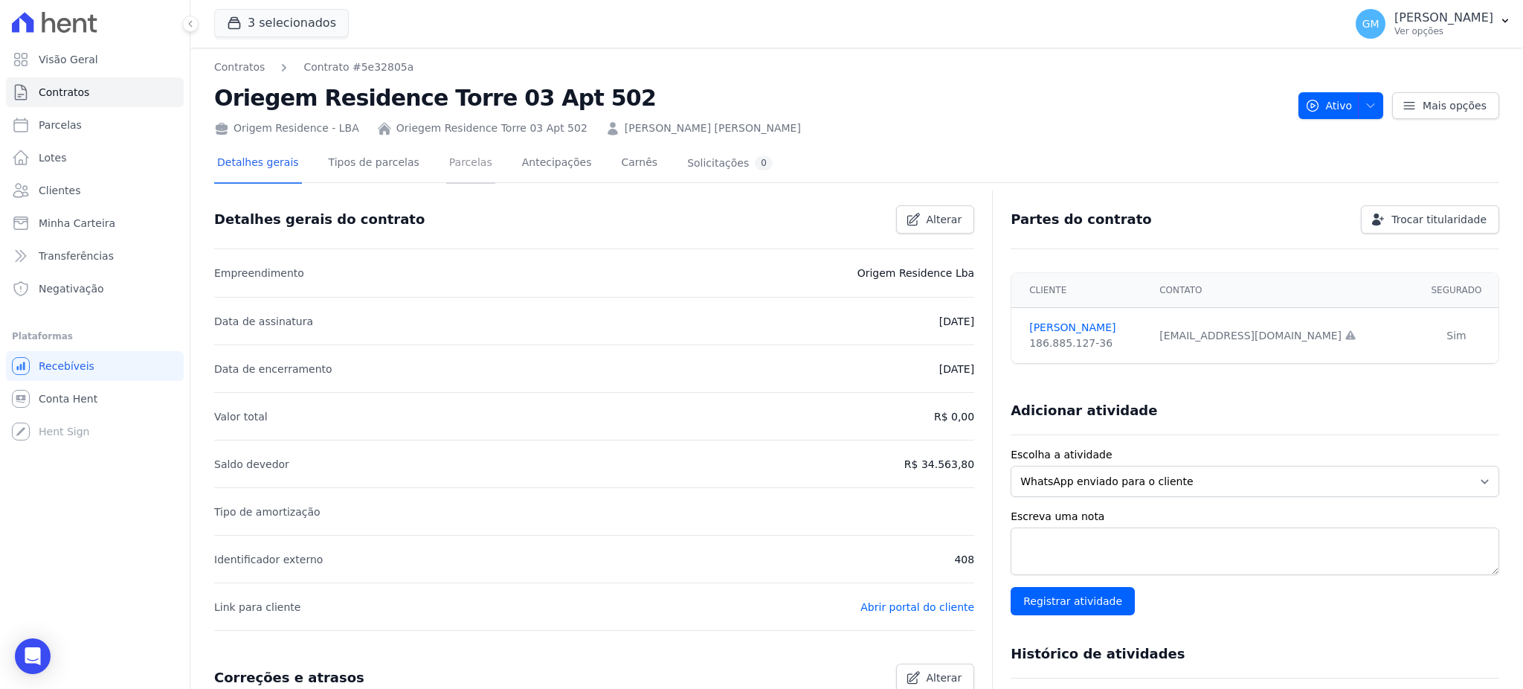
click at [448, 152] on link "Parcelas" at bounding box center [470, 163] width 49 height 39
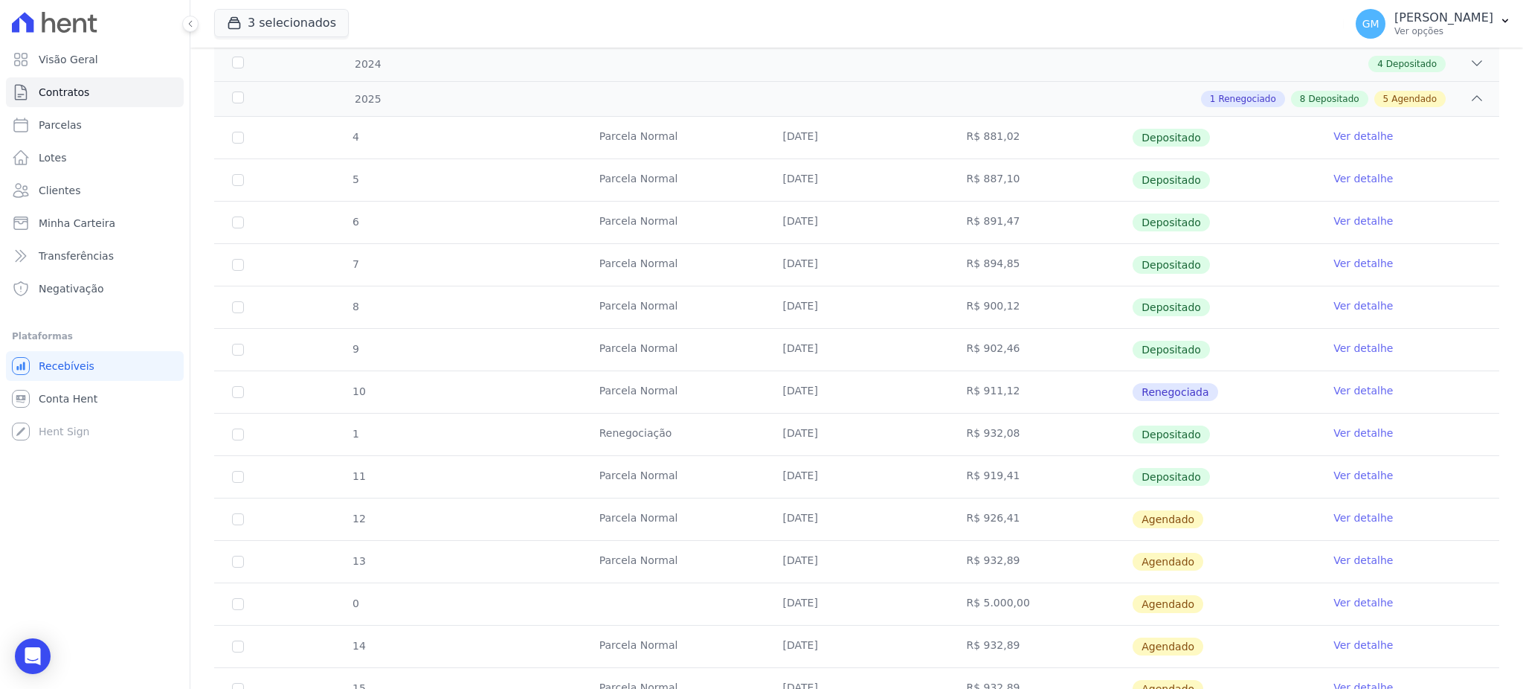
scroll to position [402, 0]
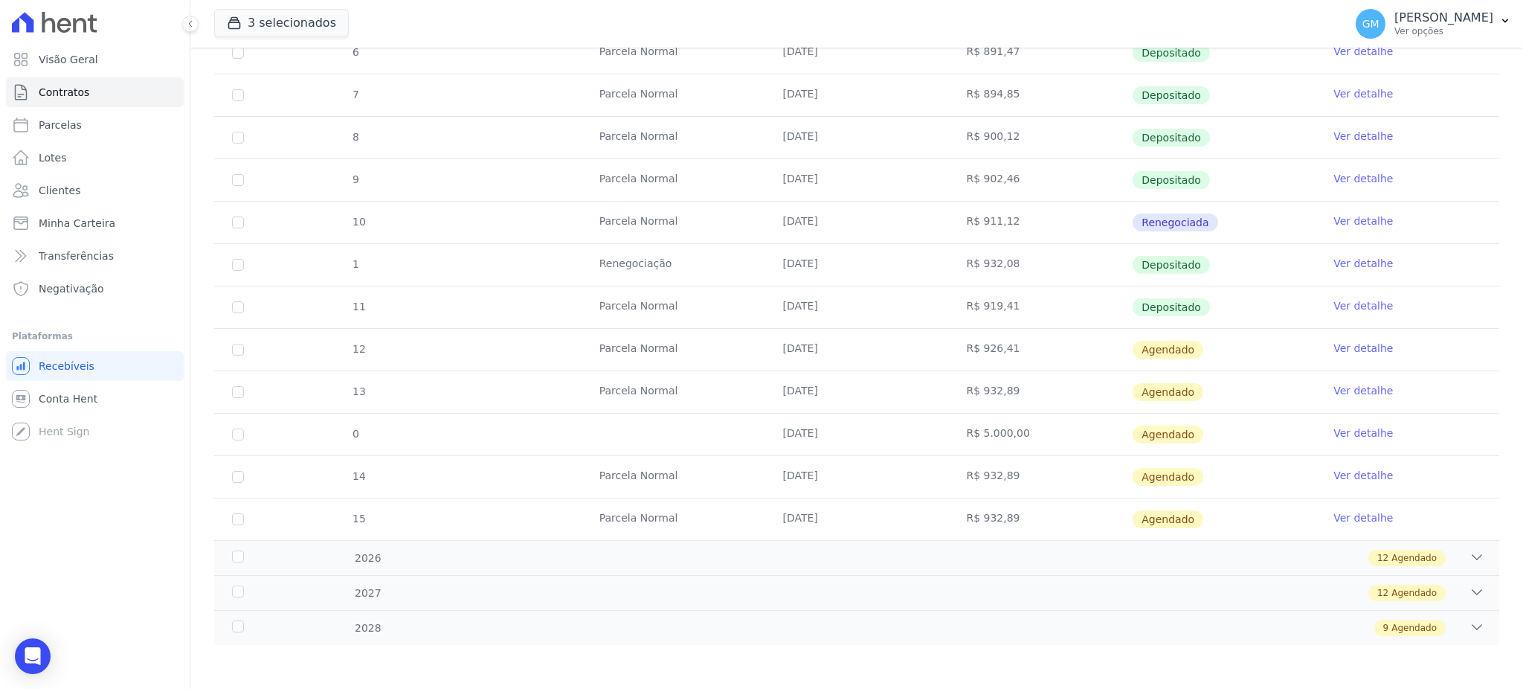
click at [1355, 309] on link "Ver detalhe" at bounding box center [1362, 305] width 59 height 15
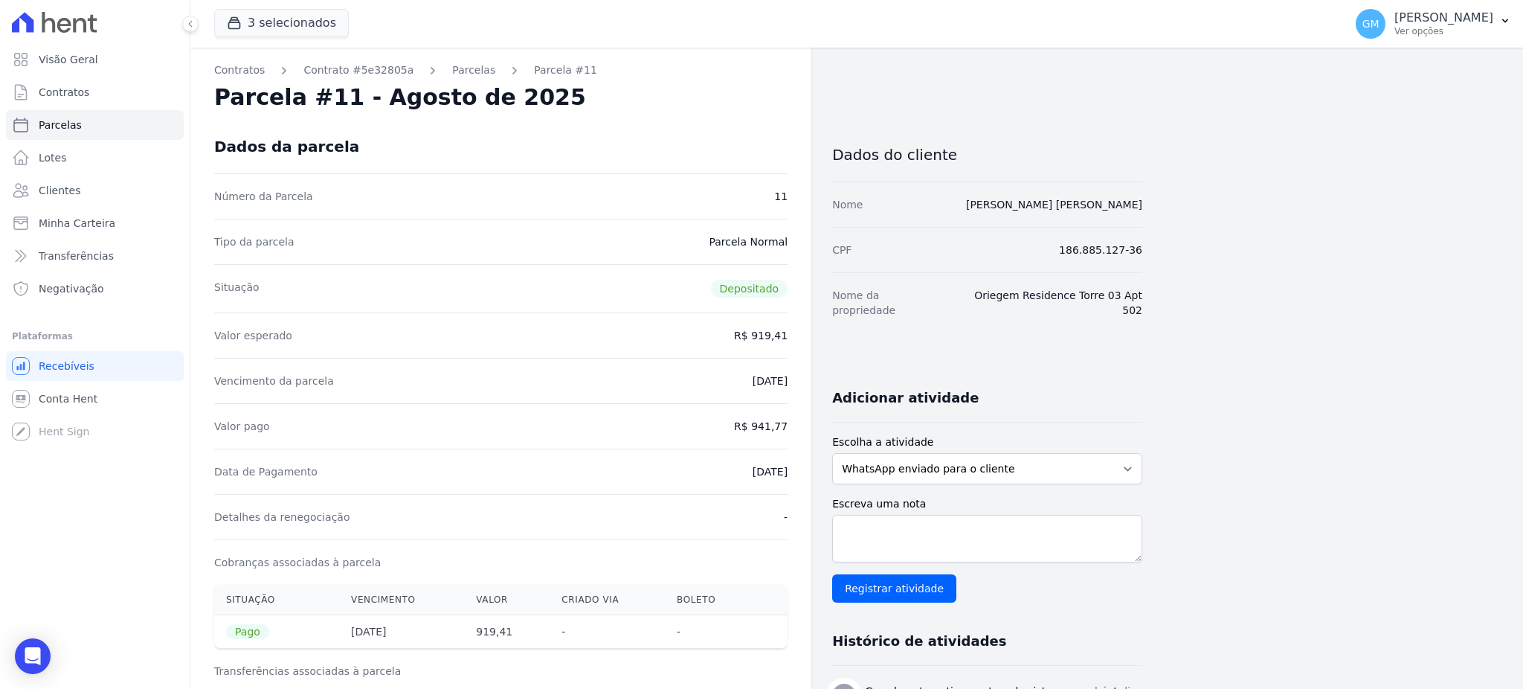
drag, startPoint x: 730, startPoint y: 475, endPoint x: 790, endPoint y: 477, distance: 61.0
drag, startPoint x: 755, startPoint y: 428, endPoint x: 798, endPoint y: 424, distance: 43.3
drag, startPoint x: 729, startPoint y: 471, endPoint x: 802, endPoint y: 470, distance: 72.9
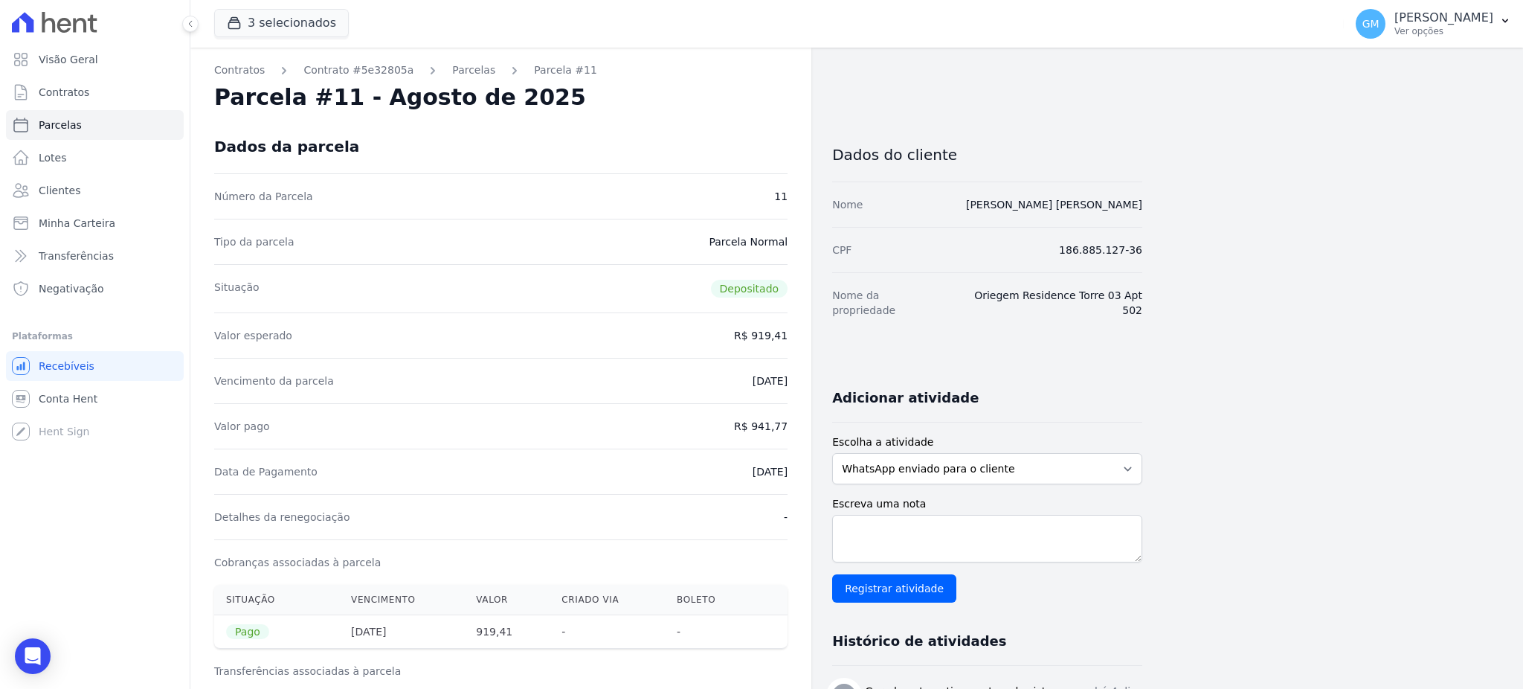
click at [80, 199] on link "Clientes" at bounding box center [95, 190] width 178 height 30
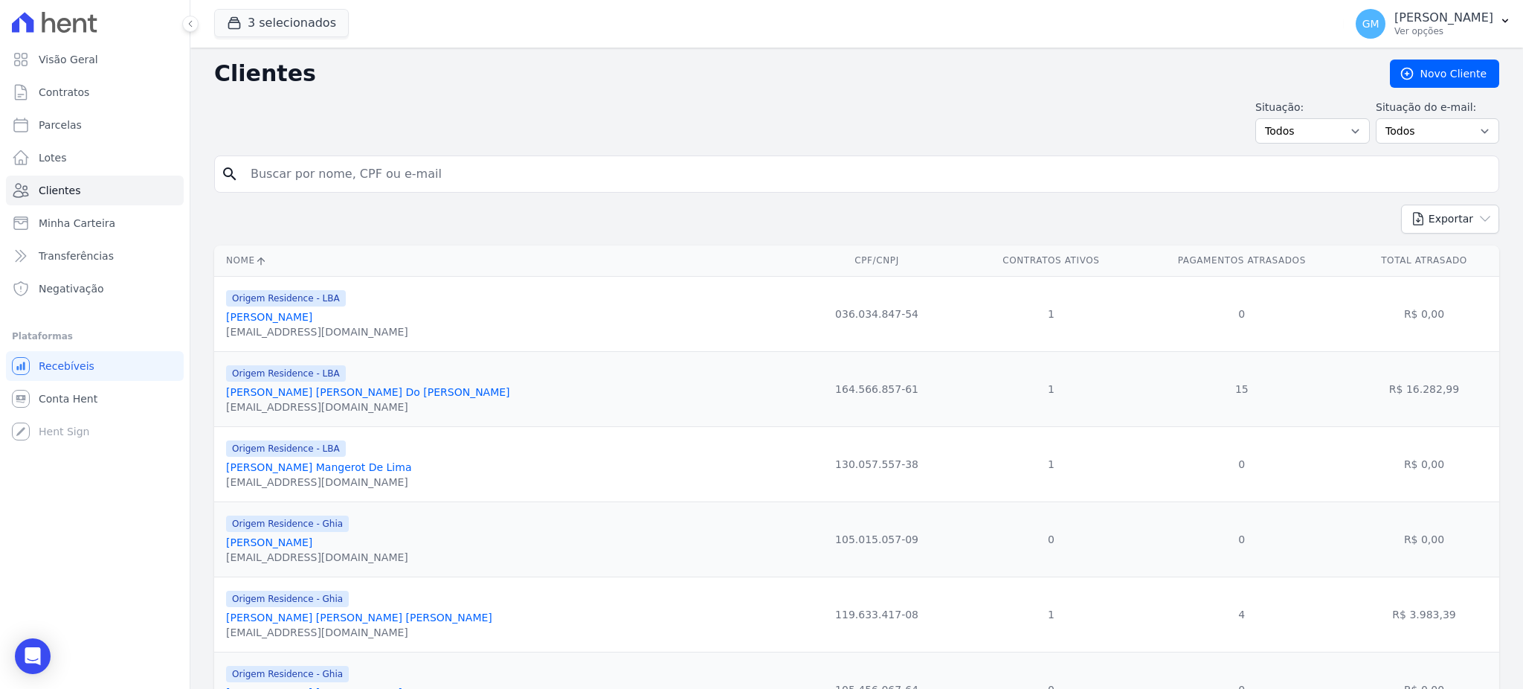
click at [277, 184] on input "search" at bounding box center [867, 174] width 1251 height 30
paste input "[PERSON_NAME]"
type input "[PERSON_NAME]"
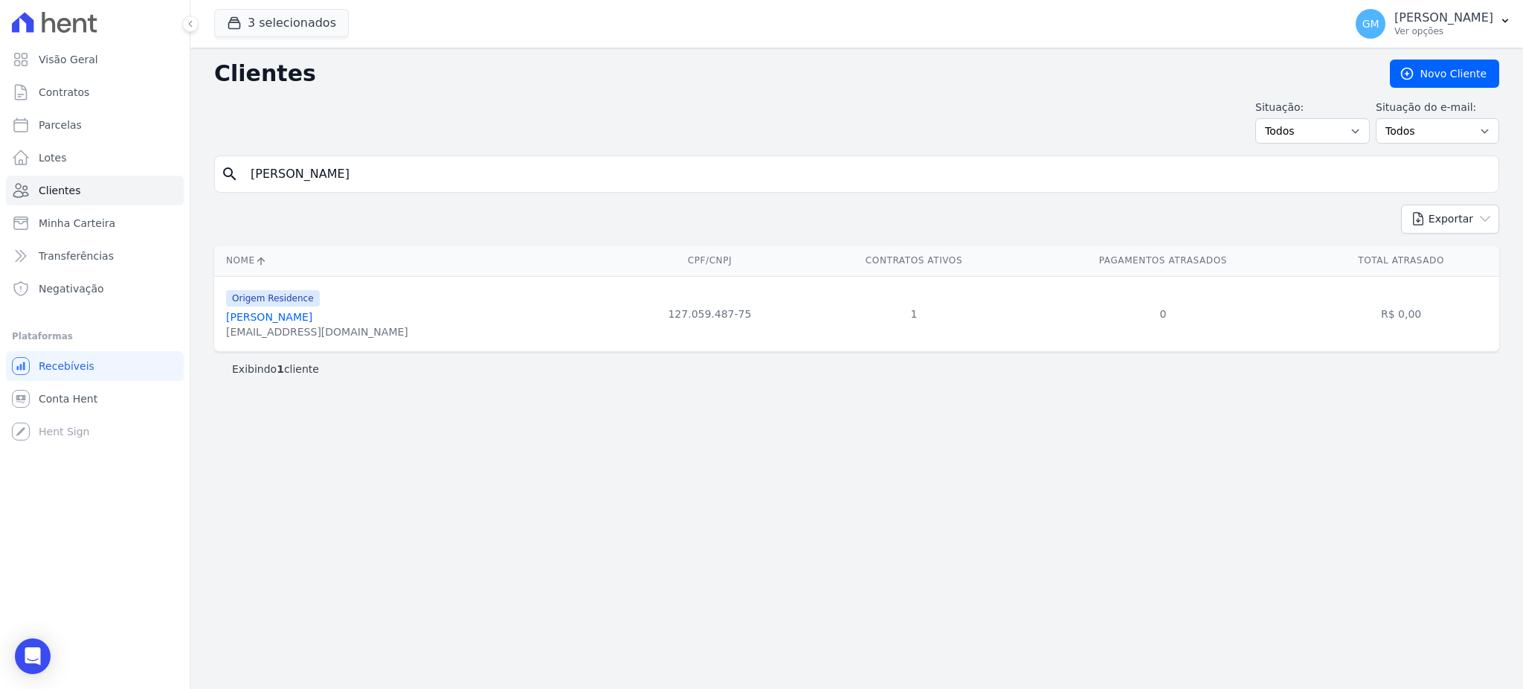
click at [312, 314] on link "[PERSON_NAME]" at bounding box center [269, 317] width 86 height 12
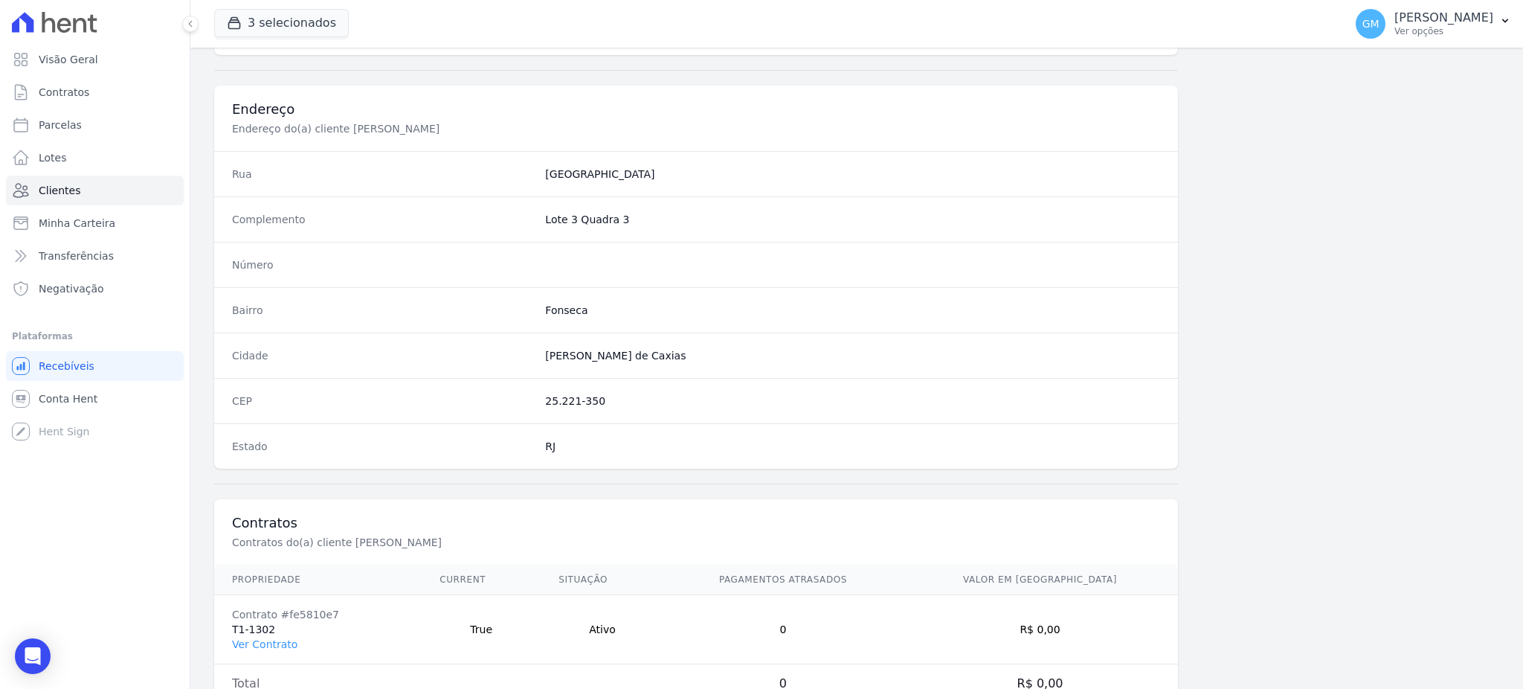
scroll to position [703, 0]
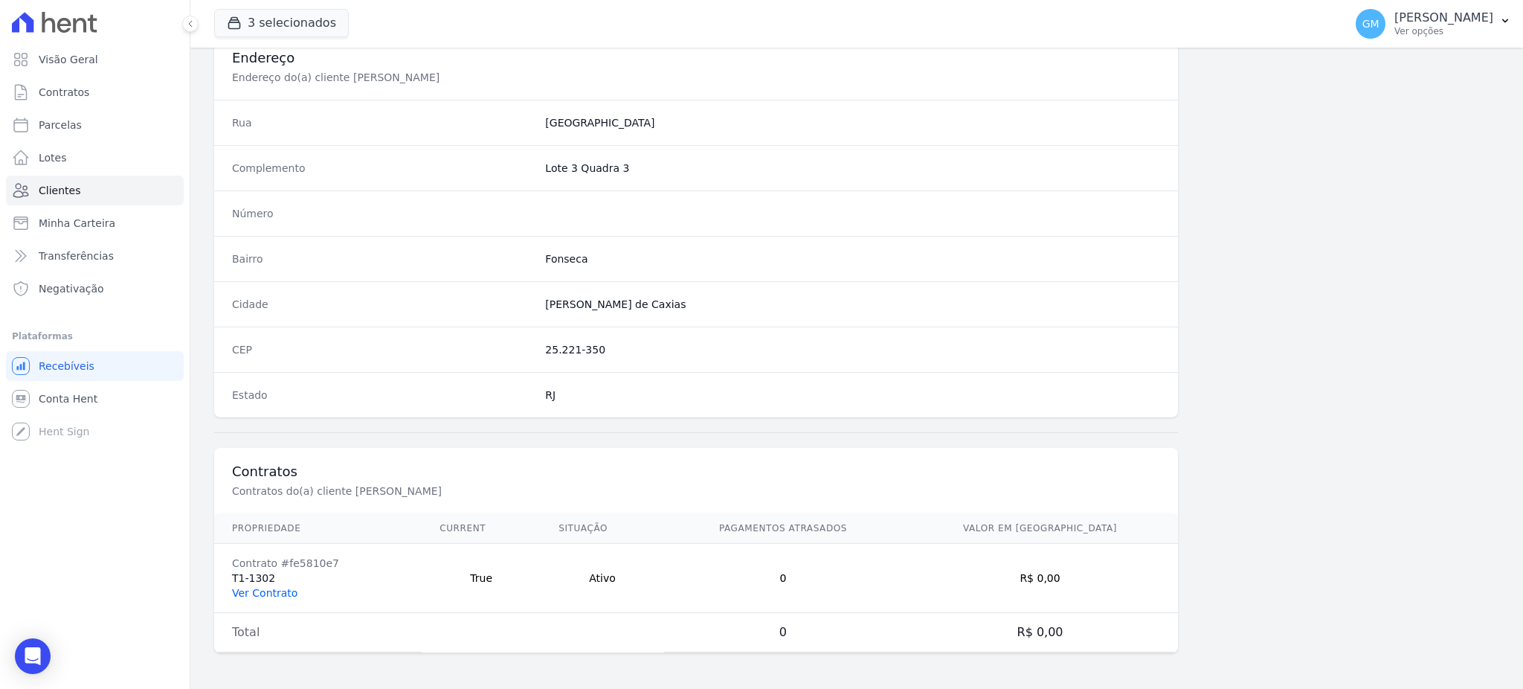
click at [271, 589] on link "Ver Contrato" at bounding box center [264, 593] width 65 height 12
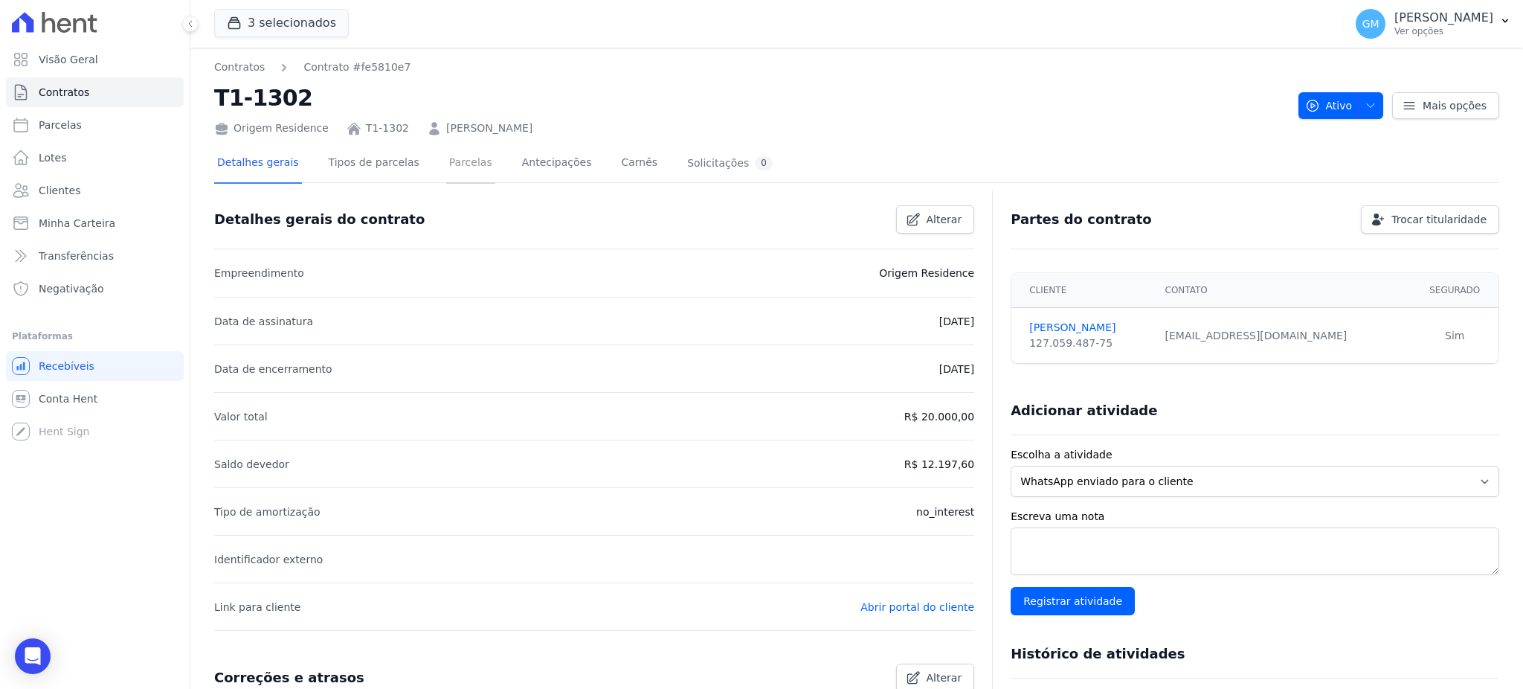
click at [454, 164] on link "Parcelas" at bounding box center [470, 163] width 49 height 39
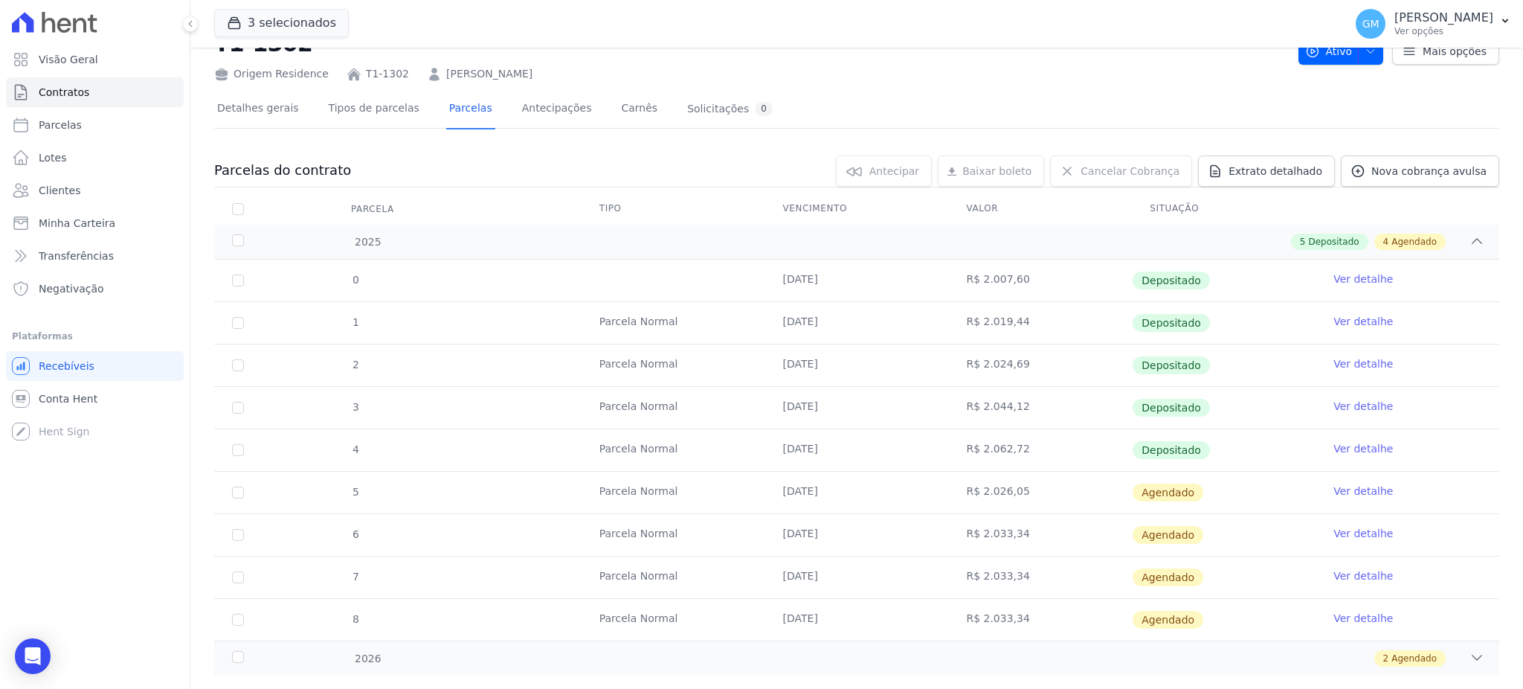
scroll to position [85, 0]
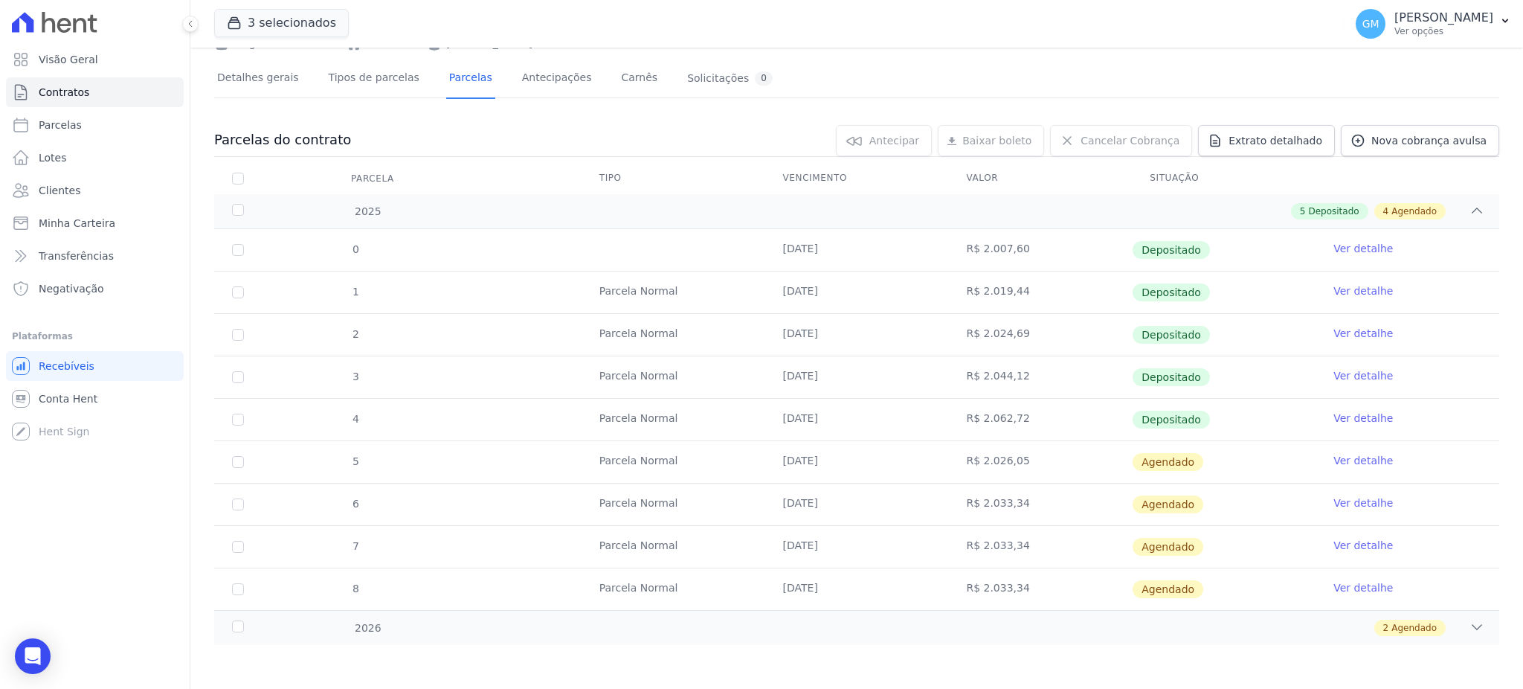
click at [1353, 411] on link "Ver detalhe" at bounding box center [1362, 417] width 59 height 15
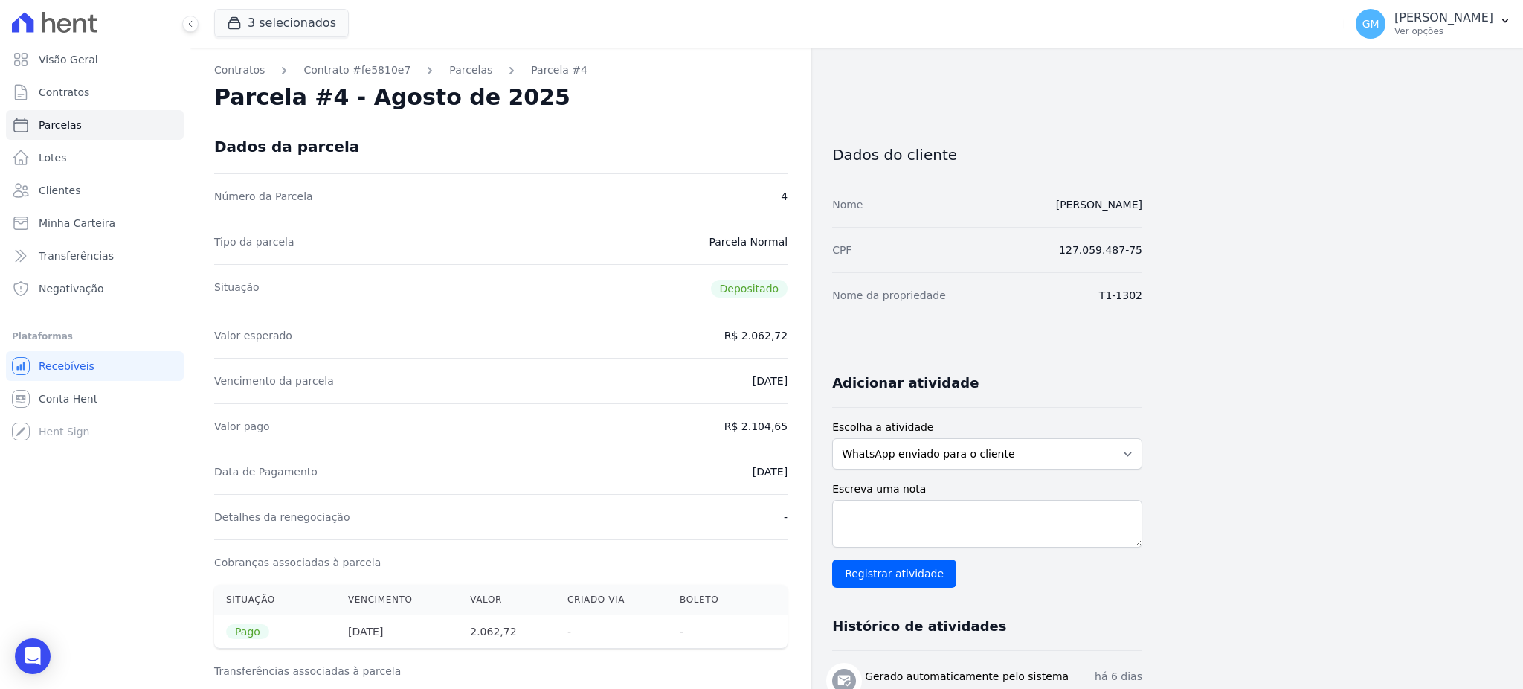
drag, startPoint x: 729, startPoint y: 474, endPoint x: 796, endPoint y: 474, distance: 66.9
click at [796, 474] on div "Contratos Contrato #fe5810e7 [GEOGRAPHIC_DATA] Parcela #4 Parcela #4 - Agosto d…" at bounding box center [500, 615] width 621 height 1134
drag, startPoint x: 747, startPoint y: 425, endPoint x: 806, endPoint y: 427, distance: 59.5
click at [806, 427] on div "Contratos Contrato #fe5810e7 [GEOGRAPHIC_DATA] Parcela #4 Parcela #4 - Agosto d…" at bounding box center [500, 615] width 621 height 1134
drag, startPoint x: 735, startPoint y: 467, endPoint x: 790, endPoint y: 467, distance: 55.0
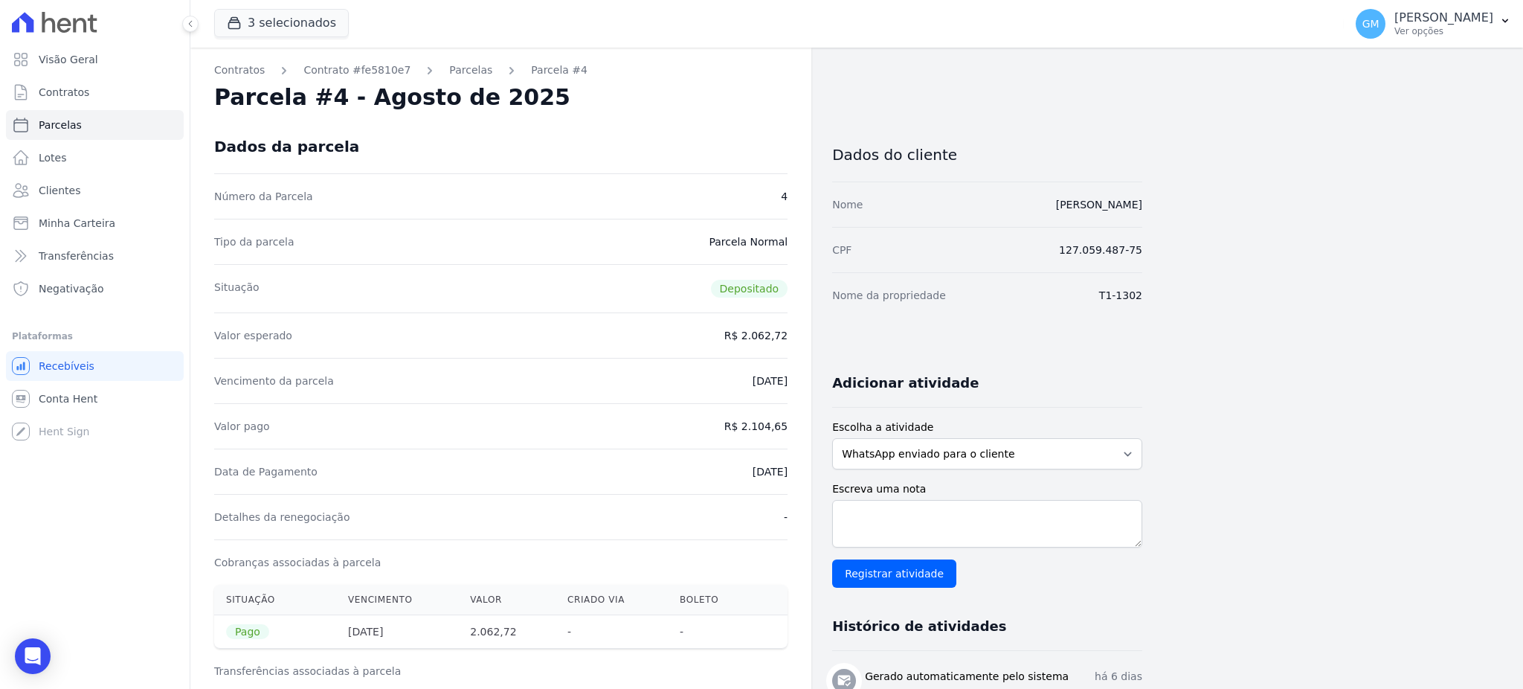
click at [790, 467] on div "Contratos Contrato #fe5810e7 [GEOGRAPHIC_DATA] Parcela #4 Parcela #4 - Agosto d…" at bounding box center [500, 615] width 621 height 1134
